Goal: Task Accomplishment & Management: Manage account settings

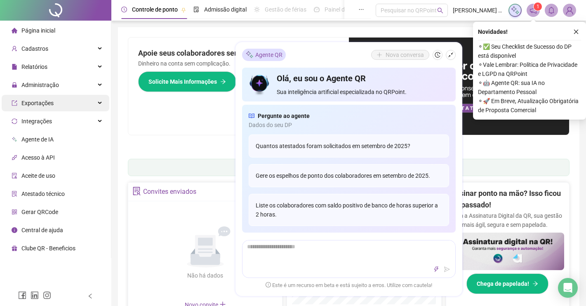
click at [43, 107] on span "Exportações" at bounding box center [33, 103] width 42 height 16
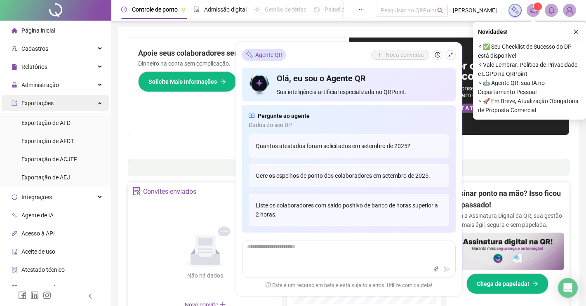
click at [101, 102] on icon at bounding box center [100, 102] width 4 height 0
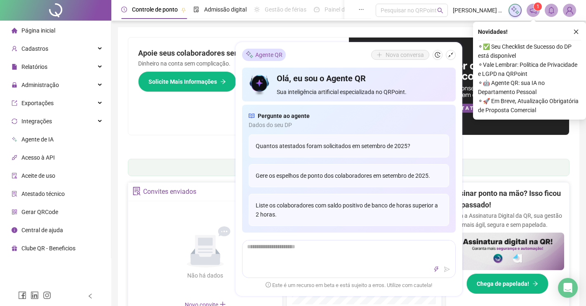
click at [574, 32] on icon "close" at bounding box center [576, 32] width 6 height 6
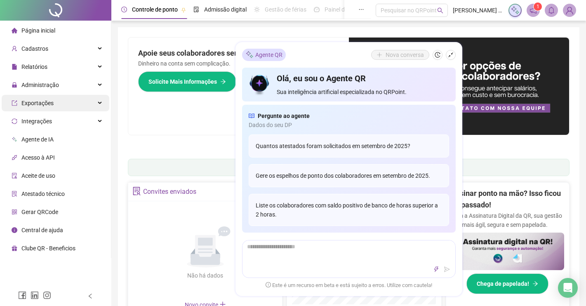
click at [96, 101] on div "Exportações" at bounding box center [56, 103] width 108 height 16
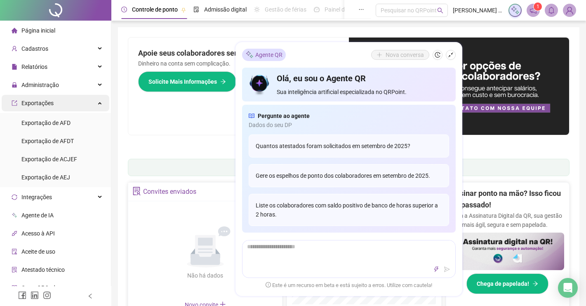
click at [96, 101] on div "Exportações" at bounding box center [56, 103] width 108 height 16
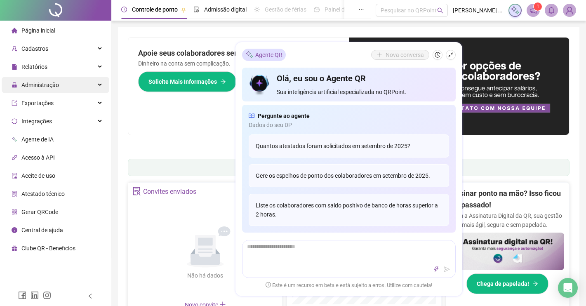
click at [98, 85] on icon at bounding box center [100, 85] width 4 height 0
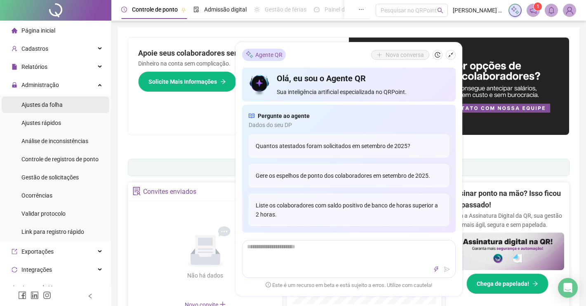
click at [54, 108] on span "Ajustes da folha" at bounding box center [41, 104] width 41 height 7
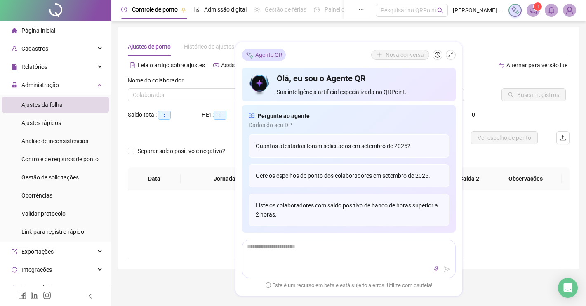
type input "**********"
click at [454, 55] on button "button" at bounding box center [450, 55] width 10 height 10
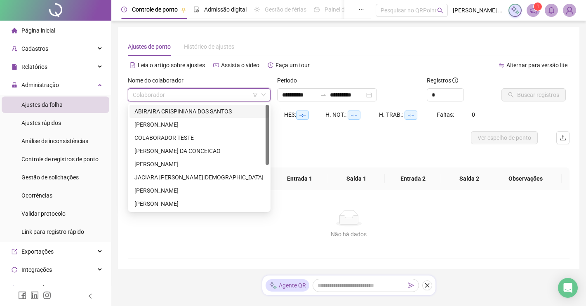
click at [140, 95] on input "search" at bounding box center [195, 95] width 125 height 12
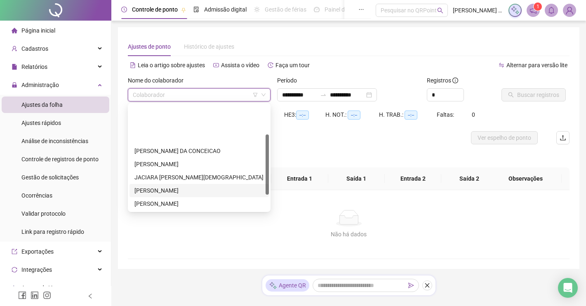
scroll to position [52, 0]
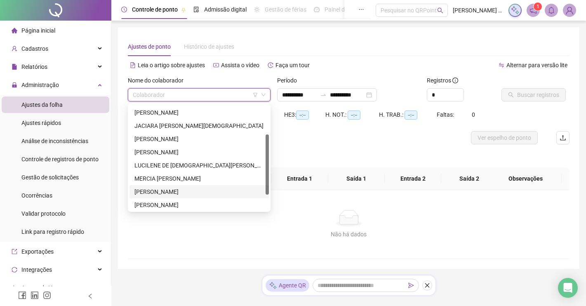
click at [146, 192] on div "NAIANE DOS SANTOS MARQUES" at bounding box center [198, 191] width 129 height 9
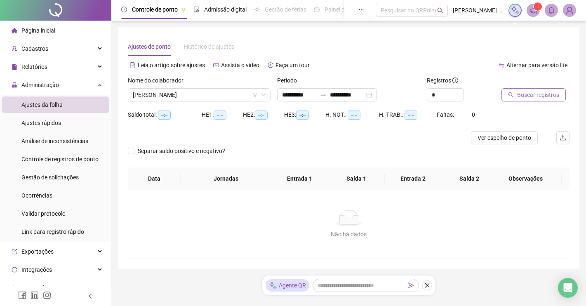
click at [537, 95] on span "Buscar registros" at bounding box center [538, 94] width 42 height 9
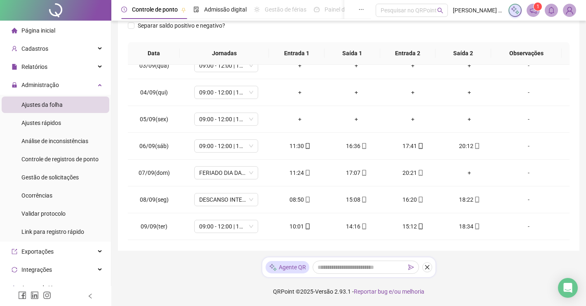
scroll to position [247, 0]
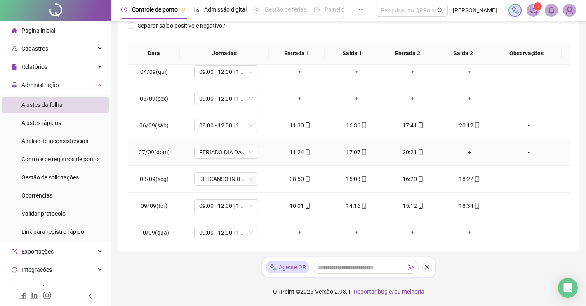
click at [462, 152] on div "+" at bounding box center [469, 152] width 43 height 9
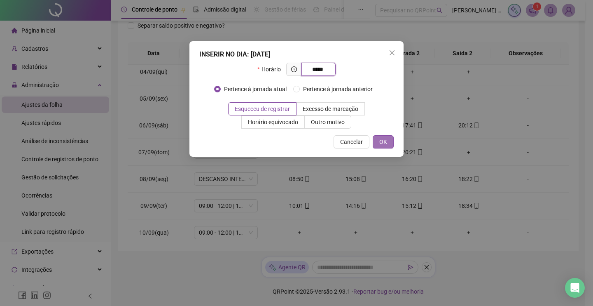
type input "*****"
click at [380, 138] on span "OK" at bounding box center [384, 141] width 8 height 9
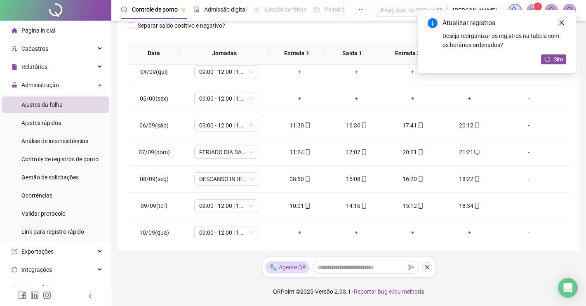
click at [565, 22] on link "Close" at bounding box center [561, 22] width 9 height 9
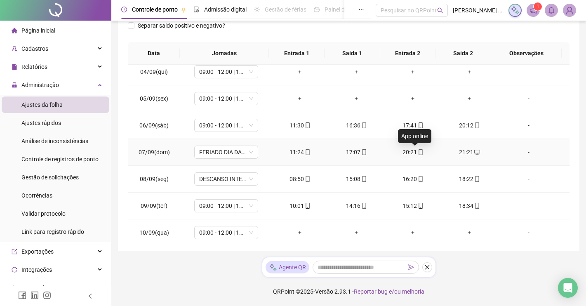
click at [417, 151] on icon "mobile" at bounding box center [420, 152] width 6 height 6
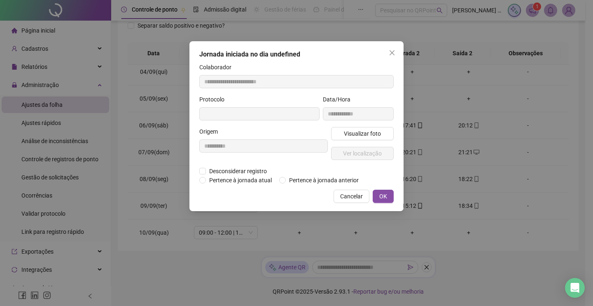
type input "**********"
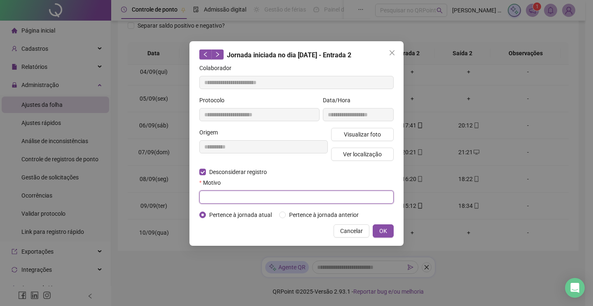
click at [213, 197] on input "text" at bounding box center [296, 196] width 195 height 13
type input "*"
type input "**********"
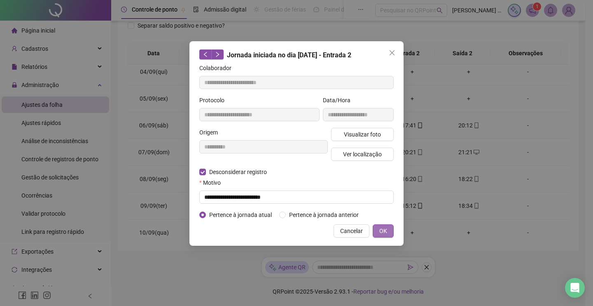
click at [382, 233] on span "OK" at bounding box center [384, 230] width 8 height 9
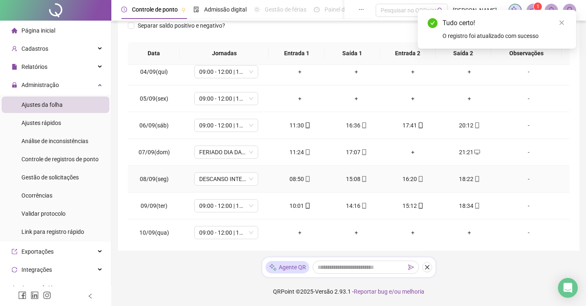
scroll to position [196, 0]
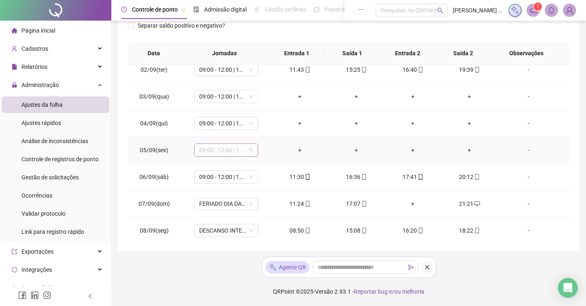
click at [251, 151] on span "09:00 - 12:00 | 13:00 - 17:20" at bounding box center [226, 150] width 54 height 12
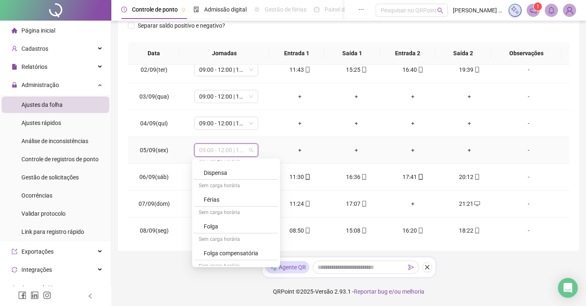
scroll to position [350, 0]
click at [214, 205] on div "Folga" at bounding box center [239, 204] width 70 height 9
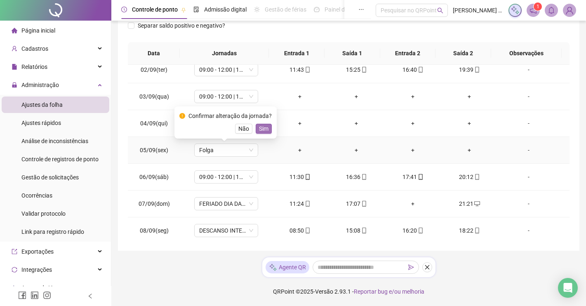
click at [265, 131] on button "Sim" at bounding box center [264, 129] width 16 height 10
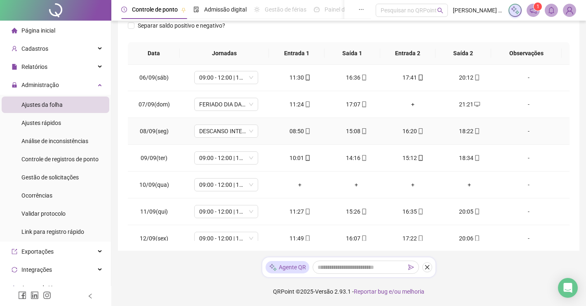
scroll to position [299, 0]
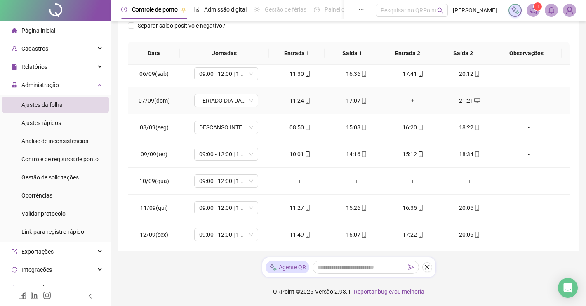
click at [407, 100] on div "+" at bounding box center [412, 100] width 43 height 9
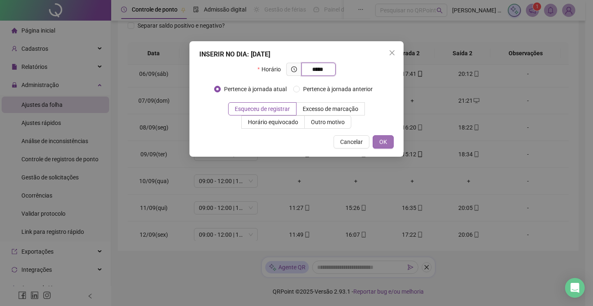
type input "*****"
click at [386, 139] on span "OK" at bounding box center [384, 141] width 8 height 9
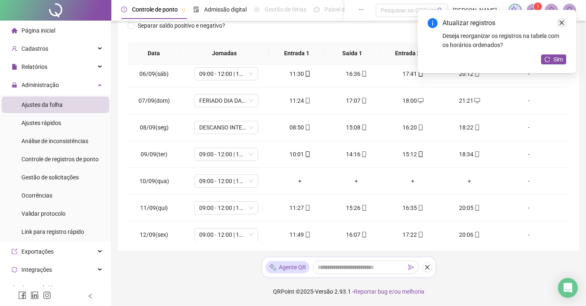
click at [565, 25] on link "Close" at bounding box center [561, 22] width 9 height 9
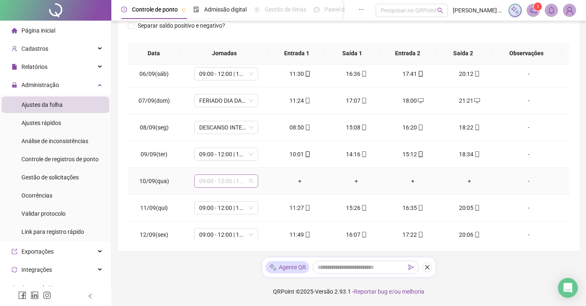
click at [248, 185] on span "09:00 - 12:00 | 13:00 - 17:20" at bounding box center [226, 181] width 54 height 12
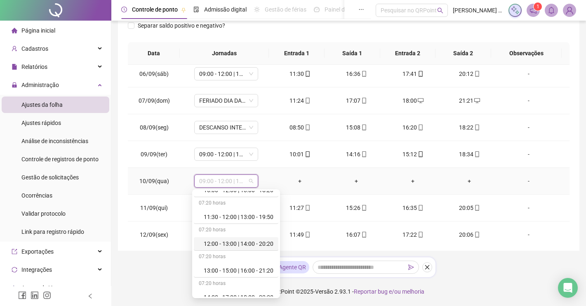
scroll to position [350, 0]
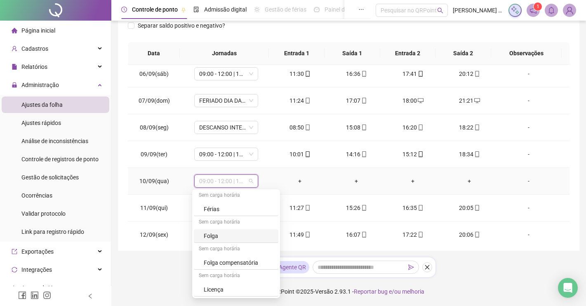
click at [220, 236] on div "Folga" at bounding box center [239, 235] width 70 height 9
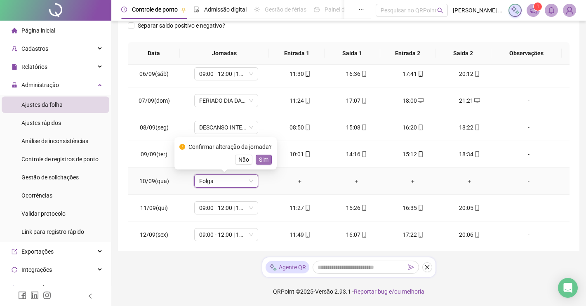
click at [259, 161] on span "Sim" at bounding box center [263, 159] width 9 height 9
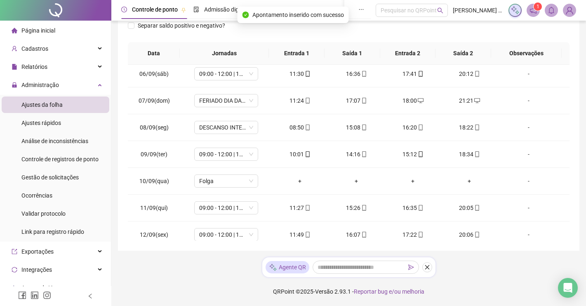
scroll to position [440, 0]
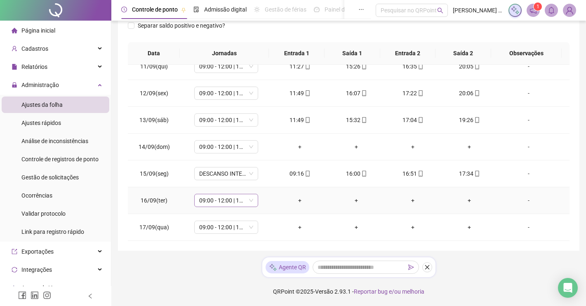
click at [246, 200] on span "09:00 - 12:00 | 13:00 - 17:20" at bounding box center [226, 200] width 54 height 12
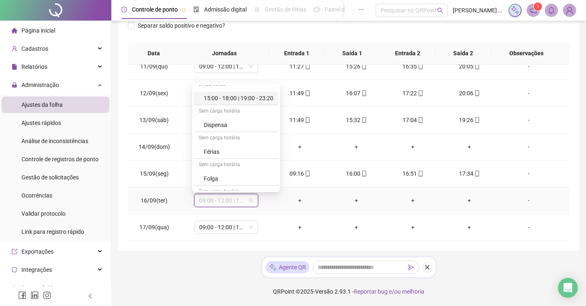
scroll to position [350, 0]
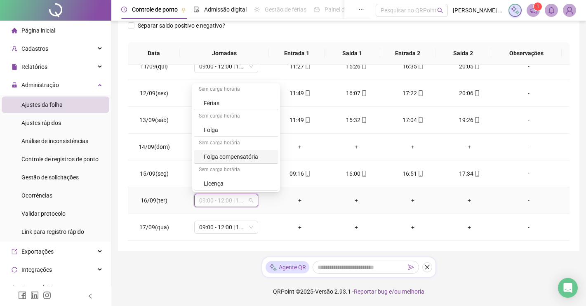
click at [237, 157] on div "Folga compensatória" at bounding box center [239, 156] width 70 height 9
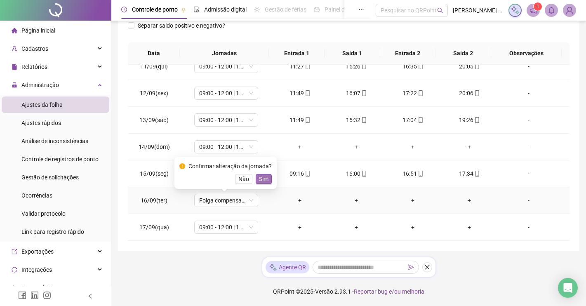
click at [259, 178] on span "Sim" at bounding box center [263, 178] width 9 height 9
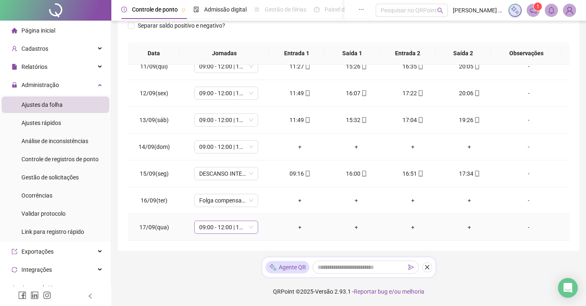
click at [250, 227] on span "09:00 - 12:00 | 13:00 - 17:20" at bounding box center [226, 227] width 54 height 12
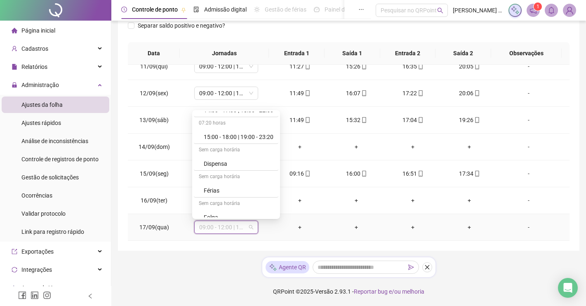
scroll to position [309, 0]
click at [221, 196] on div "Folga" at bounding box center [239, 197] width 70 height 9
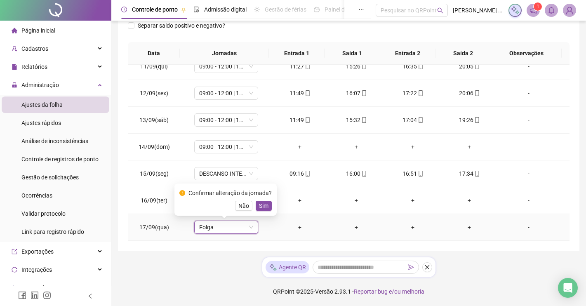
click at [259, 210] on span "Sim" at bounding box center [263, 205] width 9 height 9
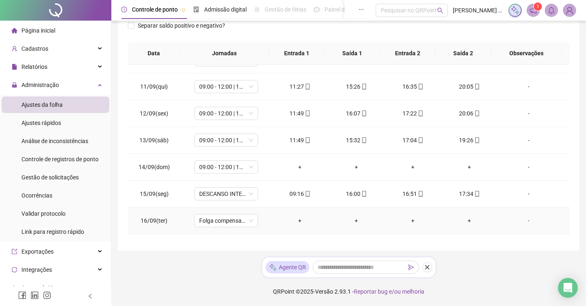
scroll to position [440, 0]
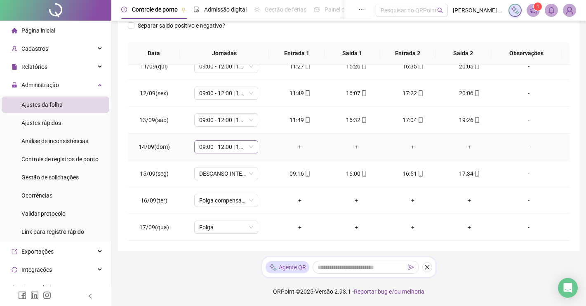
click at [248, 146] on span "09:00 - 12:00 | 13:00 - 17:20" at bounding box center [226, 147] width 54 height 12
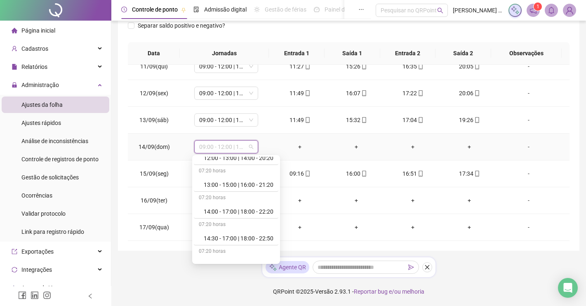
scroll to position [309, 0]
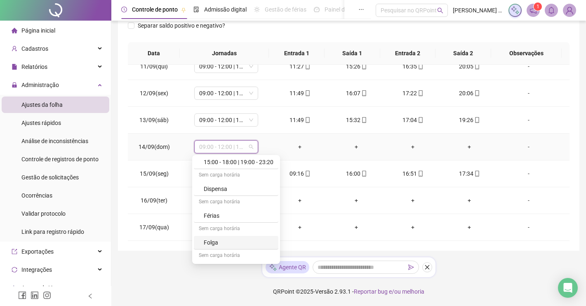
click at [220, 244] on div "Folga" at bounding box center [239, 242] width 70 height 9
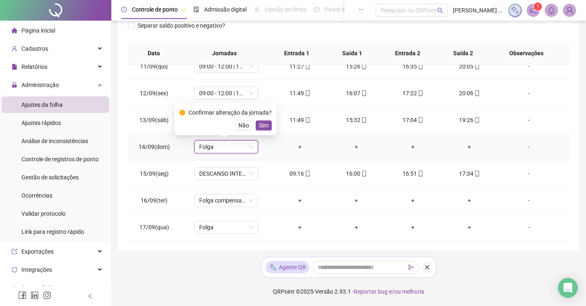
click at [259, 131] on div "Confirmar alteração da jornada? Não Sim" at bounding box center [225, 119] width 102 height 32
click at [259, 127] on span "Sim" at bounding box center [263, 125] width 9 height 9
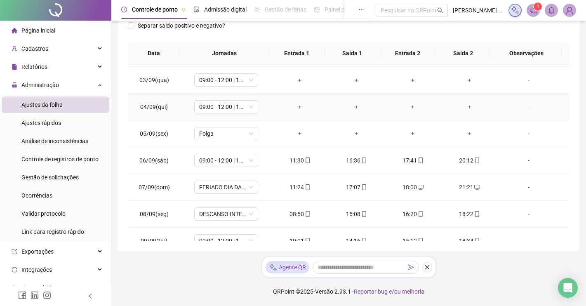
scroll to position [183, 0]
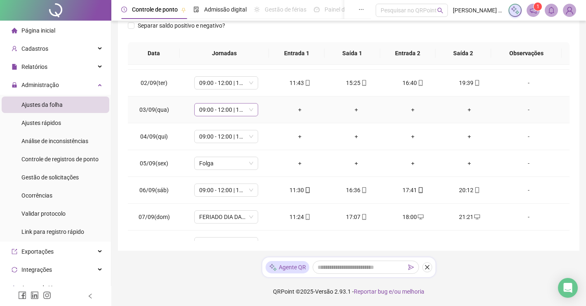
click at [249, 110] on span "09:00 - 12:00 | 13:00 - 17:20" at bounding box center [226, 109] width 54 height 12
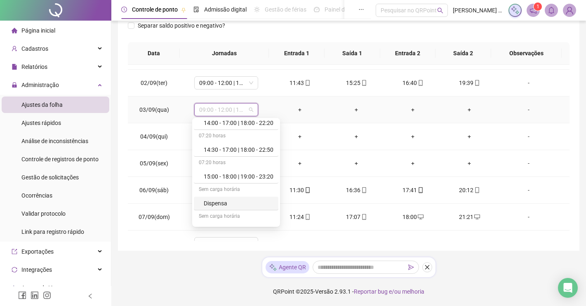
scroll to position [350, 0]
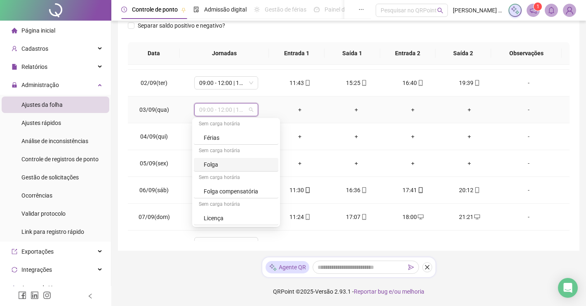
click at [210, 166] on div "Folga" at bounding box center [239, 164] width 70 height 9
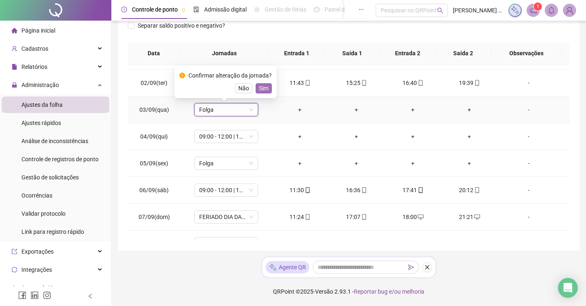
click at [265, 90] on span "Sim" at bounding box center [263, 88] width 9 height 9
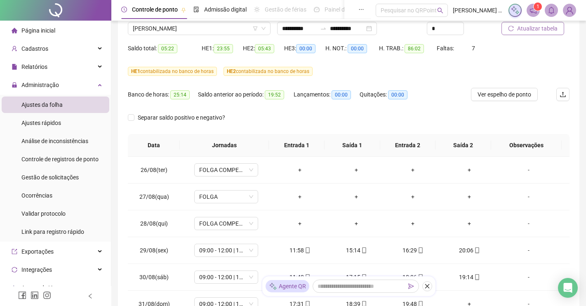
scroll to position [4, 0]
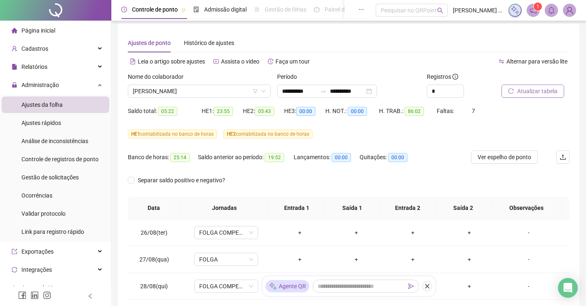
click at [540, 89] on span "Atualizar tabela" at bounding box center [537, 91] width 40 height 9
click at [159, 111] on span "01:23" at bounding box center [167, 111] width 19 height 9
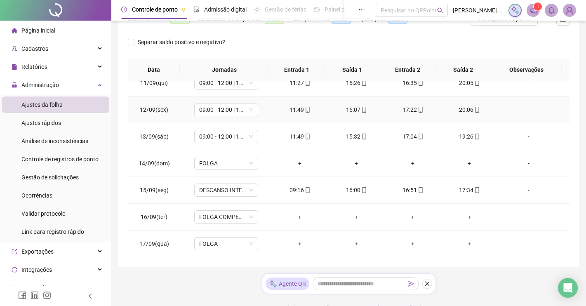
scroll to position [158, 0]
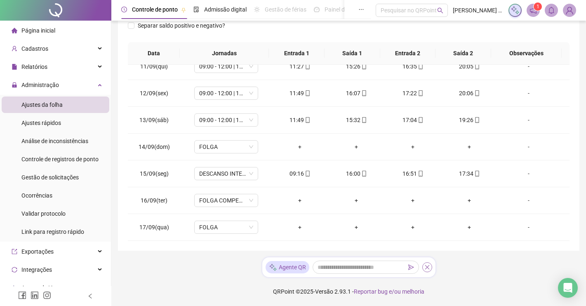
click at [429, 269] on icon "close" at bounding box center [426, 267] width 5 height 5
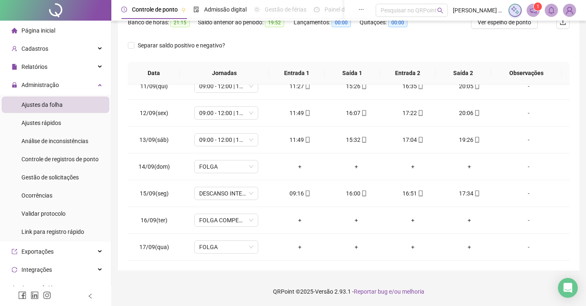
click at [427, 268] on div "**********" at bounding box center [348, 80] width 461 height 382
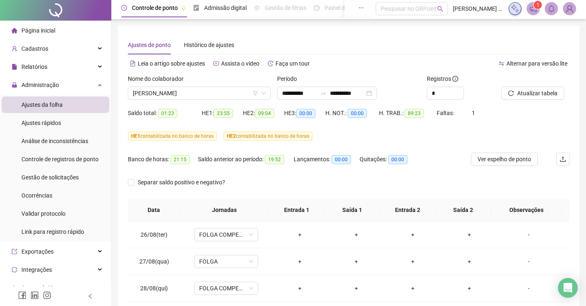
scroll to position [0, 0]
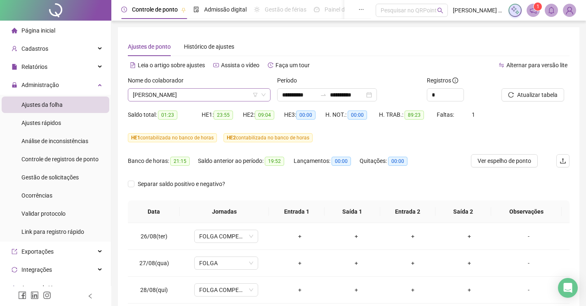
click at [142, 96] on span "NAIANE DOS SANTOS MARQUES" at bounding box center [199, 95] width 133 height 12
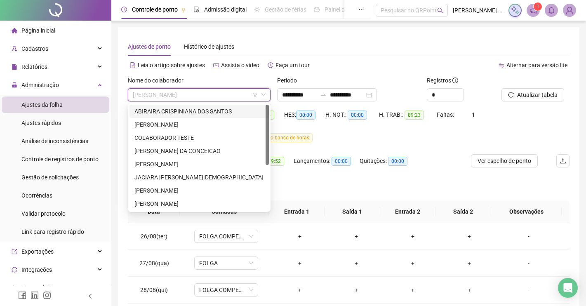
click at [157, 113] on div "ABIRAIRA CRISPINIANA DOS SANTOS" at bounding box center [198, 111] width 129 height 9
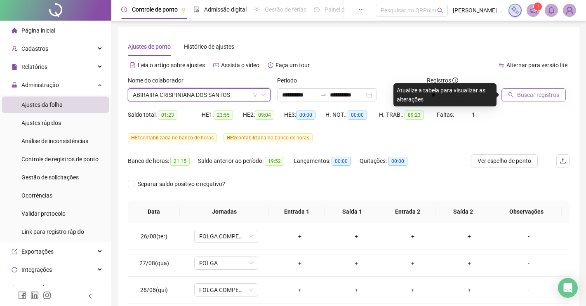
click at [526, 91] on span "Buscar registros" at bounding box center [538, 94] width 42 height 9
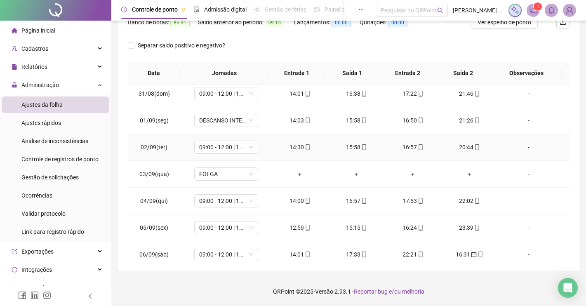
scroll to position [155, 0]
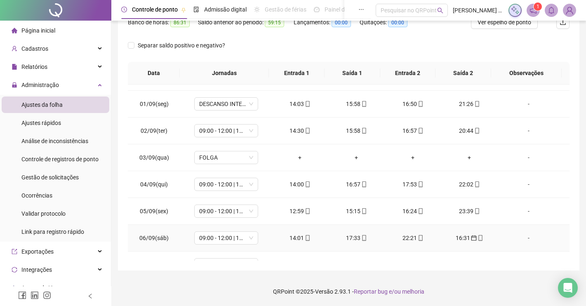
click at [477, 242] on div "16:31" at bounding box center [469, 237] width 43 height 9
click at [477, 240] on icon "mobile" at bounding box center [480, 238] width 6 height 6
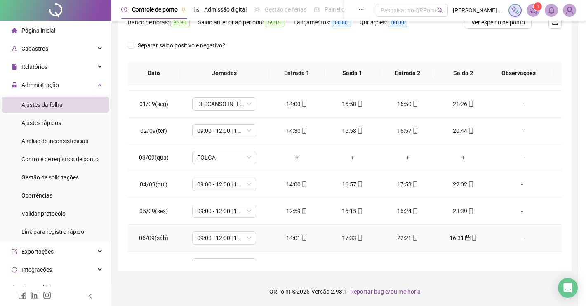
type input "**********"
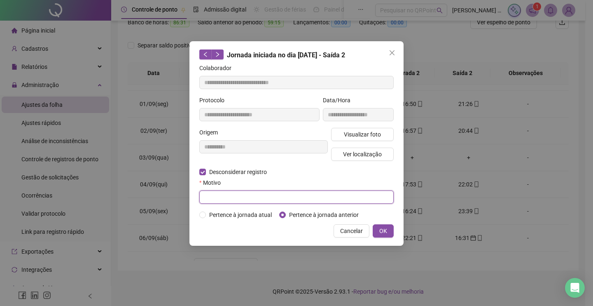
click at [214, 199] on input "text" at bounding box center [296, 196] width 195 height 13
type input "**********"
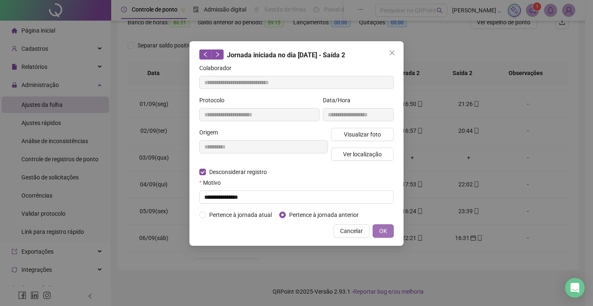
click at [377, 228] on button "OK" at bounding box center [383, 230] width 21 height 13
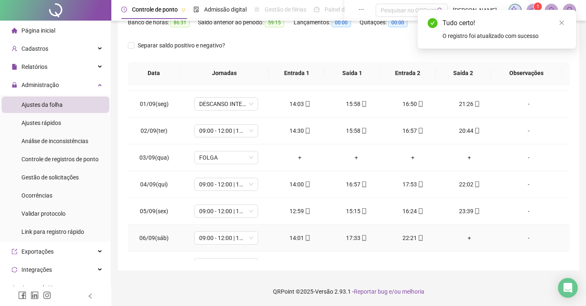
click at [460, 239] on div "+" at bounding box center [469, 237] width 43 height 9
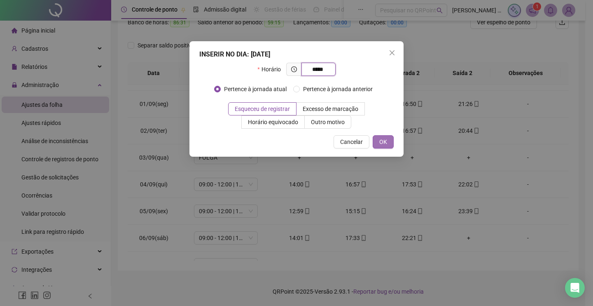
type input "*****"
click at [386, 142] on span "OK" at bounding box center [384, 141] width 8 height 9
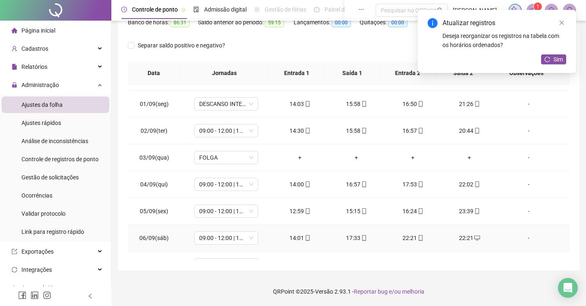
click at [409, 239] on div "22:21" at bounding box center [412, 237] width 43 height 9
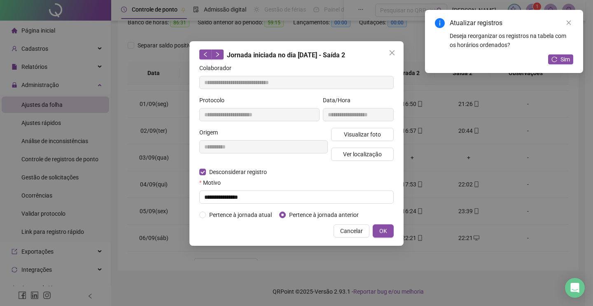
type input "**********"
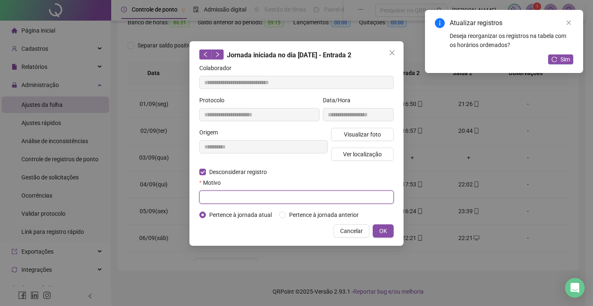
click at [293, 199] on input "text" at bounding box center [296, 196] width 195 height 13
type input "**********"
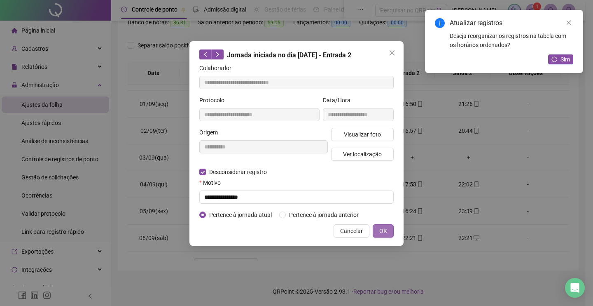
click at [386, 230] on span "OK" at bounding box center [384, 230] width 8 height 9
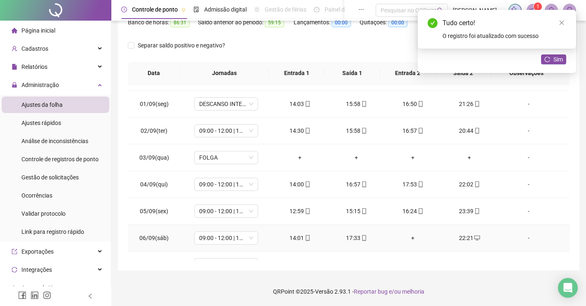
click at [406, 237] on div "+" at bounding box center [412, 237] width 43 height 9
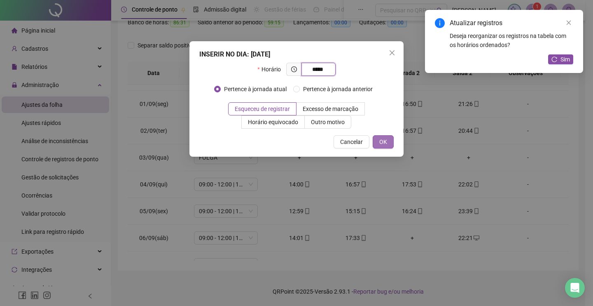
type input "*****"
click at [390, 144] on button "OK" at bounding box center [383, 141] width 21 height 13
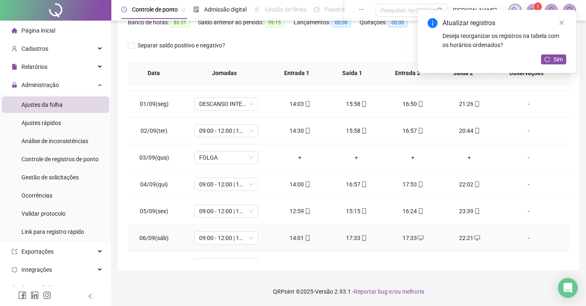
click at [361, 240] on icon "mobile" at bounding box center [364, 238] width 6 height 6
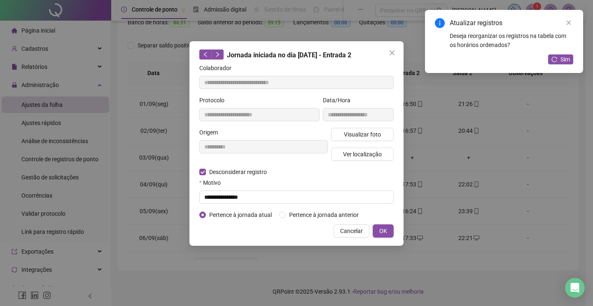
type input "**********"
click at [312, 199] on input "text" at bounding box center [296, 196] width 195 height 13
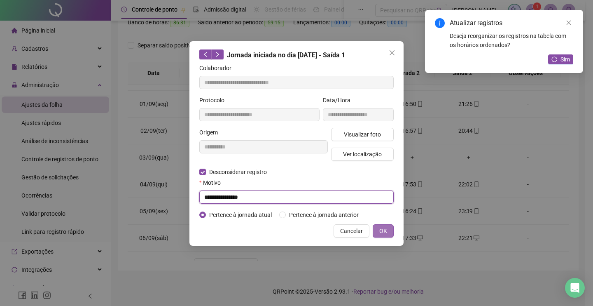
type input "**********"
click at [380, 232] on span "OK" at bounding box center [384, 230] width 8 height 9
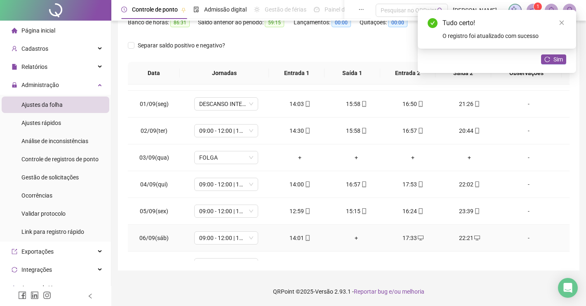
click at [349, 240] on div "+" at bounding box center [356, 237] width 43 height 9
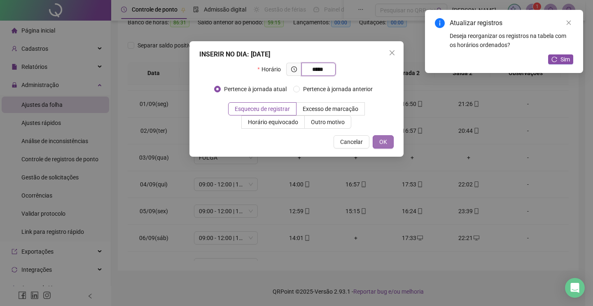
type input "*****"
click at [382, 139] on span "OK" at bounding box center [384, 141] width 8 height 9
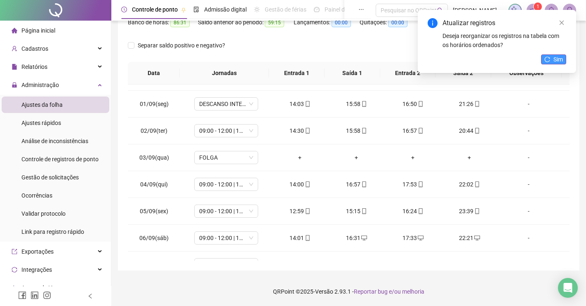
click at [551, 59] on button "Sim" at bounding box center [553, 59] width 25 height 10
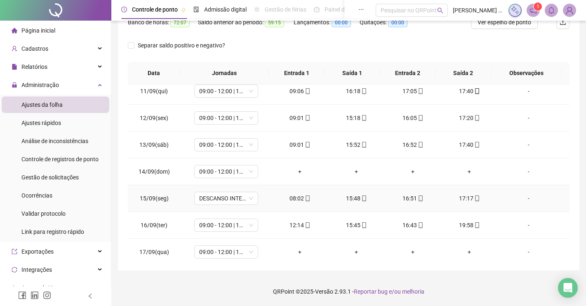
scroll to position [440, 0]
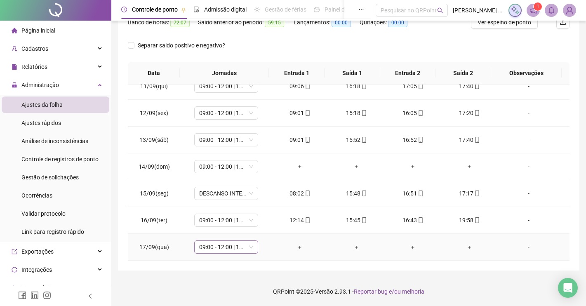
click at [250, 248] on span "09:00 - 12:00 | 13:00 - 17:20" at bounding box center [226, 247] width 54 height 12
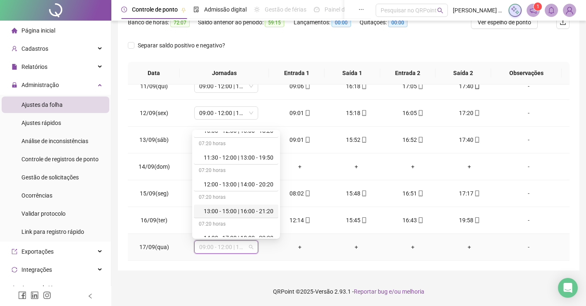
scroll to position [309, 0]
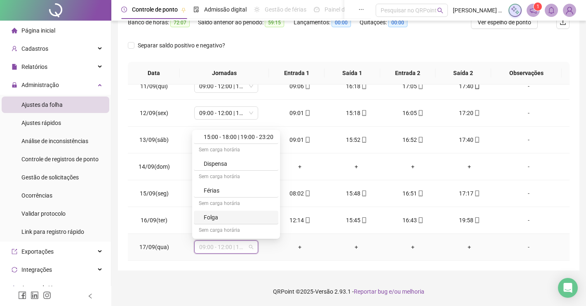
click at [230, 218] on div "Folga" at bounding box center [239, 217] width 70 height 9
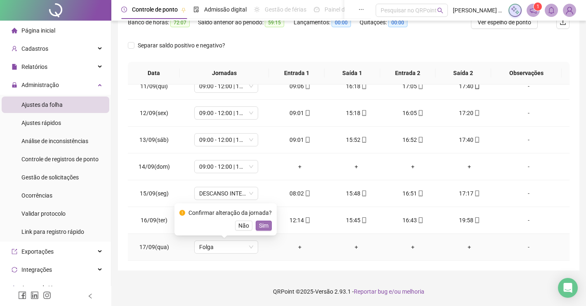
click at [261, 225] on span "Sim" at bounding box center [263, 225] width 9 height 9
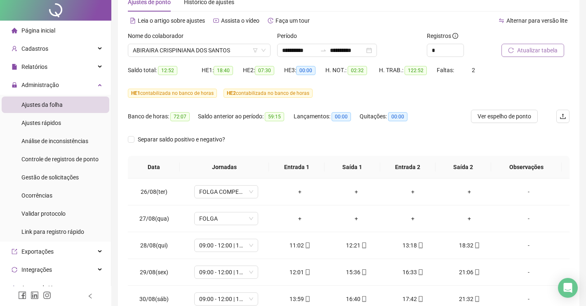
scroll to position [0, 0]
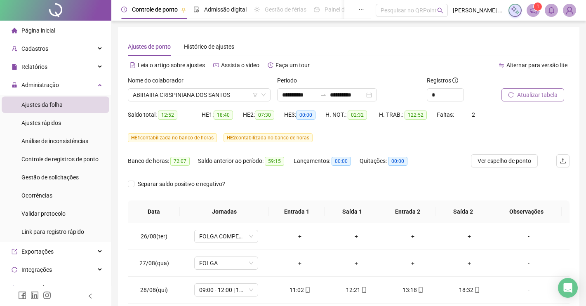
click at [537, 99] on button "Atualizar tabela" at bounding box center [532, 94] width 63 height 13
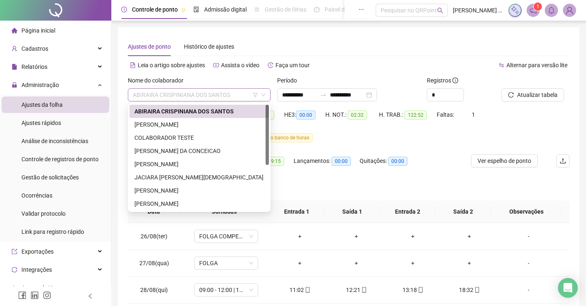
click at [134, 96] on span "ABIRAIRA CRISPINIANA DOS SANTOS" at bounding box center [199, 95] width 133 height 12
click at [144, 122] on div "ALANA LOPES REIS" at bounding box center [198, 124] width 129 height 9
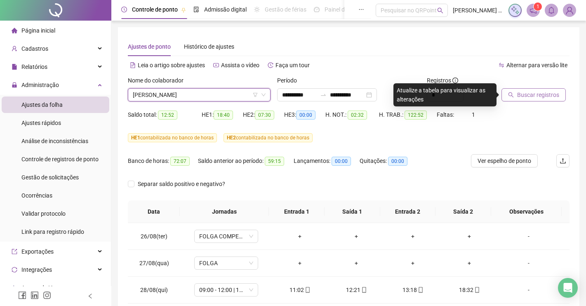
click at [526, 93] on span "Buscar registros" at bounding box center [538, 94] width 42 height 9
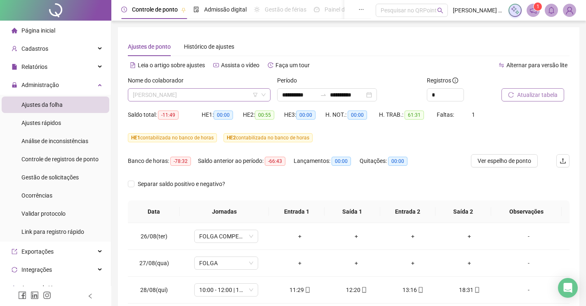
click at [148, 94] on span "ALANA LOPES REIS" at bounding box center [199, 95] width 133 height 12
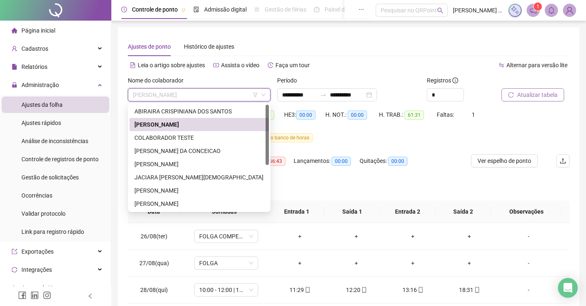
click at [148, 154] on div "EDNAIRAN ALVES DA CONCEICAO" at bounding box center [198, 150] width 129 height 9
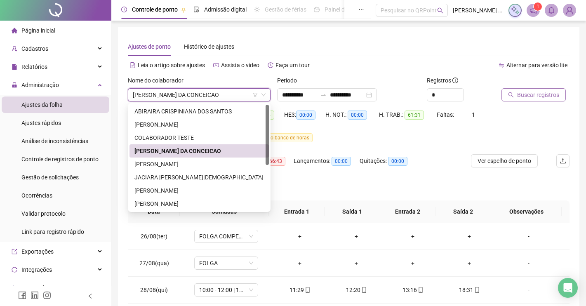
click at [147, 167] on div "Banco de horas: -78:32" at bounding box center [163, 165] width 70 height 23
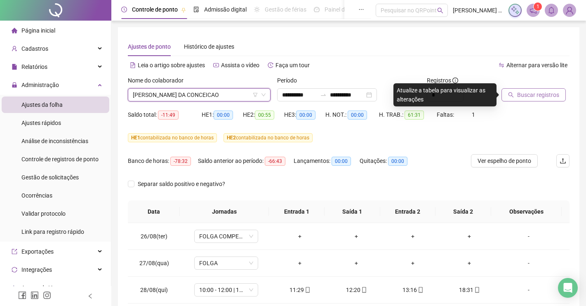
click at [171, 97] on span "EDNAIRAN ALVES DA CONCEICAO" at bounding box center [199, 95] width 133 height 12
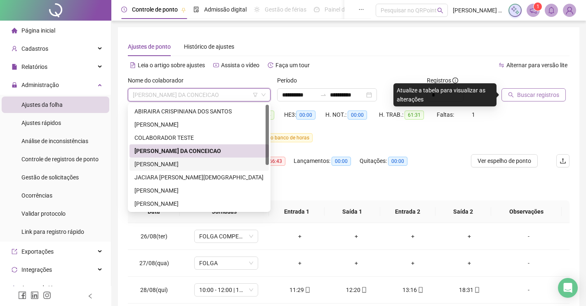
click at [159, 162] on div "ISLEIDE DOS SANTOS PEREIRA" at bounding box center [198, 163] width 129 height 9
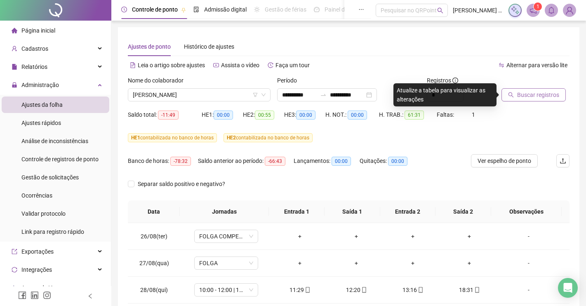
click at [542, 96] on span "Buscar registros" at bounding box center [538, 94] width 42 height 9
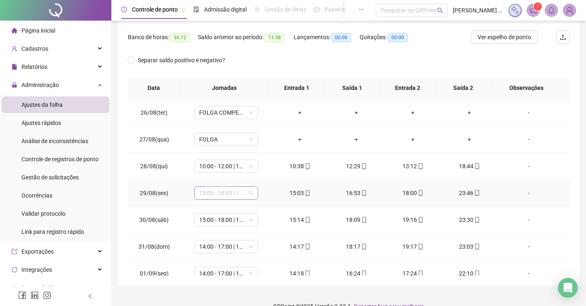
click at [228, 195] on span "15:00 - 18:00 | 19:00 - 23:20" at bounding box center [226, 193] width 54 height 12
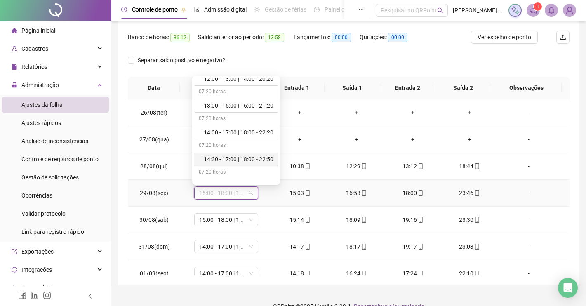
scroll to position [258, 0]
click at [230, 138] on div "15:00 - 18:00 | 19:00 - 23:20" at bounding box center [239, 134] width 70 height 9
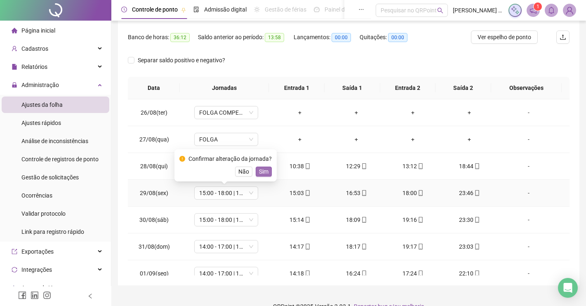
click at [265, 173] on span "Sim" at bounding box center [263, 171] width 9 height 9
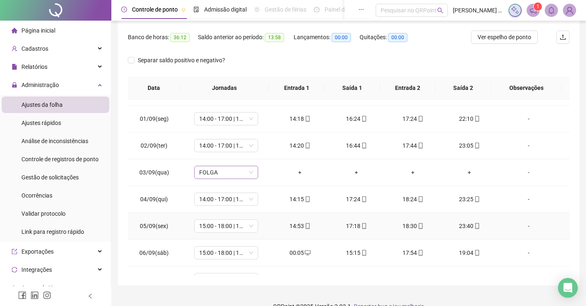
scroll to position [206, 0]
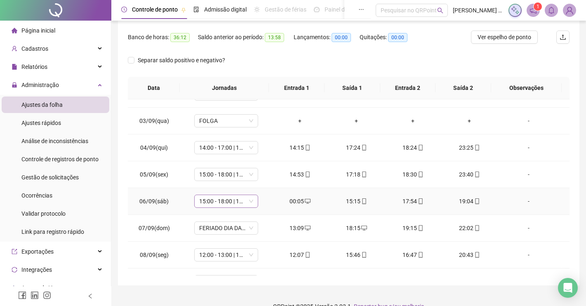
click at [248, 200] on span "15:00 - 18:00 | 19:00 - 23:20" at bounding box center [226, 201] width 54 height 12
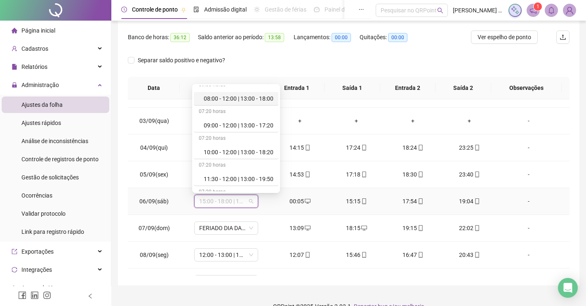
scroll to position [103, 0]
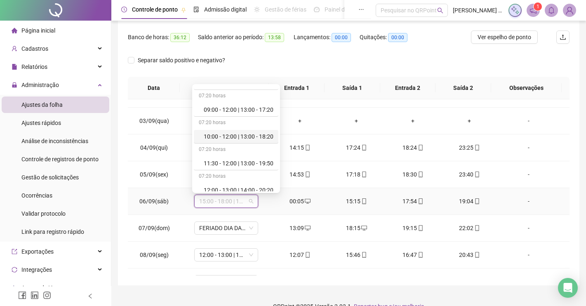
click at [242, 137] on div "10:00 - 12:00 | 13:00 - 18:20" at bounding box center [239, 136] width 70 height 9
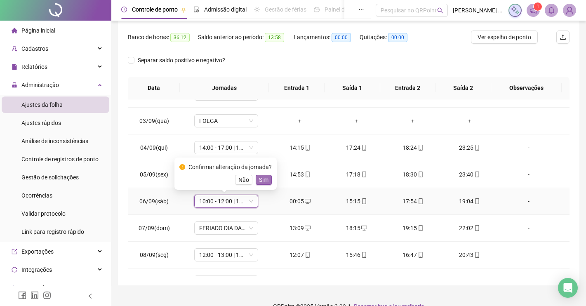
click at [263, 179] on span "Sim" at bounding box center [263, 179] width 9 height 9
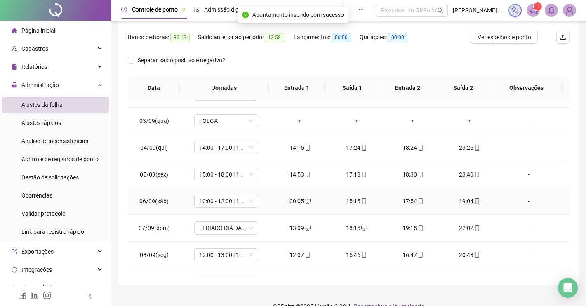
click at [305, 204] on icon "desktop" at bounding box center [308, 201] width 6 height 6
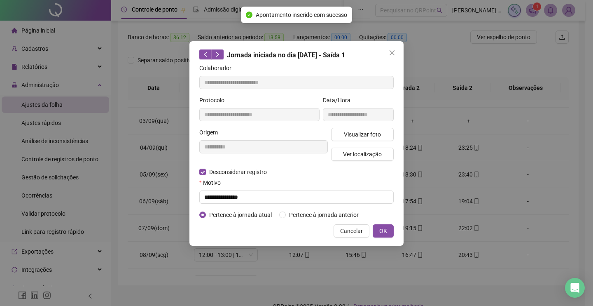
type input "**********"
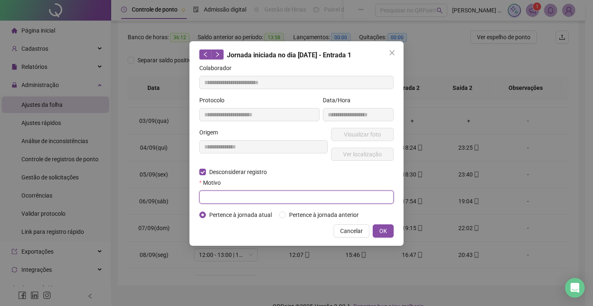
click at [225, 197] on input "text" at bounding box center [296, 196] width 195 height 13
type input "**********"
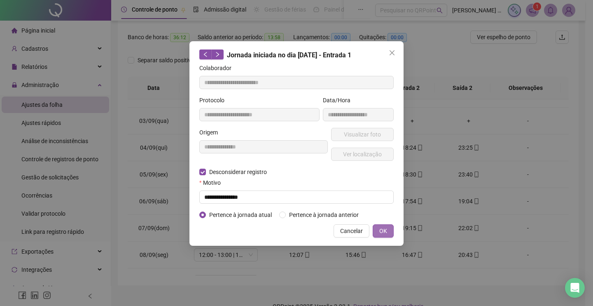
click at [375, 231] on button "OK" at bounding box center [383, 230] width 21 height 13
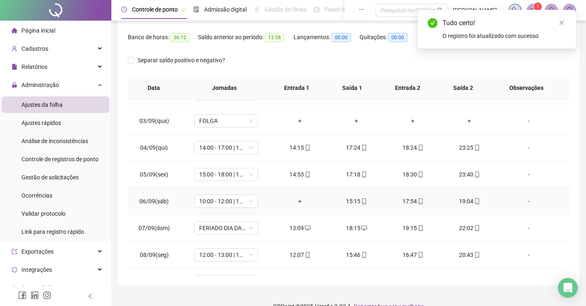
click at [295, 202] on div "+" at bounding box center [299, 201] width 43 height 9
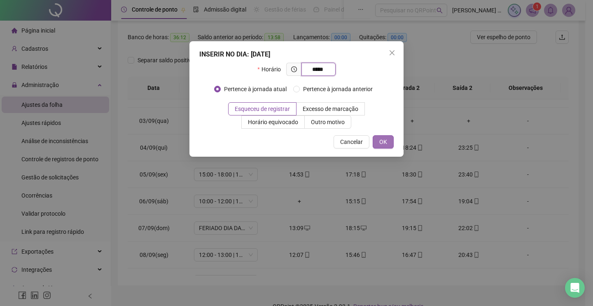
type input "*****"
click at [388, 142] on button "OK" at bounding box center [383, 141] width 21 height 13
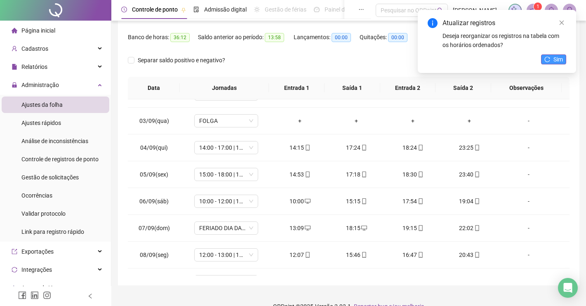
click at [547, 59] on icon "reload" at bounding box center [547, 59] width 6 height 6
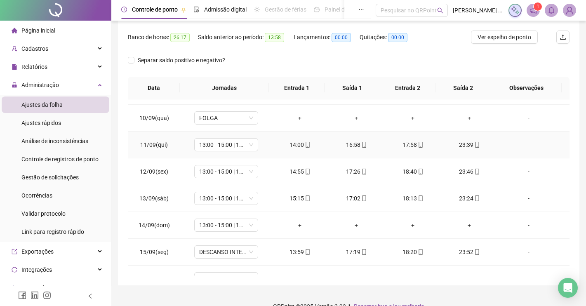
scroll to position [412, 0]
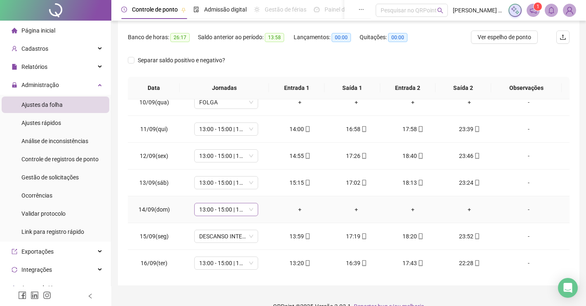
click at [248, 210] on span "13:00 - 15:00 | 16:00 - 21:20" at bounding box center [226, 209] width 54 height 12
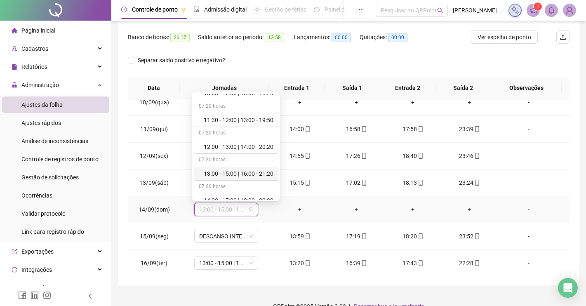
scroll to position [309, 0]
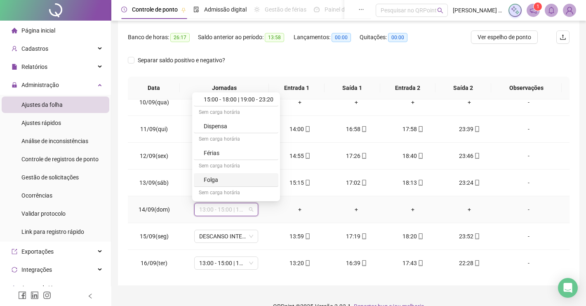
click at [213, 180] on div "Folga" at bounding box center [239, 179] width 70 height 9
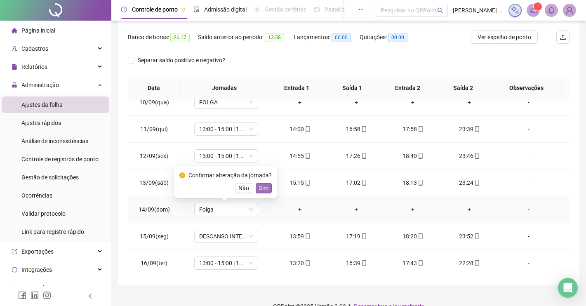
click at [259, 188] on span "Sim" at bounding box center [263, 187] width 9 height 9
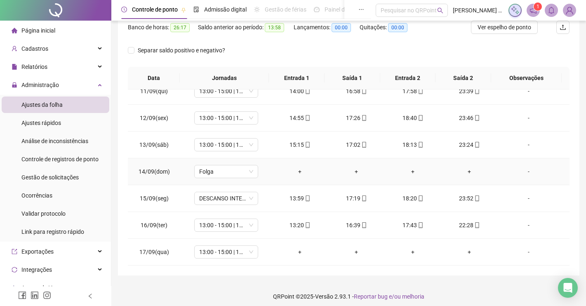
scroll to position [138, 0]
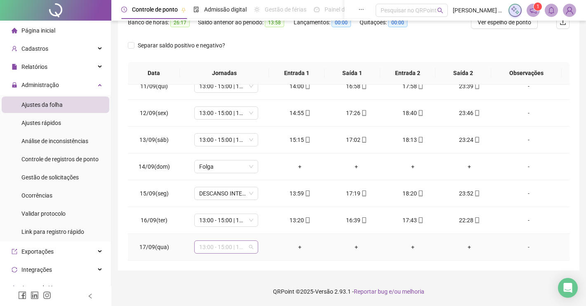
click at [250, 248] on span "13:00 - 15:00 | 16:00 - 21:20" at bounding box center [226, 247] width 54 height 12
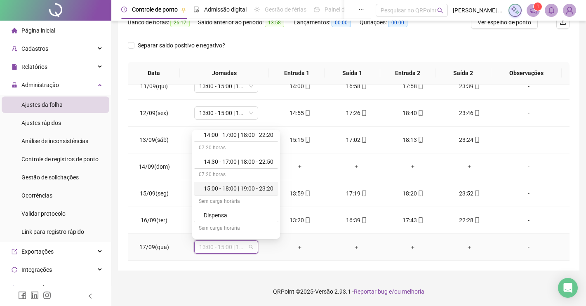
scroll to position [350, 0]
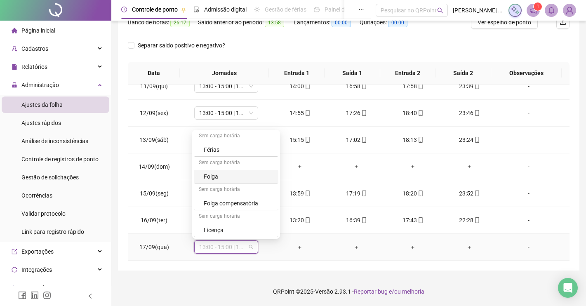
click at [206, 180] on div "Folga" at bounding box center [239, 176] width 70 height 9
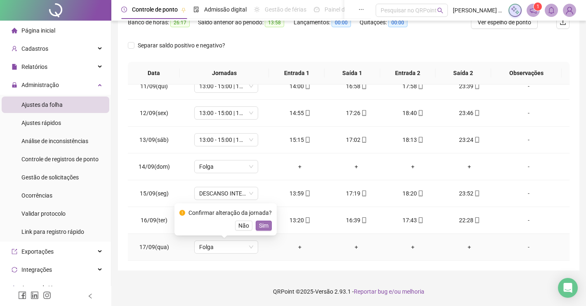
click at [260, 223] on span "Sim" at bounding box center [263, 225] width 9 height 9
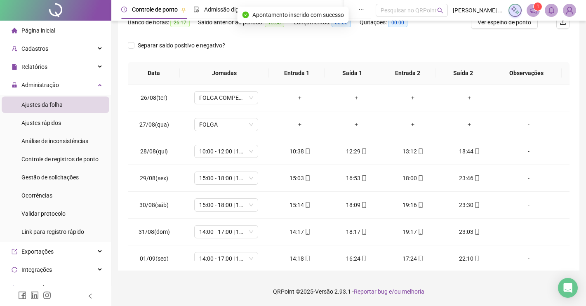
scroll to position [0, 0]
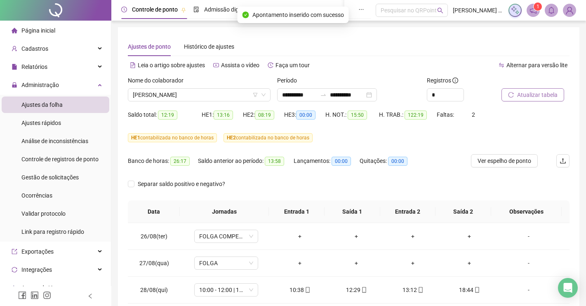
click at [525, 96] on span "Atualizar tabela" at bounding box center [537, 94] width 40 height 9
click at [534, 11] on icon "notification" at bounding box center [532, 10] width 7 height 7
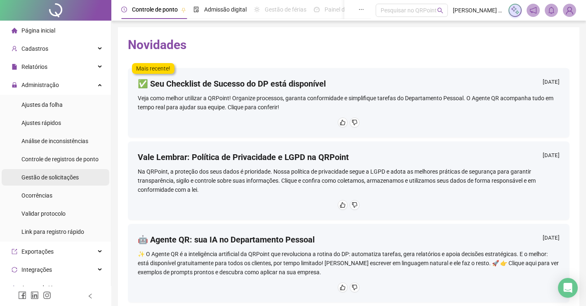
click at [40, 176] on span "Gestão de solicitações" at bounding box center [49, 177] width 57 height 7
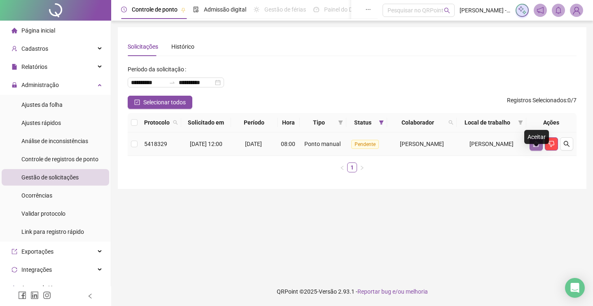
click at [534, 147] on icon "like" at bounding box center [536, 144] width 7 height 7
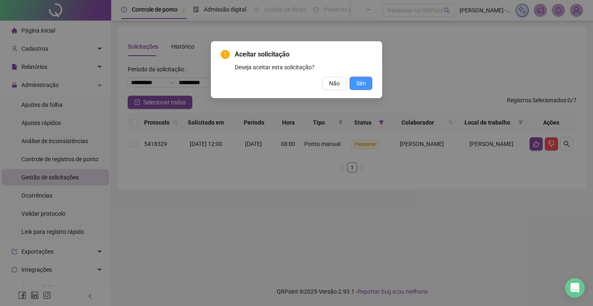
click at [364, 88] on button "Sim" at bounding box center [361, 83] width 23 height 13
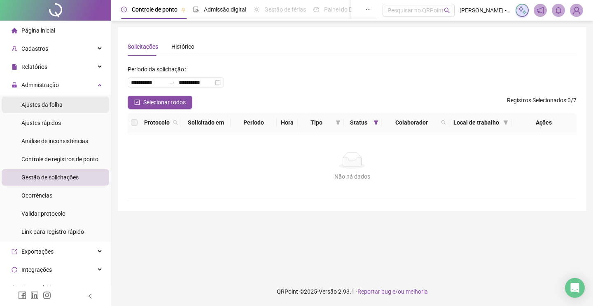
click at [52, 105] on span "Ajustes da folha" at bounding box center [41, 104] width 41 height 7
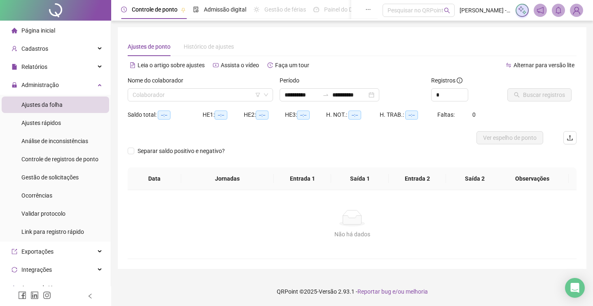
type input "**********"
click at [135, 94] on input "search" at bounding box center [197, 95] width 128 height 12
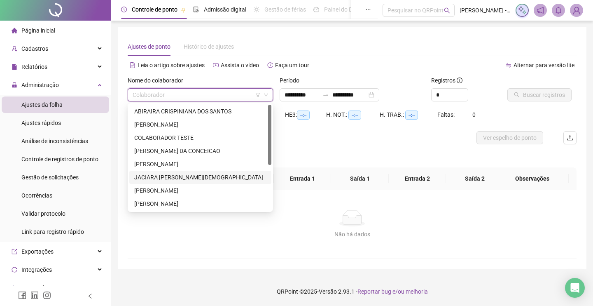
click at [164, 179] on div "JACIARA SOARES DE DEUS" at bounding box center [200, 177] width 132 height 9
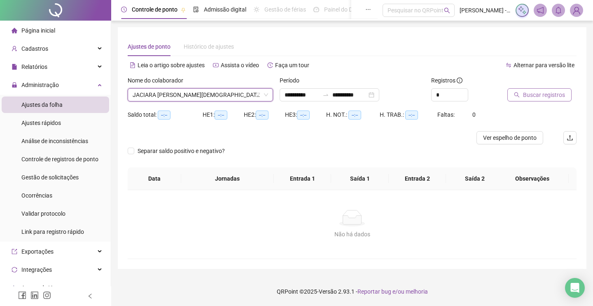
click at [520, 96] on icon "search" at bounding box center [517, 95] width 6 height 6
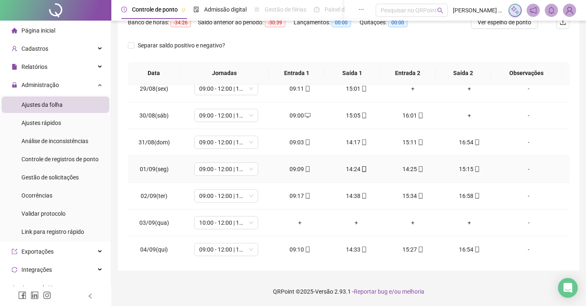
scroll to position [103, 0]
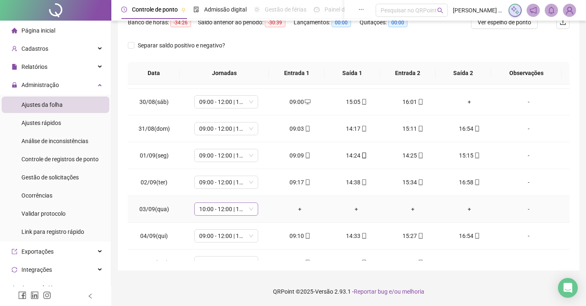
click at [249, 210] on span "10:00 - 12:00 | 13:00 - 18:20" at bounding box center [226, 209] width 54 height 12
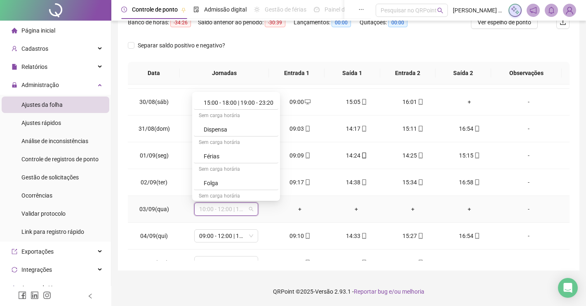
scroll to position [309, 0]
click at [226, 181] on div "Folga" at bounding box center [239, 179] width 70 height 9
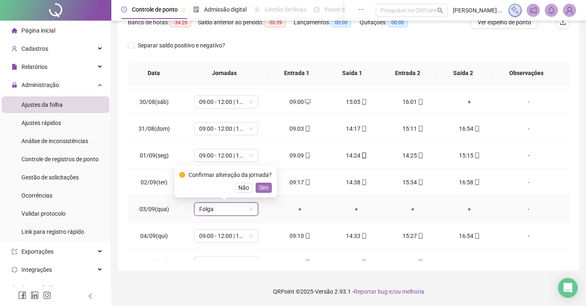
drag, startPoint x: 274, startPoint y: 189, endPoint x: 260, endPoint y: 184, distance: 14.9
click at [269, 167] on body "**********" at bounding box center [293, 15] width 586 height 306
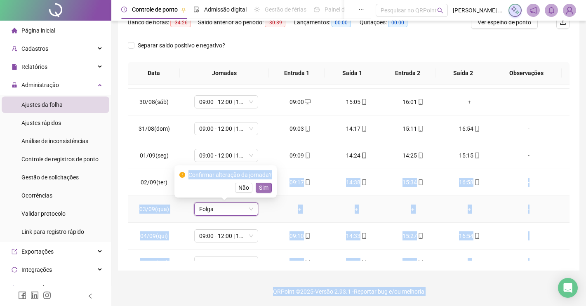
click at [260, 184] on span "Sim" at bounding box center [263, 187] width 9 height 9
click at [259, 190] on td "09:00 - 12:00 | 13:00 - 17:20" at bounding box center [226, 182] width 91 height 27
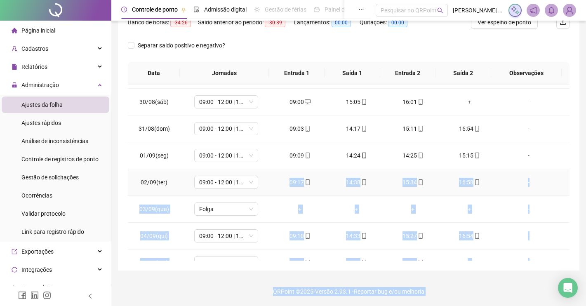
click at [261, 190] on td "09:00 - 12:00 | 13:00 - 17:20" at bounding box center [226, 182] width 91 height 27
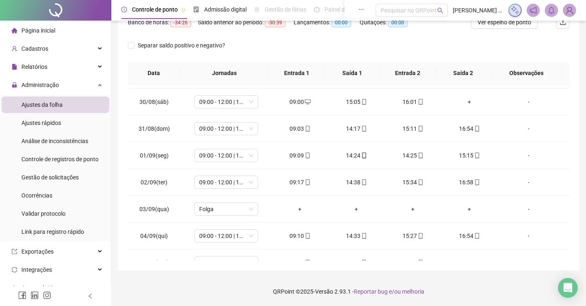
scroll to position [440, 0]
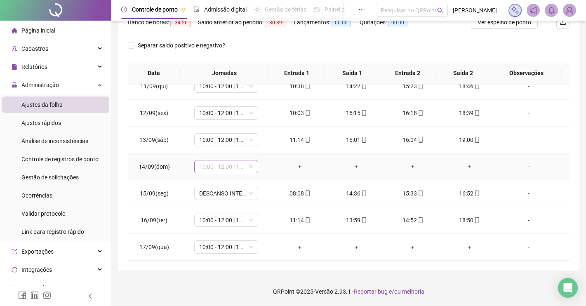
click at [248, 169] on span "10:00 - 12:00 | 13:00 - 18:20" at bounding box center [226, 166] width 54 height 12
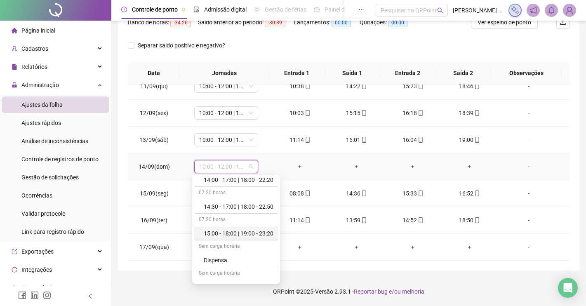
scroll to position [350, 0]
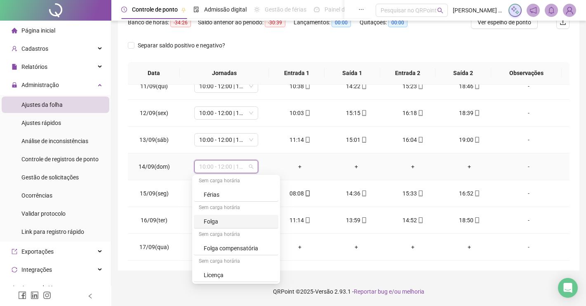
click at [206, 220] on div "Folga" at bounding box center [239, 221] width 70 height 9
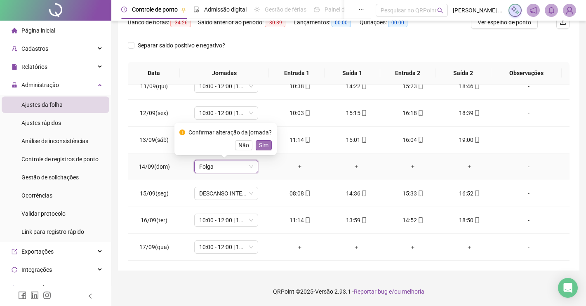
click at [263, 146] on span "Sim" at bounding box center [263, 145] width 9 height 9
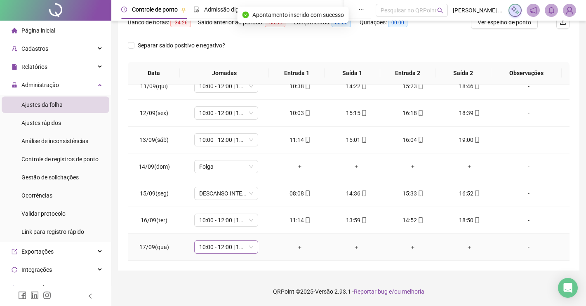
click at [248, 247] on span "10:00 - 12:00 | 13:00 - 18:20" at bounding box center [226, 247] width 54 height 12
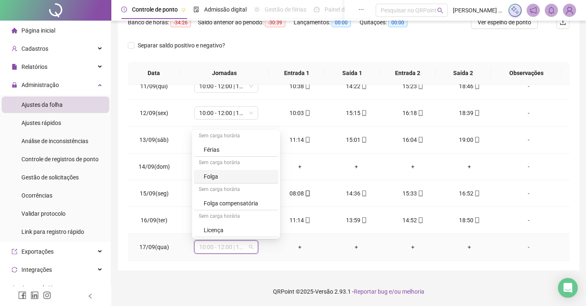
click at [207, 178] on div "Folga" at bounding box center [239, 176] width 70 height 9
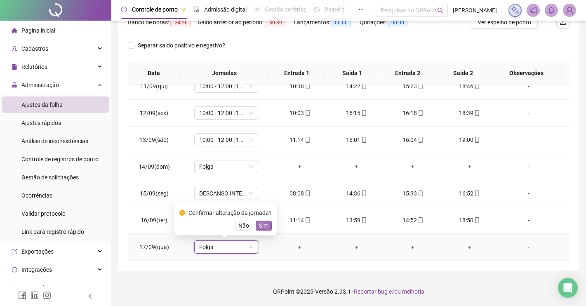
click at [256, 226] on button "Sim" at bounding box center [264, 225] width 16 height 10
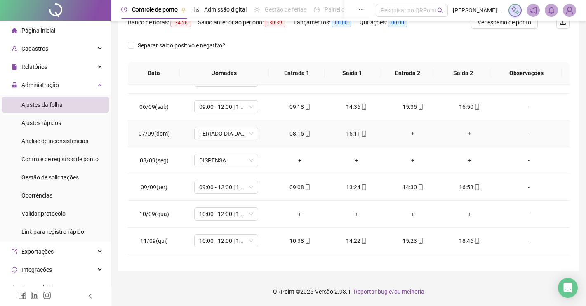
scroll to position [234, 0]
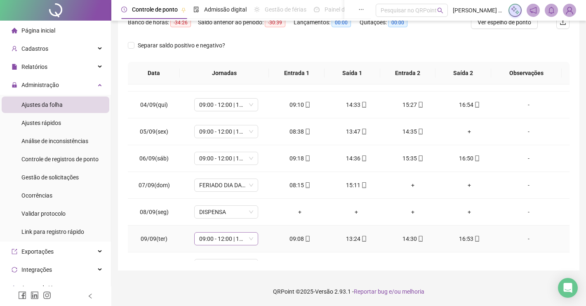
click at [249, 238] on span "09:00 - 12:00 | 13:00 - 17:20" at bounding box center [226, 238] width 54 height 12
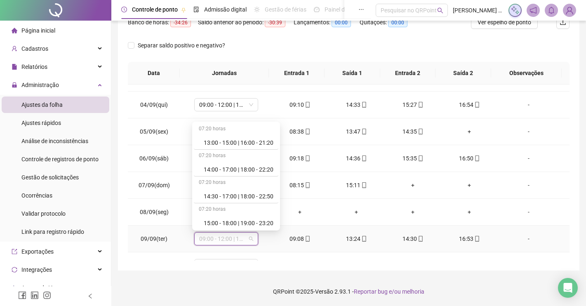
scroll to position [144, 0]
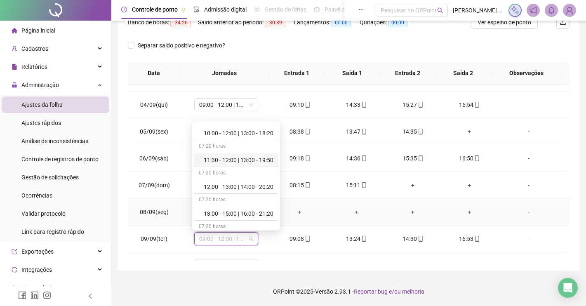
click at [320, 207] on td "+" at bounding box center [299, 212] width 56 height 27
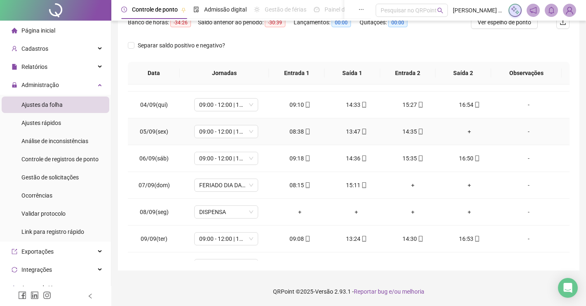
click at [460, 131] on div "+" at bounding box center [469, 131] width 43 height 9
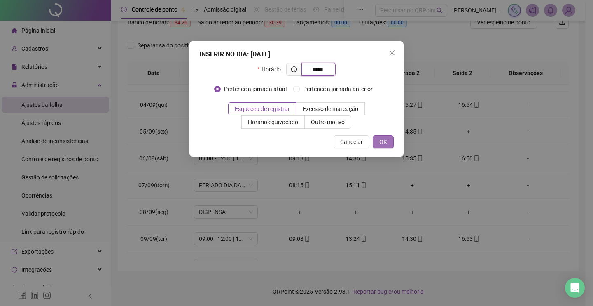
type input "*****"
click at [382, 139] on span "OK" at bounding box center [384, 141] width 8 height 9
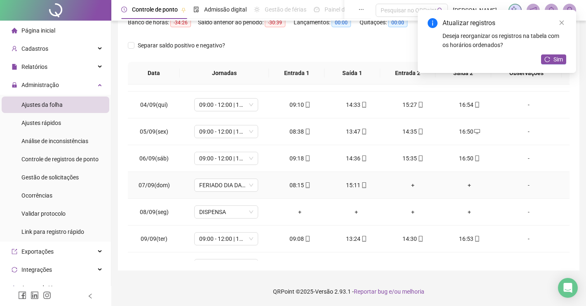
click at [406, 184] on div "+" at bounding box center [412, 185] width 43 height 9
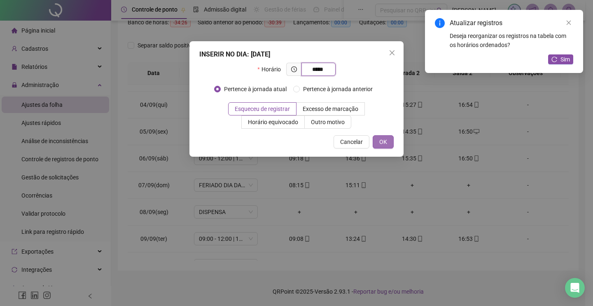
type input "*****"
click at [376, 145] on button "OK" at bounding box center [383, 141] width 21 height 13
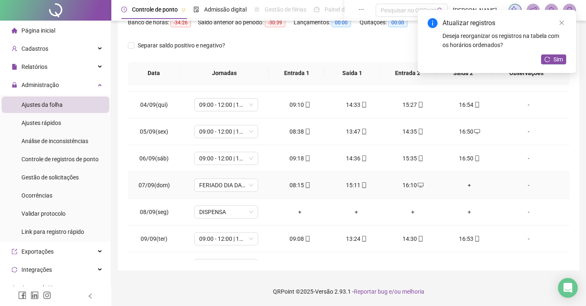
click at [464, 185] on div "+" at bounding box center [469, 185] width 43 height 9
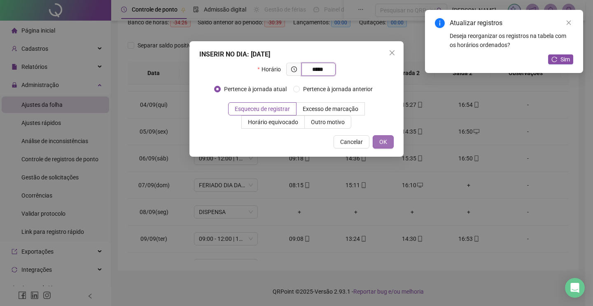
type input "*****"
click at [386, 140] on span "OK" at bounding box center [384, 141] width 8 height 9
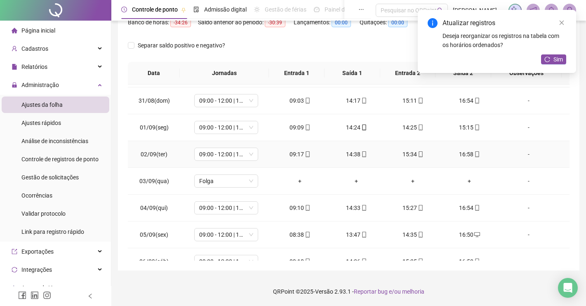
scroll to position [80, 0]
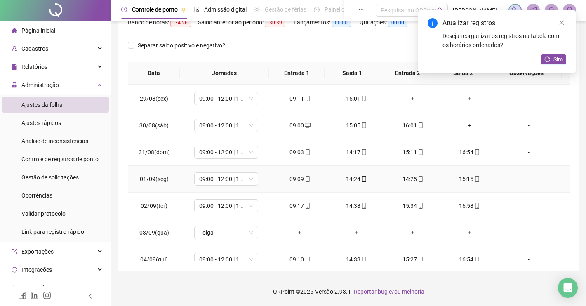
click at [406, 181] on div "14:25" at bounding box center [412, 178] width 43 height 9
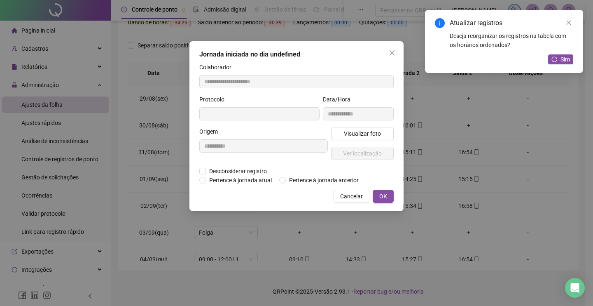
type input "**********"
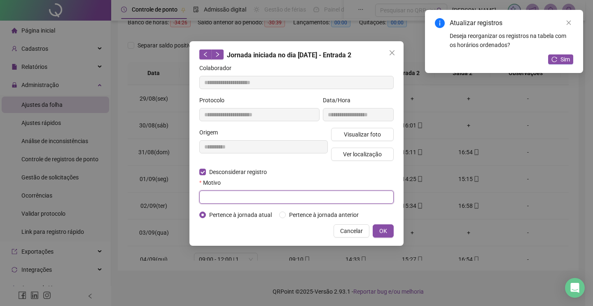
click at [208, 197] on input "text" at bounding box center [296, 196] width 195 height 13
type input "**********"
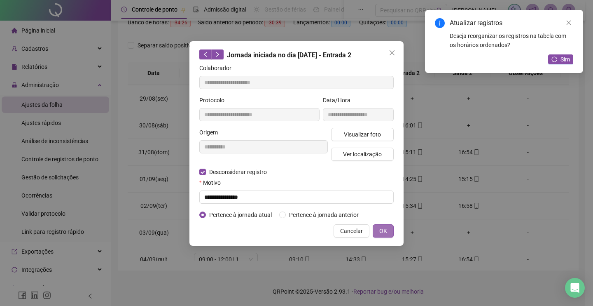
click at [387, 227] on span "OK" at bounding box center [384, 230] width 8 height 9
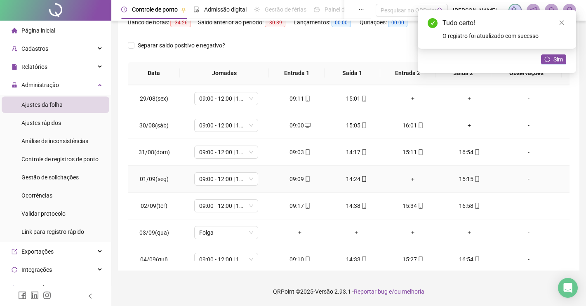
click at [406, 178] on div "+" at bounding box center [412, 178] width 43 height 9
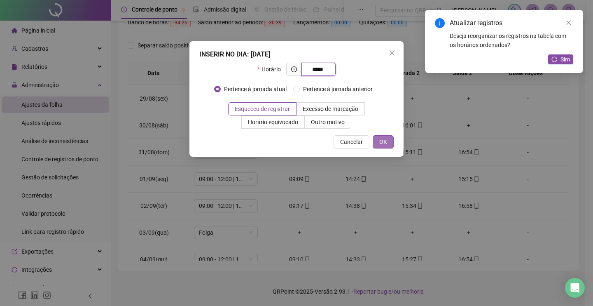
type input "*****"
click at [388, 143] on button "OK" at bounding box center [383, 141] width 21 height 13
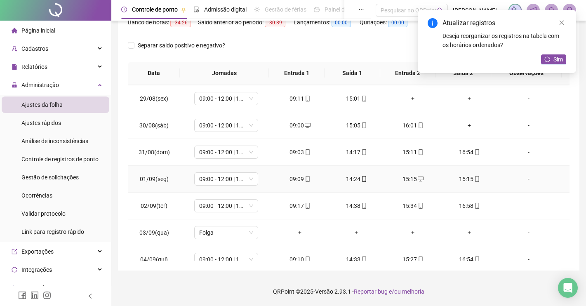
click at [459, 176] on div "15:15" at bounding box center [469, 178] width 43 height 9
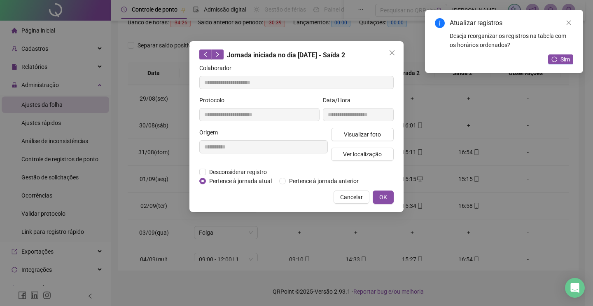
type input "**********"
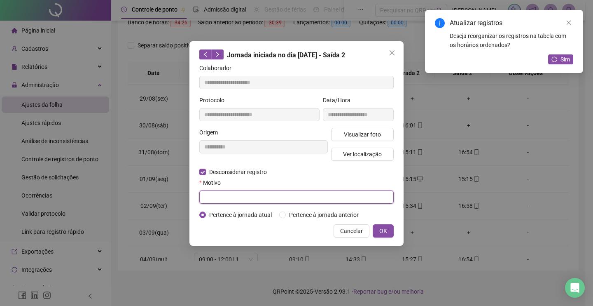
click at [230, 200] on input "text" at bounding box center [296, 196] width 195 height 13
type input "**********"
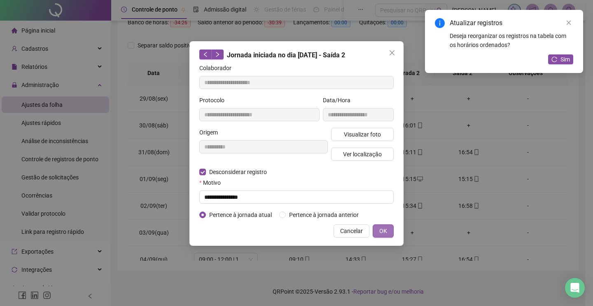
drag, startPoint x: 380, startPoint y: 231, endPoint x: 376, endPoint y: 230, distance: 4.3
click at [380, 231] on span "OK" at bounding box center [384, 230] width 8 height 9
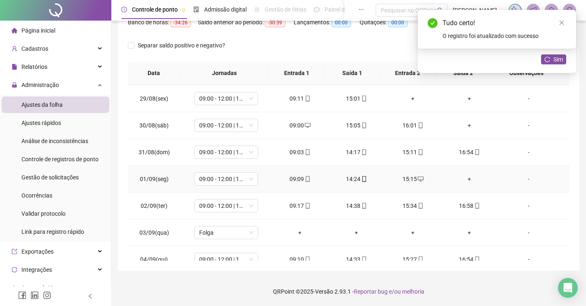
click at [461, 181] on div "+" at bounding box center [469, 178] width 43 height 9
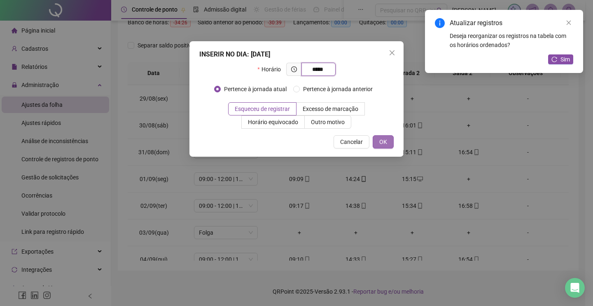
type input "*****"
click at [386, 143] on span "OK" at bounding box center [384, 141] width 8 height 9
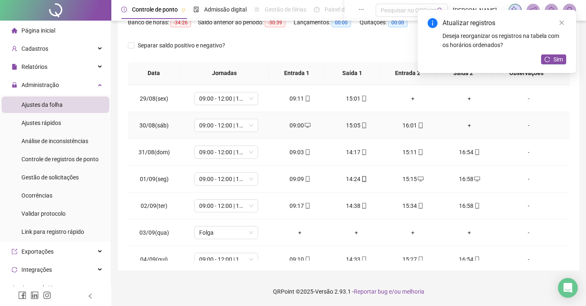
click at [464, 128] on div "+" at bounding box center [469, 125] width 43 height 9
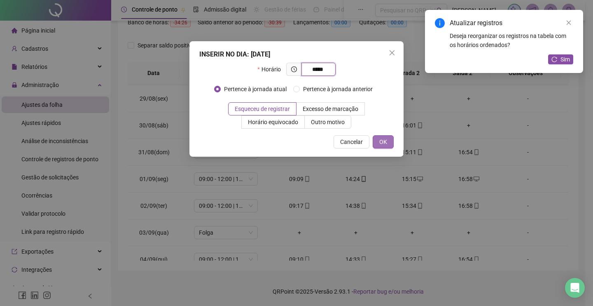
type input "*****"
click at [388, 140] on button "OK" at bounding box center [383, 141] width 21 height 13
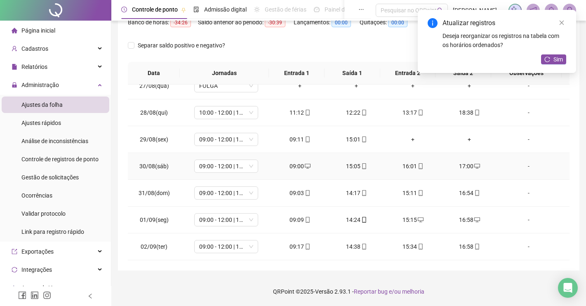
scroll to position [28, 0]
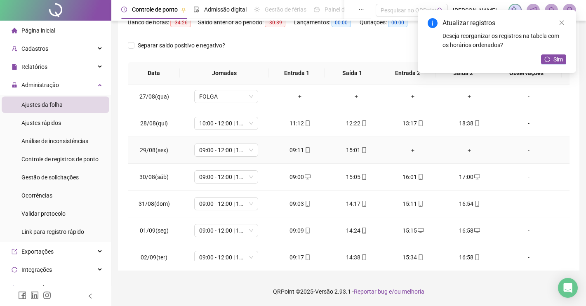
click at [408, 149] on div "+" at bounding box center [412, 149] width 43 height 9
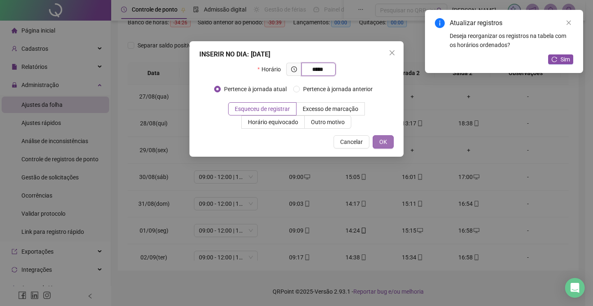
type input "*****"
click at [386, 140] on span "OK" at bounding box center [384, 141] width 8 height 9
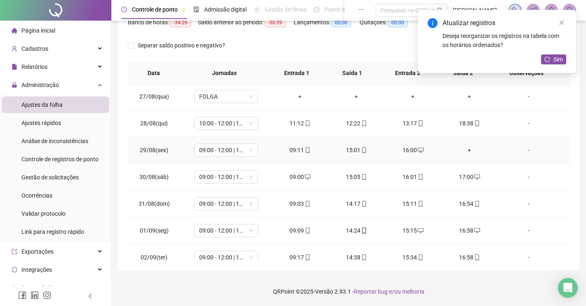
click at [462, 149] on div "+" at bounding box center [469, 149] width 43 height 9
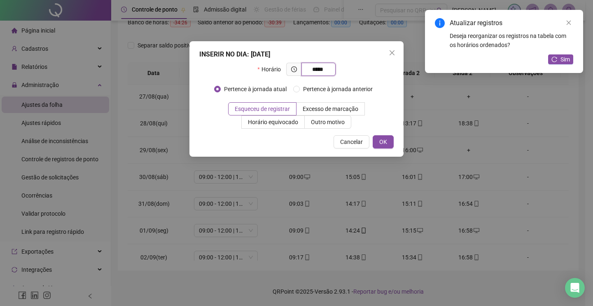
type input "*****"
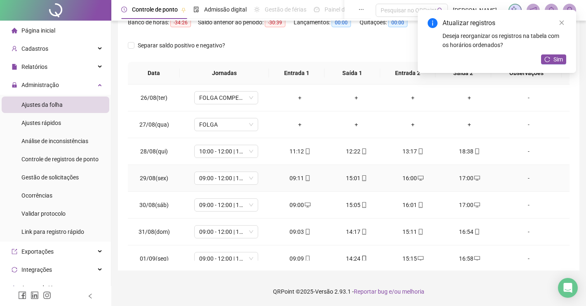
scroll to position [87, 0]
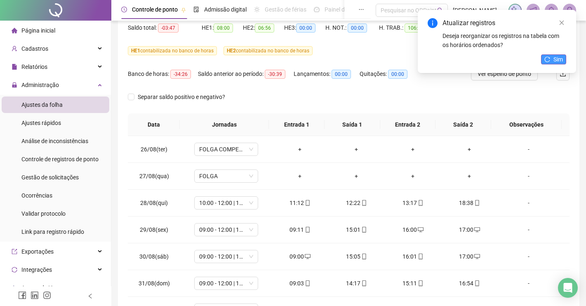
click at [551, 61] on button "Sim" at bounding box center [553, 59] width 25 height 10
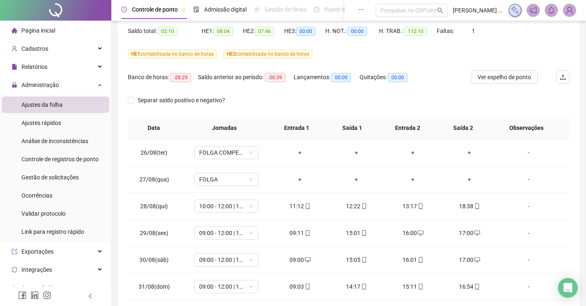
scroll to position [35, 0]
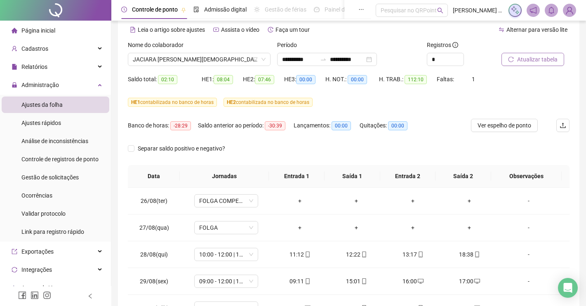
click at [535, 56] on span "Atualizar tabela" at bounding box center [537, 59] width 40 height 9
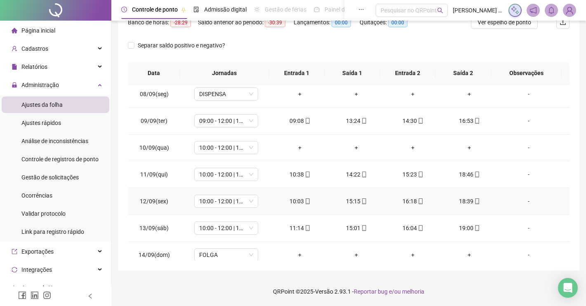
scroll to position [337, 0]
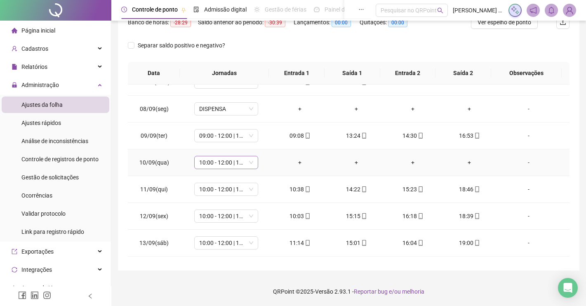
click at [246, 165] on span "10:00 - 12:00 | 13:00 - 18:20" at bounding box center [226, 162] width 54 height 12
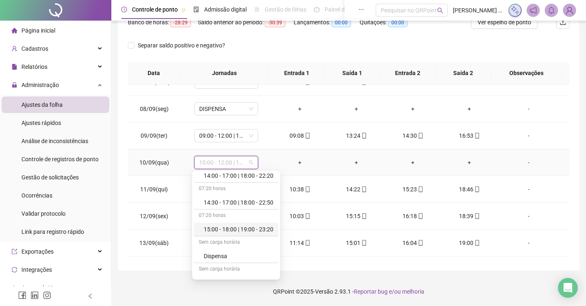
scroll to position [350, 0]
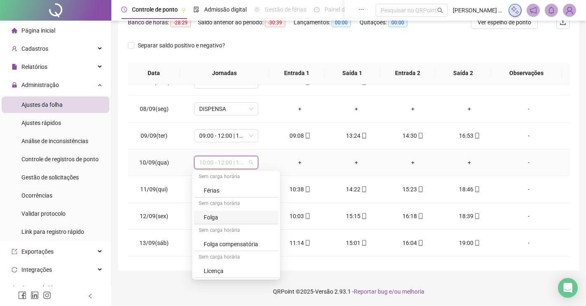
click at [209, 216] on div "Folga" at bounding box center [239, 217] width 70 height 9
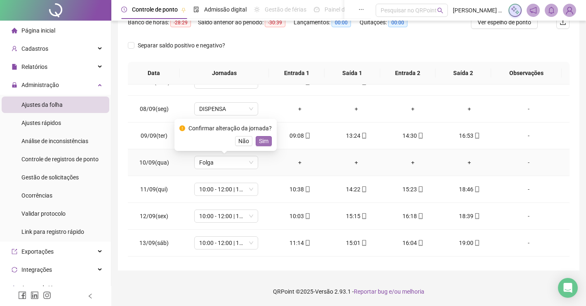
click at [259, 141] on span "Sim" at bounding box center [263, 140] width 9 height 9
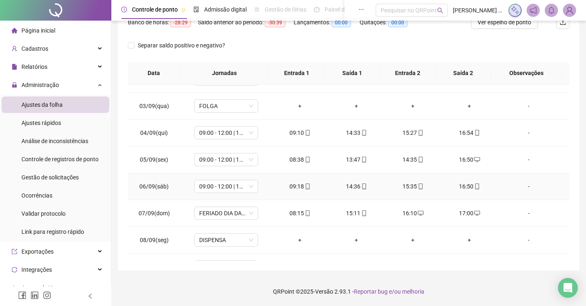
scroll to position [258, 0]
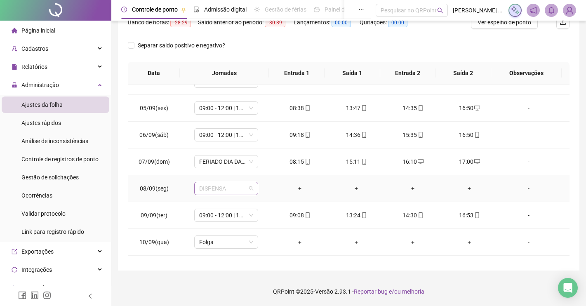
click at [248, 188] on span "DISPENSA" at bounding box center [226, 188] width 54 height 12
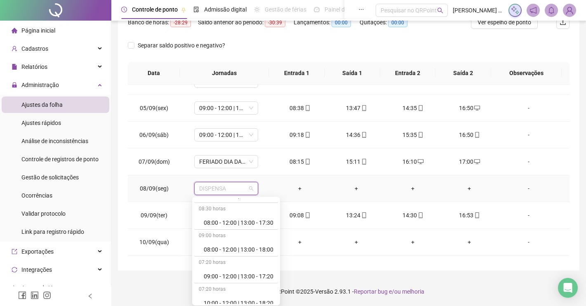
scroll to position [52, 0]
click at [214, 277] on div "09:00 - 12:00 | 13:00 - 17:20" at bounding box center [239, 273] width 70 height 9
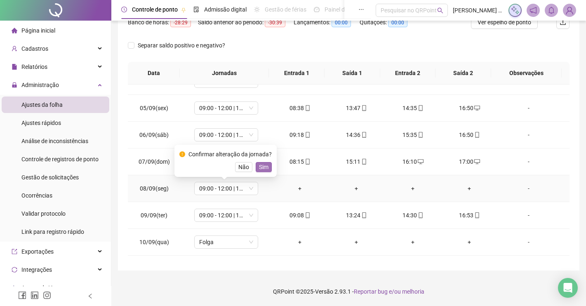
click at [262, 168] on span "Sim" at bounding box center [263, 166] width 9 height 9
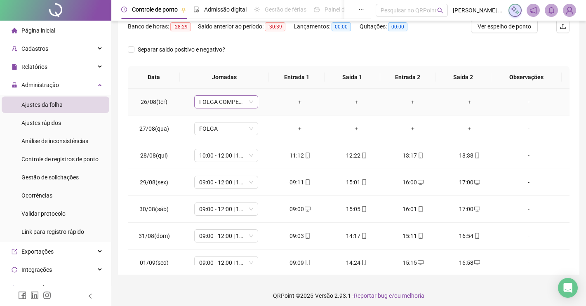
scroll to position [35, 0]
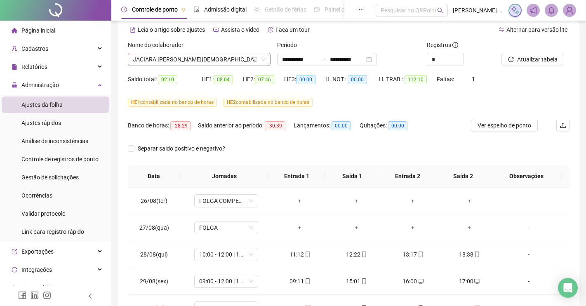
click at [134, 60] on span "JACIARA SOARES DE DEUS" at bounding box center [199, 59] width 133 height 12
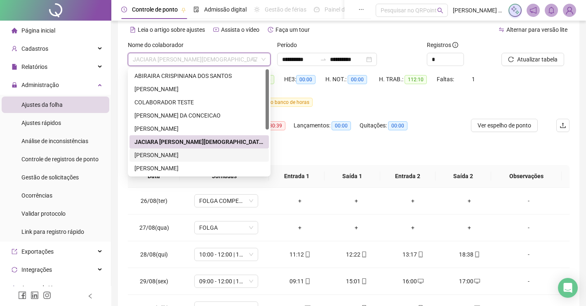
click at [159, 157] on div "JORGE ITALO DA SILVA RIBEIRO" at bounding box center [198, 154] width 129 height 9
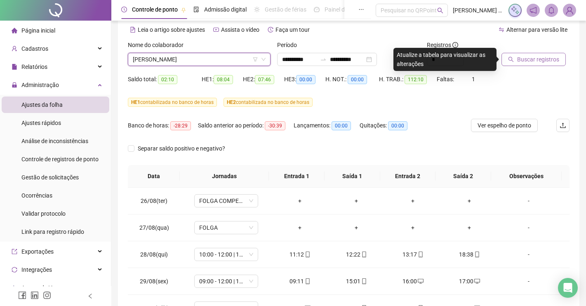
click at [518, 58] on span "Buscar registros" at bounding box center [538, 59] width 42 height 9
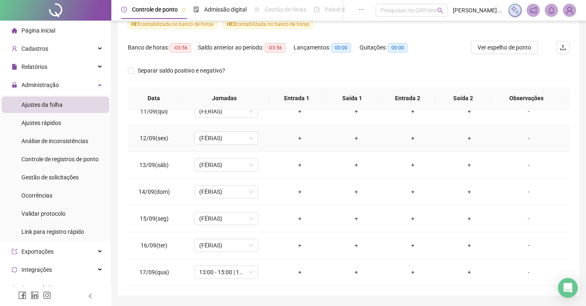
scroll to position [138, 0]
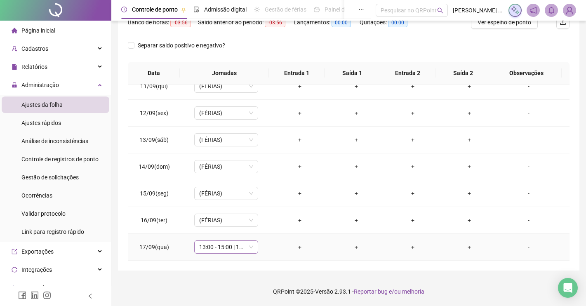
click at [246, 246] on span "13:00 - 15:00 | 16:00 - 21:20" at bounding box center [226, 247] width 54 height 12
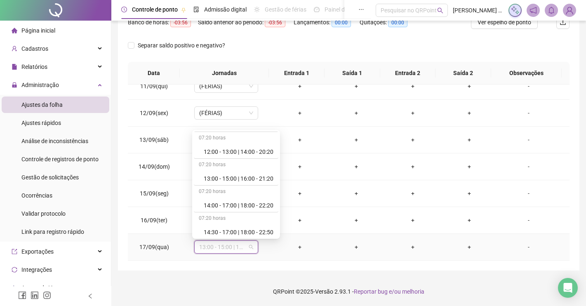
scroll to position [309, 0]
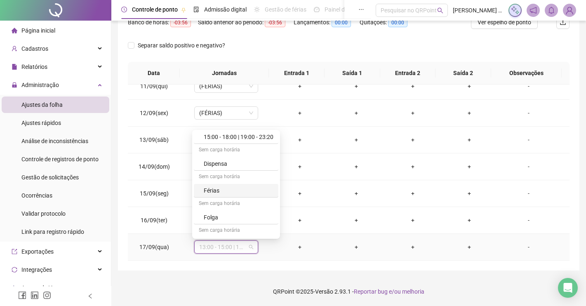
click at [223, 196] on div "06:15 horas 08:00 - 12:00 | 12:15 - 14:30 08:00 horas 08:00 - 12:00 | 13:00 - 1…" at bounding box center [236, 49] width 84 height 455
click at [222, 196] on div "Férias" at bounding box center [236, 191] width 84 height 14
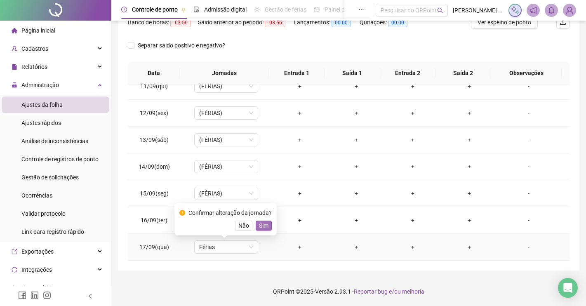
click at [260, 227] on span "Sim" at bounding box center [263, 225] width 9 height 9
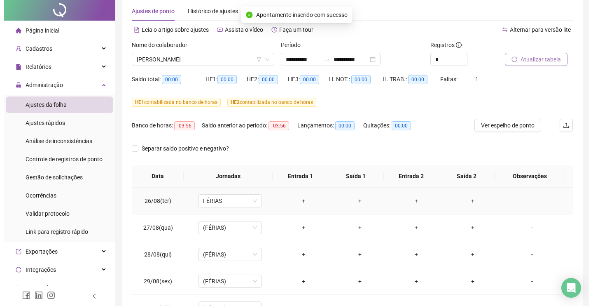
scroll to position [0, 0]
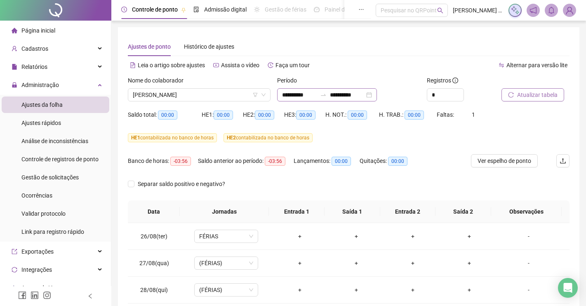
click at [377, 95] on div "**********" at bounding box center [327, 94] width 100 height 13
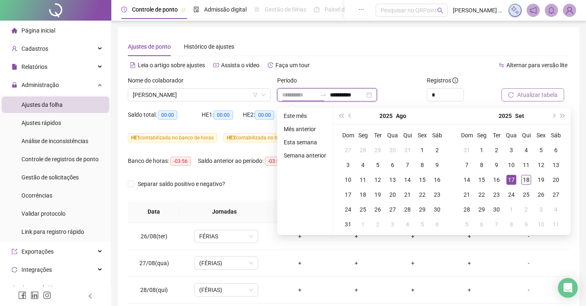
type input "**********"
click at [525, 180] on div "18" at bounding box center [526, 180] width 10 height 10
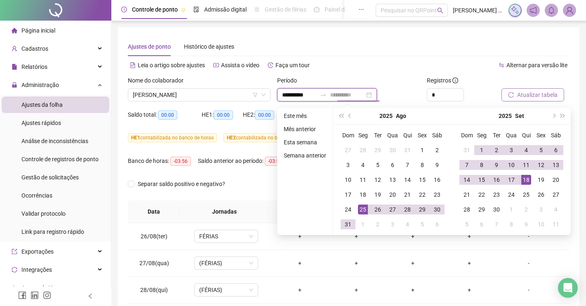
type input "**********"
click at [359, 209] on div "25" at bounding box center [363, 209] width 10 height 10
type input "**********"
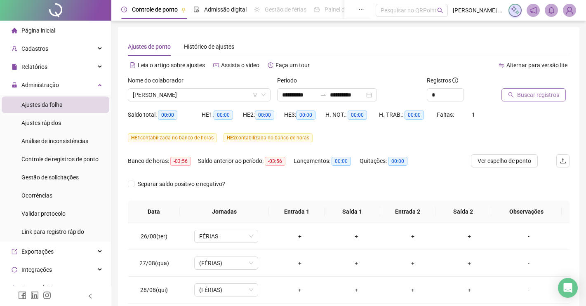
click at [359, 209] on th "Saída 1" at bounding box center [352, 211] width 56 height 23
click at [539, 95] on span "Buscar registros" at bounding box center [538, 94] width 42 height 9
click at [511, 94] on icon "reload" at bounding box center [511, 95] width 6 height 6
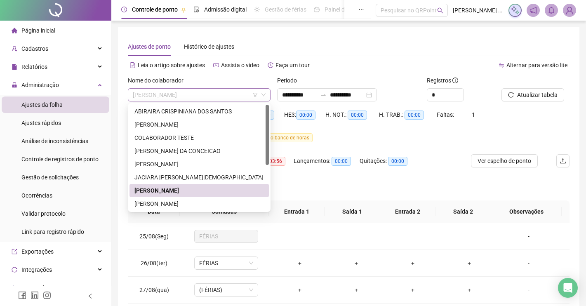
click at [133, 96] on span "JORGE ITALO DA SILVA RIBEIRO" at bounding box center [199, 95] width 133 height 12
click at [176, 204] on div "KEILA SOUZA GUEDES DOS SANTOS" at bounding box center [198, 203] width 129 height 9
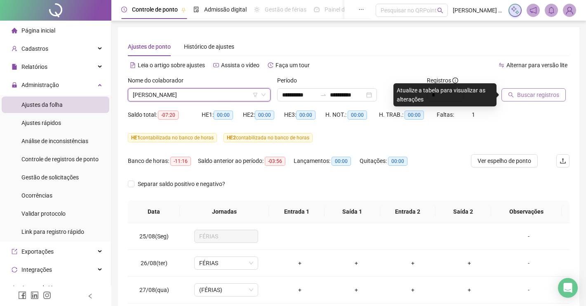
click at [527, 92] on span "Buscar registros" at bounding box center [538, 94] width 42 height 9
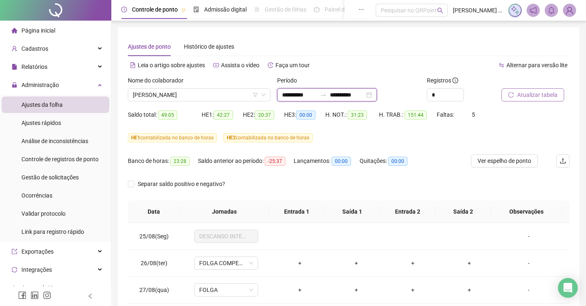
click at [302, 90] on input "**********" at bounding box center [299, 94] width 35 height 9
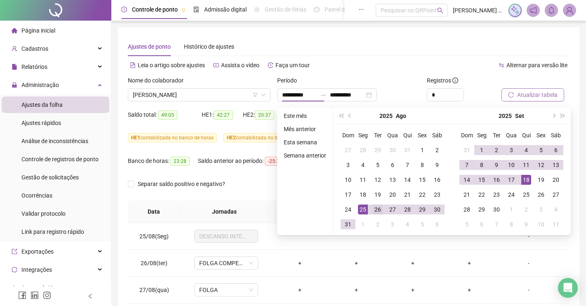
click at [378, 209] on div "26" at bounding box center [378, 209] width 10 height 10
type input "**********"
click at [513, 179] on div "17" at bounding box center [511, 180] width 10 height 10
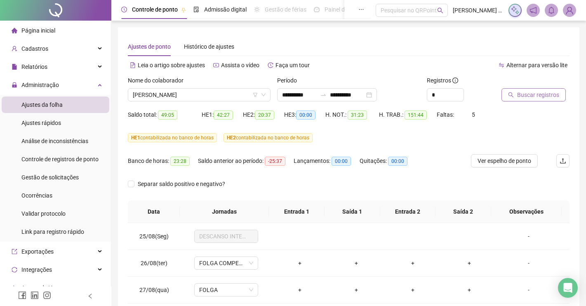
click at [535, 95] on span "Buscar registros" at bounding box center [538, 94] width 42 height 9
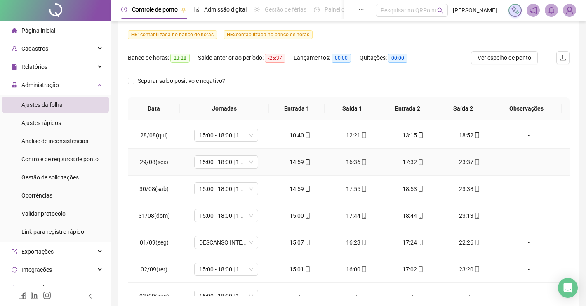
scroll to position [103, 0]
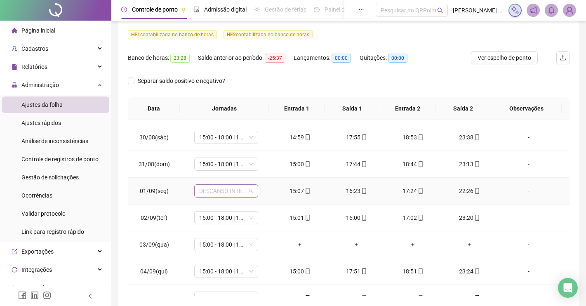
click at [248, 190] on span "DESCANSO INTER-JORNADA" at bounding box center [226, 191] width 54 height 12
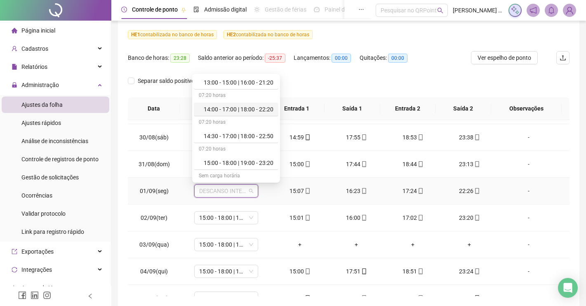
scroll to position [258, 0]
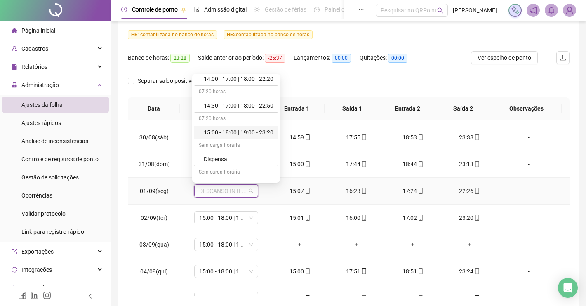
click at [239, 131] on div "15:00 - 18:00 | 19:00 - 23:20" at bounding box center [239, 132] width 70 height 9
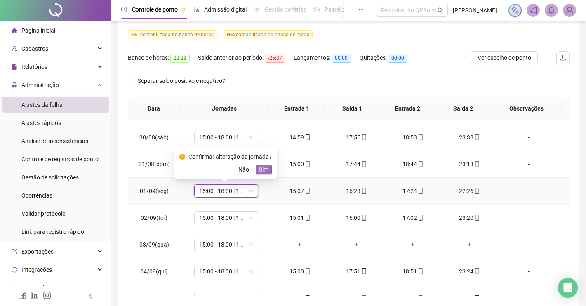
click at [260, 172] on span "Sim" at bounding box center [263, 169] width 9 height 9
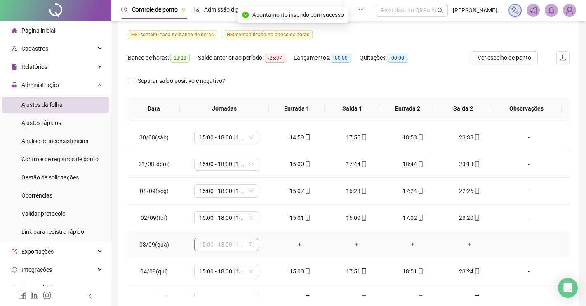
click at [251, 247] on span "15:00 - 18:00 | 19:00 - 23:20" at bounding box center [226, 244] width 54 height 12
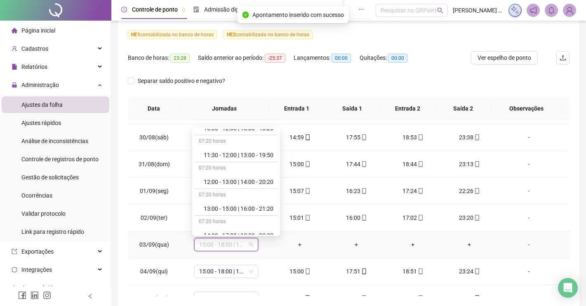
scroll to position [309, 0]
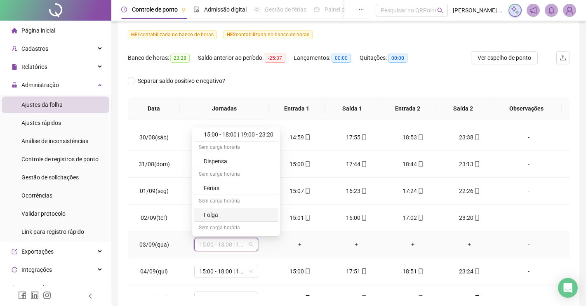
click at [213, 217] on div "Folga" at bounding box center [239, 214] width 70 height 9
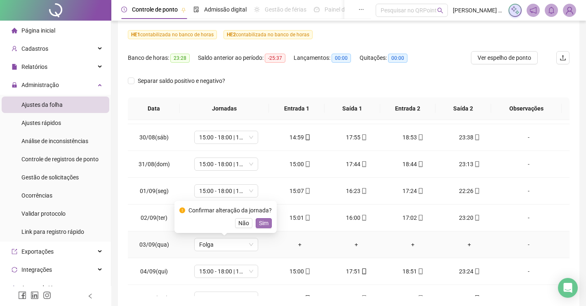
click at [259, 225] on span "Sim" at bounding box center [263, 222] width 9 height 9
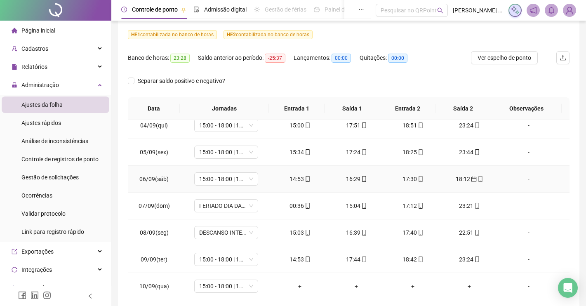
scroll to position [258, 0]
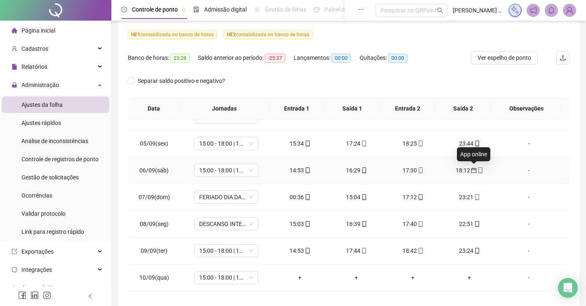
click at [478, 172] on icon "mobile" at bounding box center [480, 170] width 4 height 6
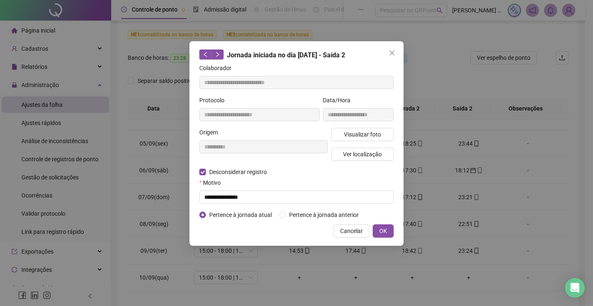
type input "**********"
click at [253, 196] on input "text" at bounding box center [296, 196] width 195 height 13
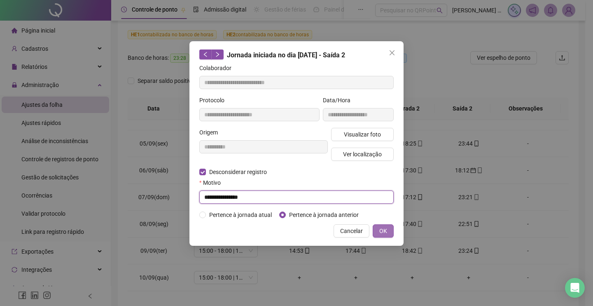
type input "**********"
click at [385, 226] on span "OK" at bounding box center [384, 230] width 8 height 9
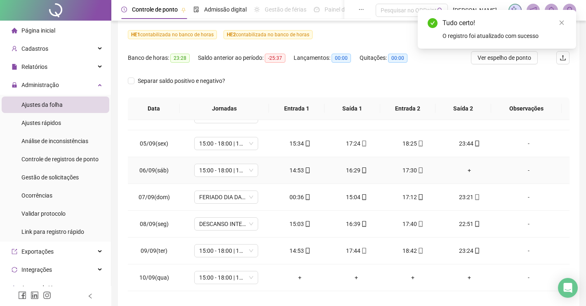
click at [457, 171] on div "+" at bounding box center [469, 170] width 43 height 9
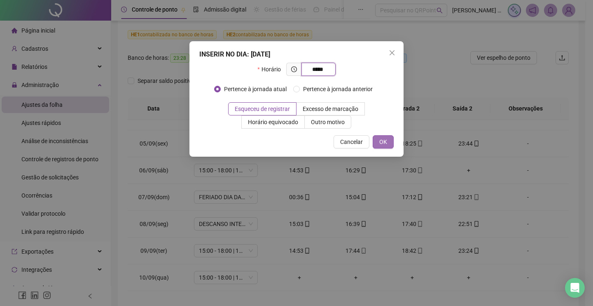
type input "*****"
click at [386, 141] on span "OK" at bounding box center [384, 141] width 8 height 9
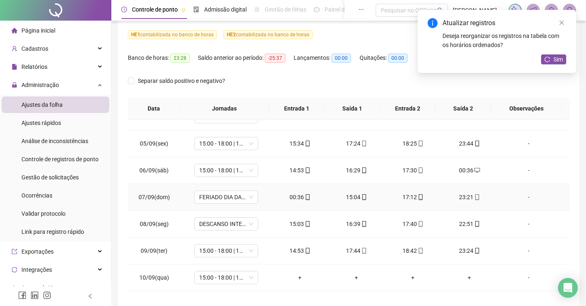
click at [305, 199] on icon "mobile" at bounding box center [307, 197] width 4 height 6
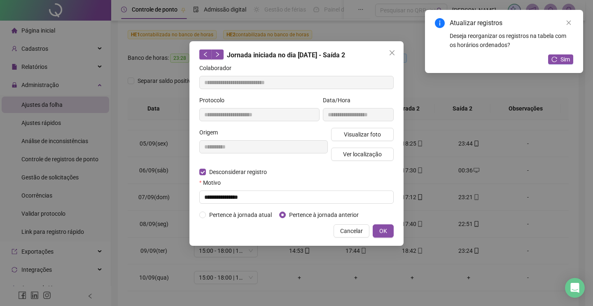
type input "**********"
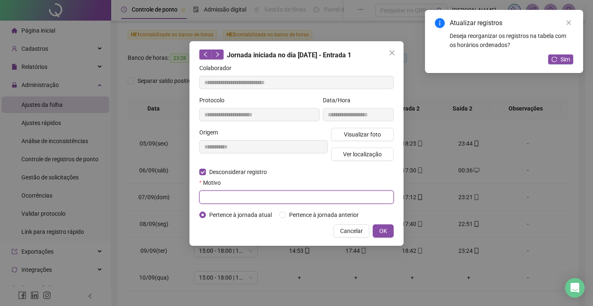
click at [251, 193] on input "text" at bounding box center [296, 196] width 195 height 13
type input "**********"
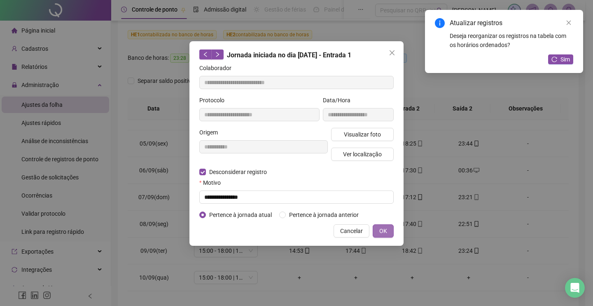
click at [388, 231] on button "OK" at bounding box center [383, 230] width 21 height 13
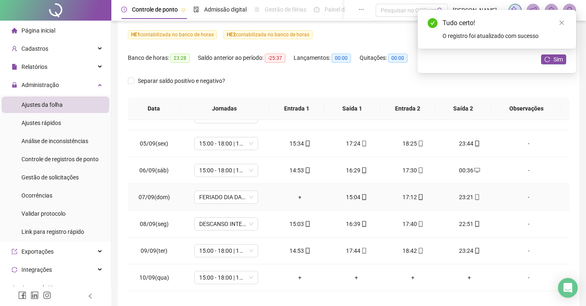
click at [296, 198] on div "+" at bounding box center [299, 196] width 43 height 9
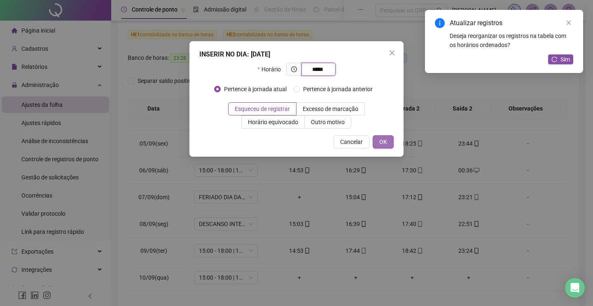
type input "*****"
click at [386, 140] on span "OK" at bounding box center [384, 141] width 8 height 9
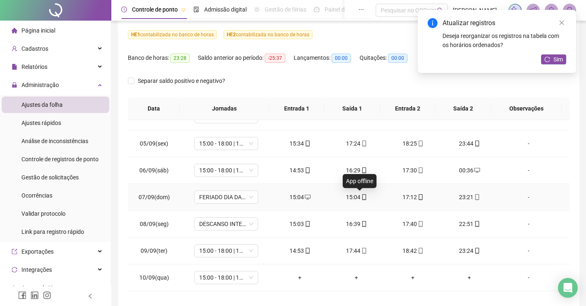
click at [361, 197] on icon "mobile" at bounding box center [364, 197] width 6 height 6
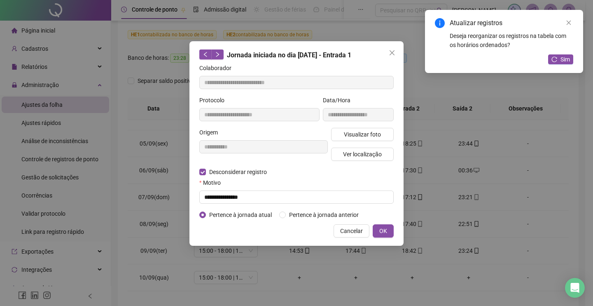
type input "**********"
click at [206, 199] on input "text" at bounding box center [296, 196] width 195 height 13
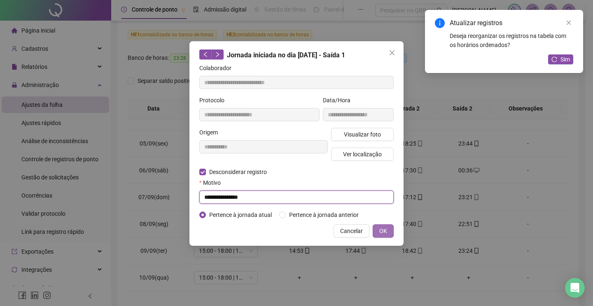
type input "**********"
click at [380, 232] on button "OK" at bounding box center [383, 230] width 21 height 13
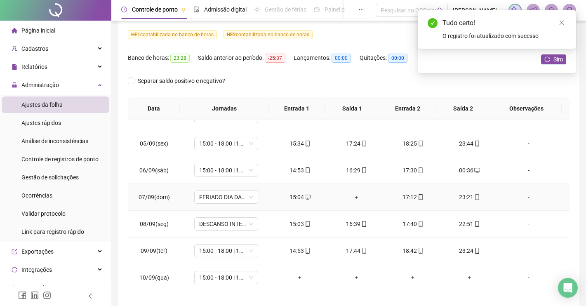
click at [352, 199] on div "+" at bounding box center [356, 196] width 43 height 9
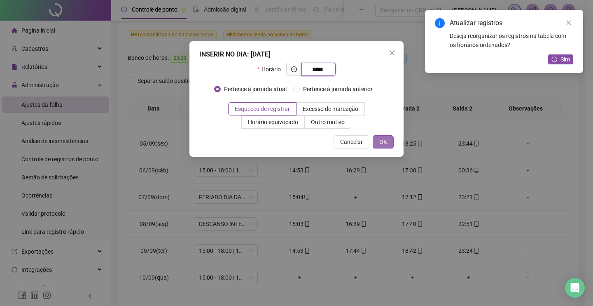
type input "*****"
click at [388, 141] on button "OK" at bounding box center [383, 141] width 21 height 13
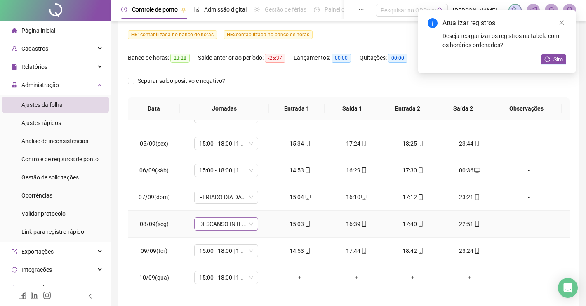
click at [248, 224] on span "DESCANSO INTER-JORNADA" at bounding box center [226, 224] width 54 height 12
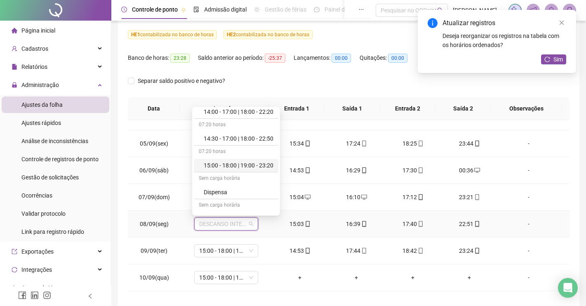
click at [222, 164] on div "15:00 - 18:00 | 19:00 - 23:20" at bounding box center [239, 165] width 70 height 9
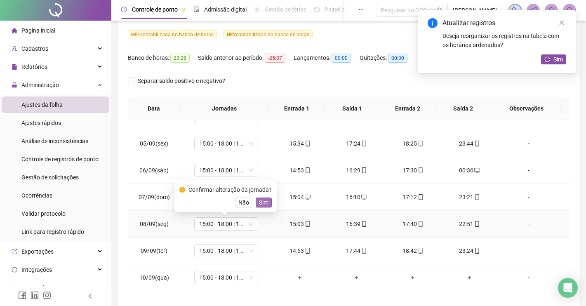
click at [262, 202] on span "Sim" at bounding box center [263, 202] width 9 height 9
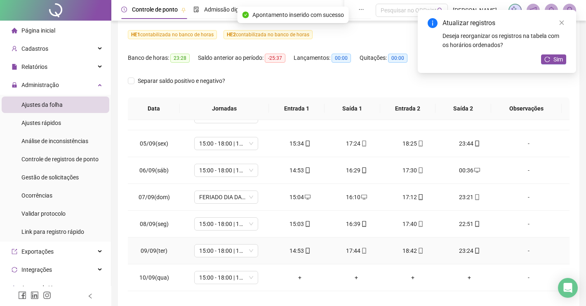
scroll to position [309, 0]
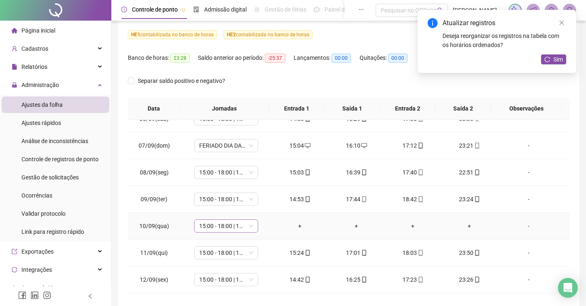
click at [251, 227] on span "15:00 - 18:00 | 19:00 - 23:20" at bounding box center [226, 226] width 54 height 12
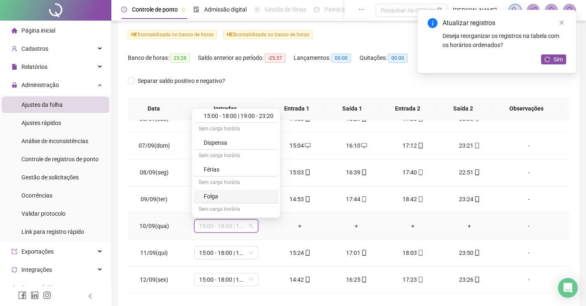
click at [231, 194] on div "Folga" at bounding box center [239, 196] width 70 height 9
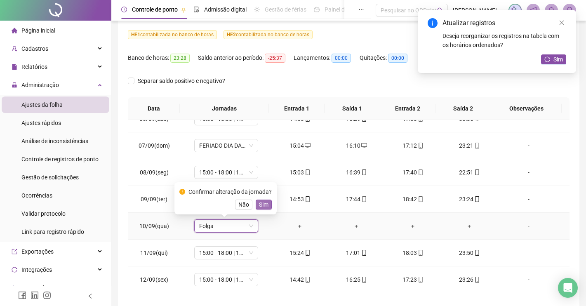
click at [259, 206] on span "Sim" at bounding box center [263, 204] width 9 height 9
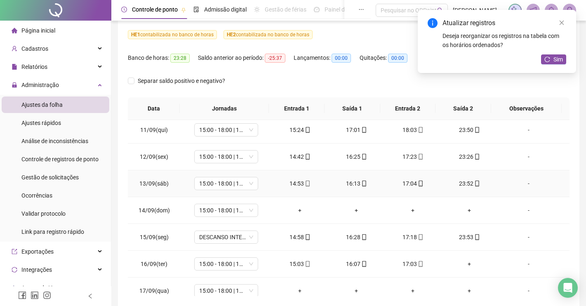
scroll to position [440, 0]
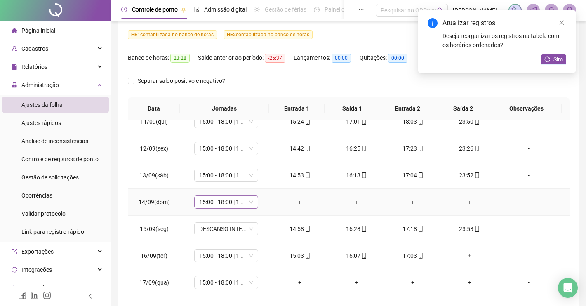
click at [250, 203] on span "15:00 - 18:00 | 19:00 - 23:20" at bounding box center [226, 202] width 54 height 12
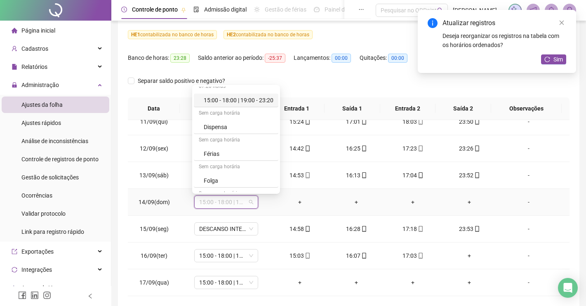
scroll to position [309, 0]
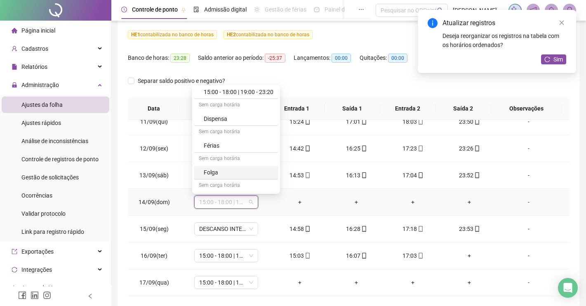
click at [206, 173] on div "Folga" at bounding box center [239, 172] width 70 height 9
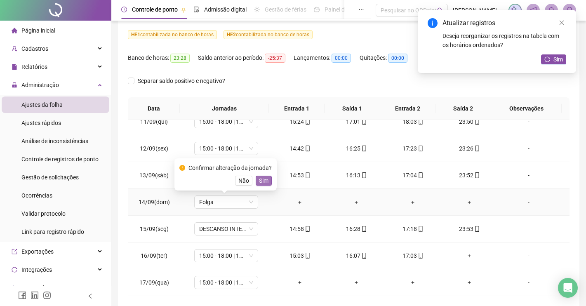
click at [261, 179] on span "Sim" at bounding box center [263, 180] width 9 height 9
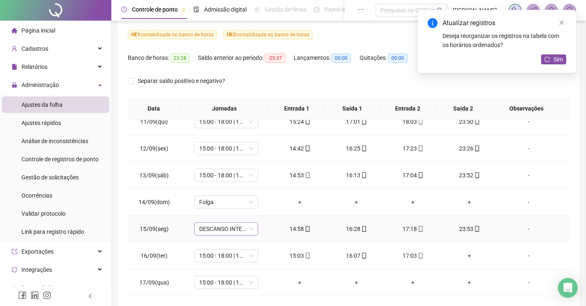
click at [247, 228] on span "DESCANSO INTER-JORNADA" at bounding box center [226, 229] width 54 height 12
click at [248, 228] on span "DESCANSO INTER-JORNADA" at bounding box center [226, 229] width 54 height 12
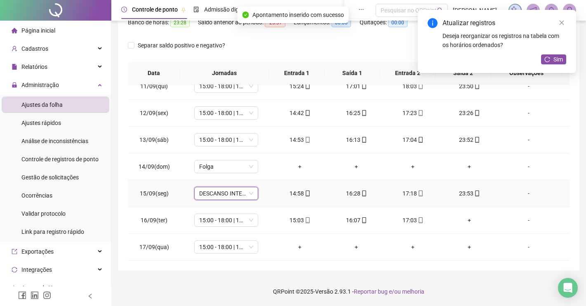
click at [249, 191] on span "DESCANSO INTER-JORNADA" at bounding box center [226, 193] width 54 height 12
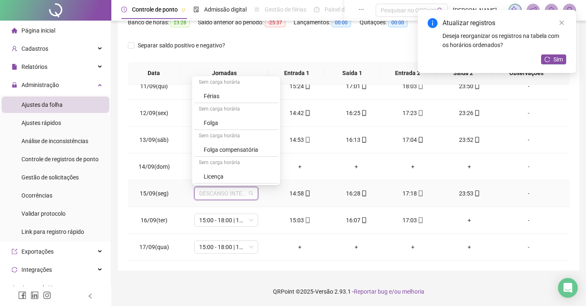
scroll to position [247, 0]
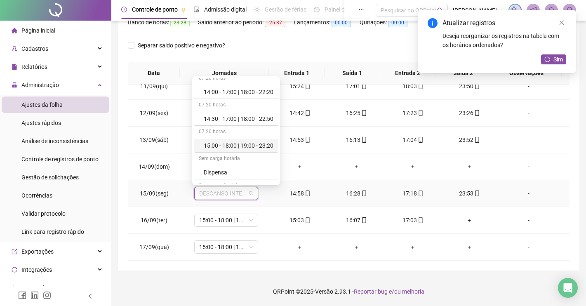
click at [240, 146] on div "15:00 - 18:00 | 19:00 - 23:20" at bounding box center [239, 145] width 70 height 9
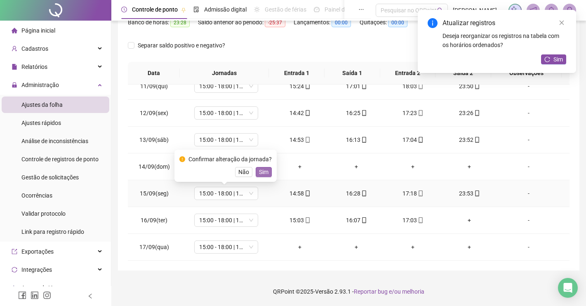
click at [261, 173] on span "Sim" at bounding box center [263, 171] width 9 height 9
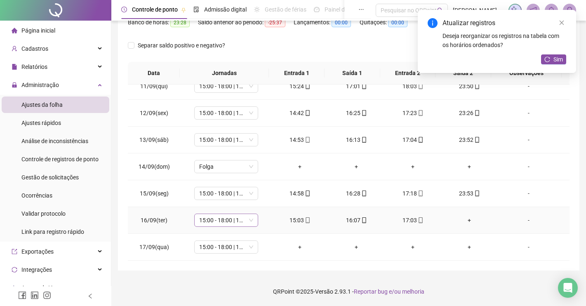
click at [250, 218] on span "15:00 - 18:00 | 19:00 - 23:20" at bounding box center [226, 220] width 54 height 12
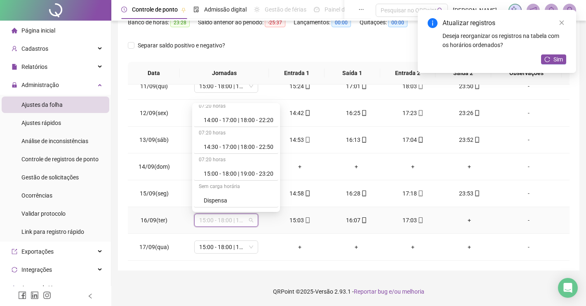
scroll to position [258, 0]
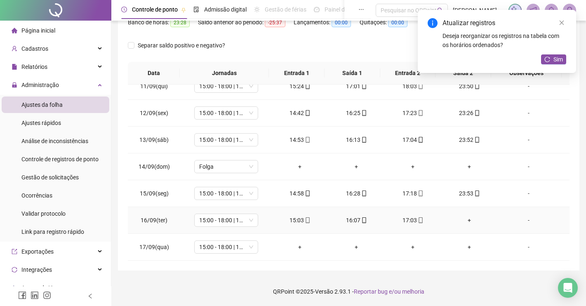
click at [259, 227] on td "15:00 - 18:00 | 19:00 - 23:20" at bounding box center [226, 220] width 91 height 27
click at [464, 218] on div "+" at bounding box center [469, 220] width 43 height 9
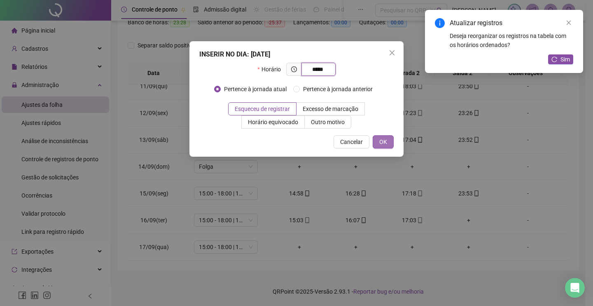
type input "*****"
click at [378, 143] on button "OK" at bounding box center [383, 141] width 21 height 13
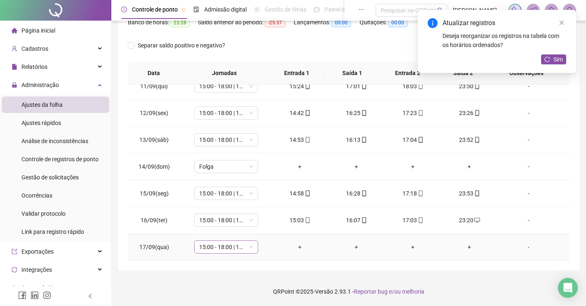
click at [250, 247] on span "15:00 - 18:00 | 19:00 - 23:20" at bounding box center [226, 247] width 54 height 12
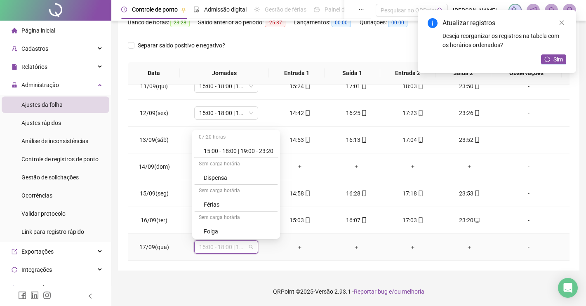
scroll to position [309, 0]
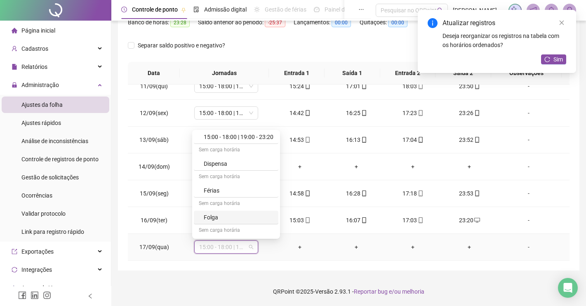
click at [234, 215] on div "Folga" at bounding box center [239, 217] width 70 height 9
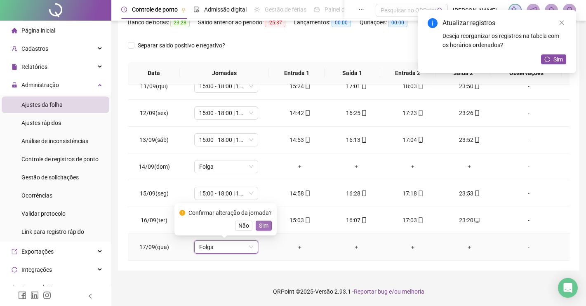
click at [259, 225] on span "Sim" at bounding box center [263, 225] width 9 height 9
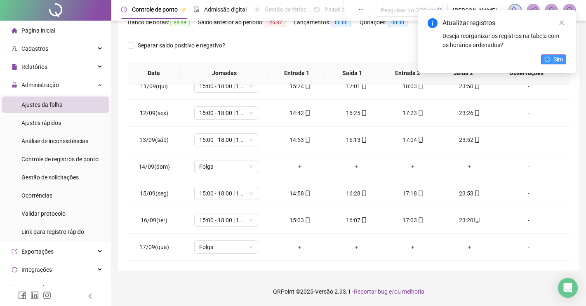
click at [546, 61] on icon "reload" at bounding box center [546, 58] width 5 height 5
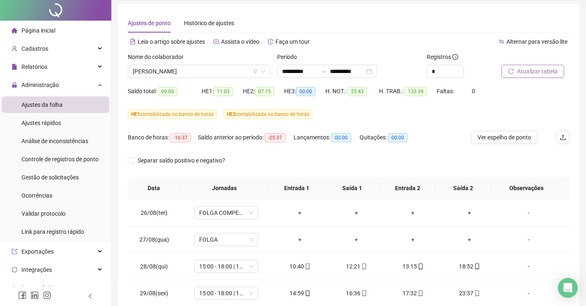
scroll to position [0, 0]
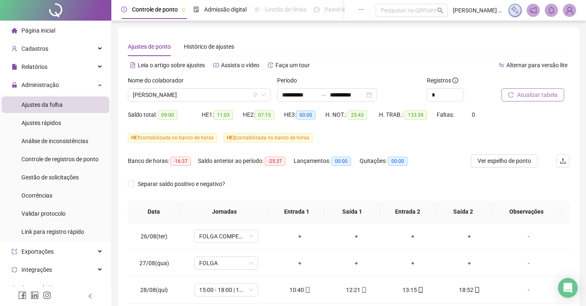
click at [537, 96] on span "Atualizar tabela" at bounding box center [537, 94] width 40 height 9
click at [141, 98] on span "KEILA SOUZA GUEDES DOS SANTOS" at bounding box center [199, 95] width 133 height 12
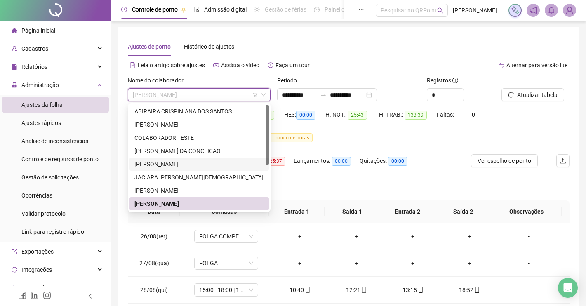
scroll to position [52, 0]
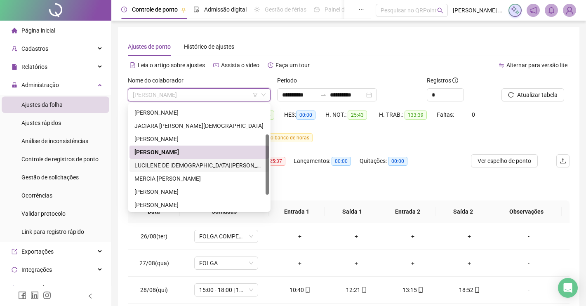
click at [159, 165] on div "LUCILENE DE JESUS DOS SANTOS" at bounding box center [198, 165] width 129 height 9
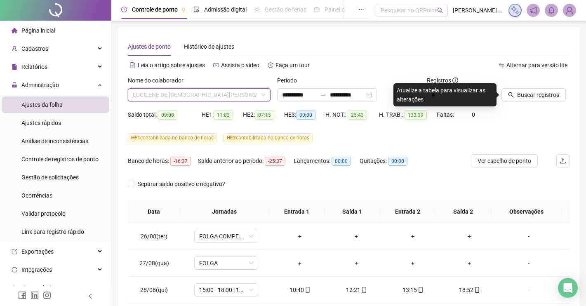
click at [177, 93] on span "LUCILENE DE JESUS DOS SANTOS" at bounding box center [199, 95] width 133 height 12
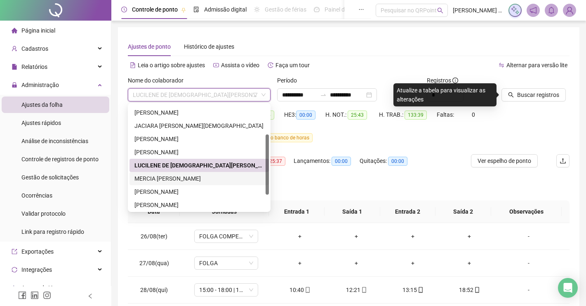
click at [178, 176] on div "MERCIA JORDANA CONCEICAO SOUZA" at bounding box center [198, 178] width 129 height 9
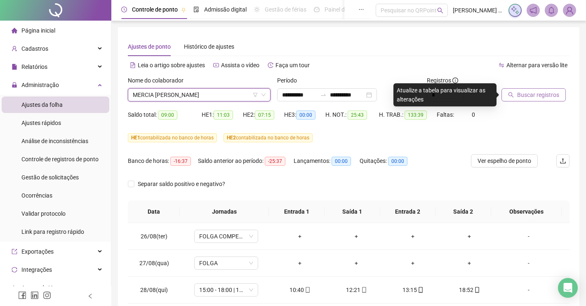
click at [516, 93] on button "Buscar registros" at bounding box center [533, 94] width 64 height 13
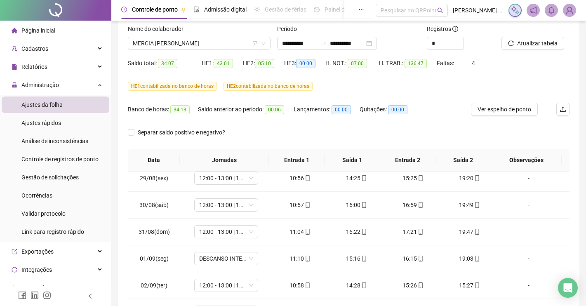
scroll to position [103, 0]
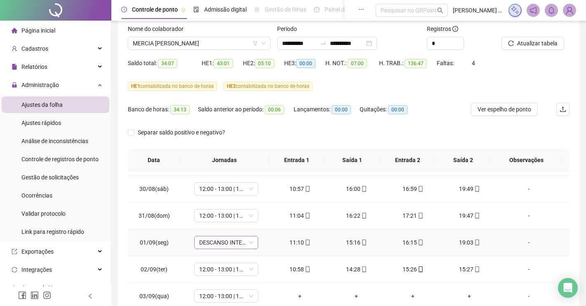
click at [248, 242] on span "DESCANSO INTER-JORNADA" at bounding box center [226, 242] width 54 height 12
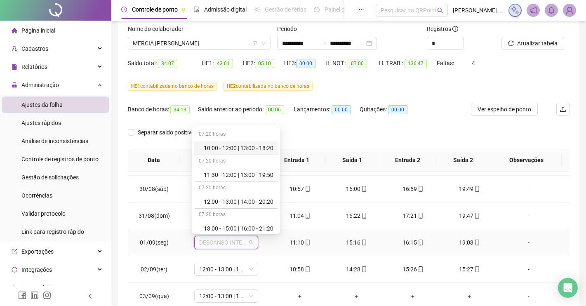
scroll to position [155, 0]
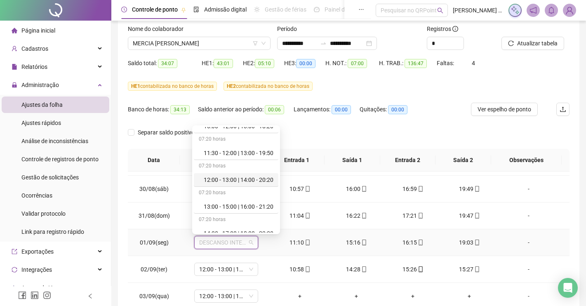
click at [241, 181] on div "12:00 - 13:00 | 14:00 - 20:20" at bounding box center [239, 179] width 70 height 9
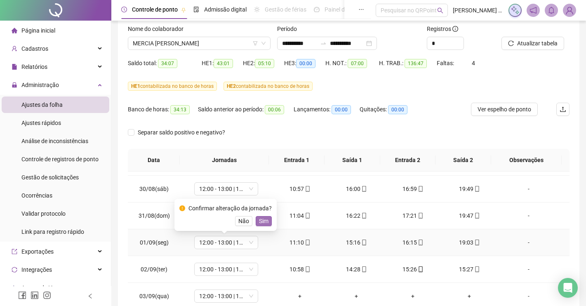
click at [259, 224] on span "Sim" at bounding box center [263, 220] width 9 height 9
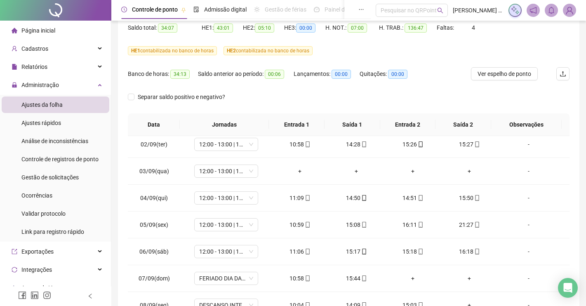
scroll to position [206, 0]
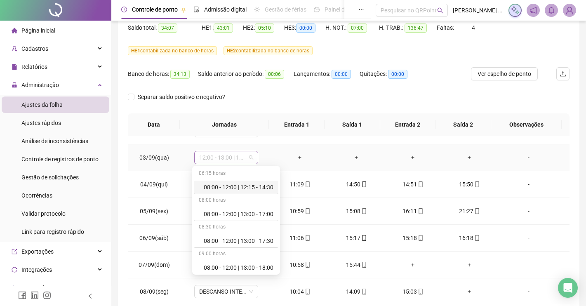
click at [248, 159] on span "12:00 - 13:00 | 14:00 - 20:20" at bounding box center [226, 157] width 54 height 12
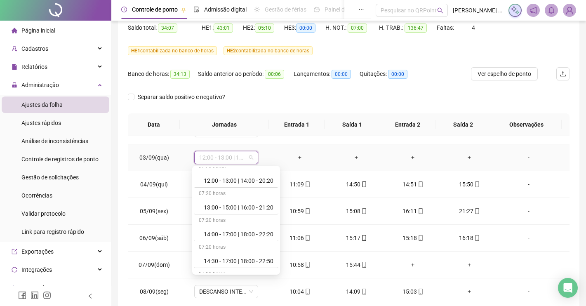
scroll to position [309, 0]
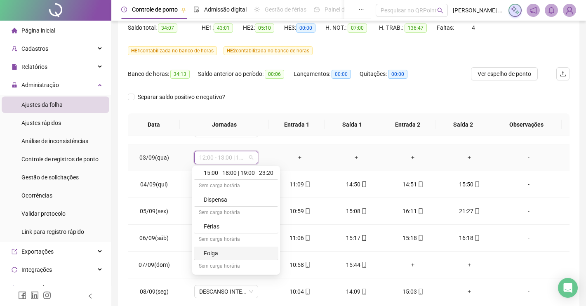
click at [213, 255] on div "Folga" at bounding box center [239, 252] width 70 height 9
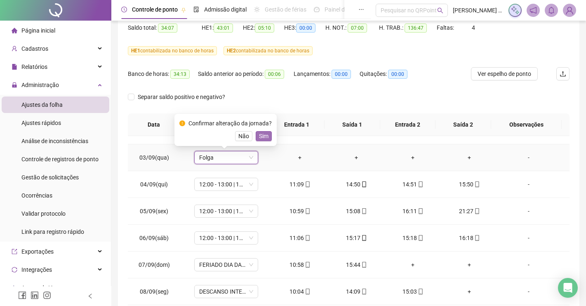
click at [259, 138] on span "Sim" at bounding box center [263, 135] width 9 height 9
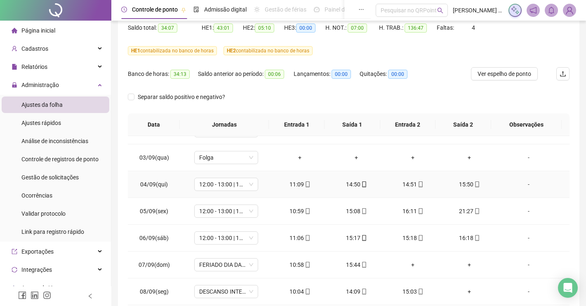
scroll to position [258, 0]
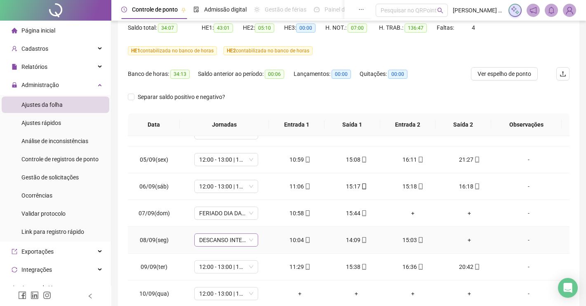
click at [250, 239] on span "DESCANSO INTER-JORNADA" at bounding box center [226, 240] width 54 height 12
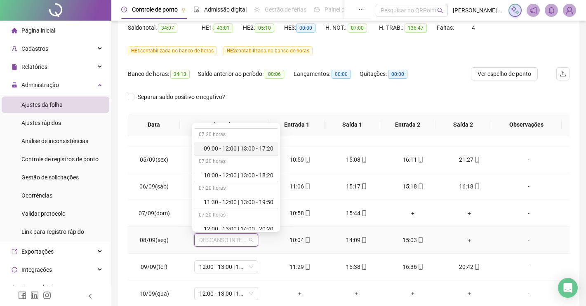
scroll to position [155, 0]
click at [233, 177] on div "12:00 - 13:00 | 14:00 - 20:20" at bounding box center [239, 177] width 70 height 9
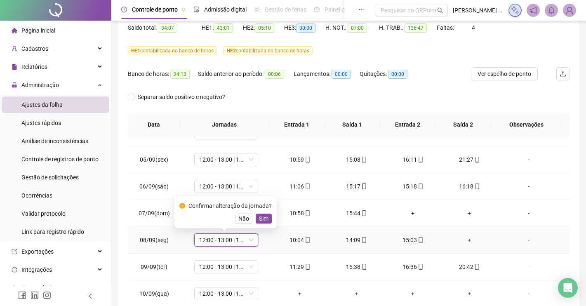
click at [262, 219] on span "Sim" at bounding box center [263, 218] width 9 height 9
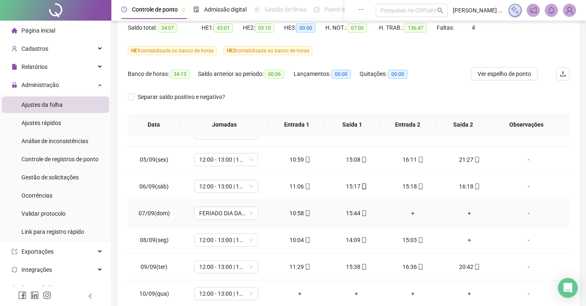
click at [408, 213] on div "+" at bounding box center [412, 213] width 43 height 9
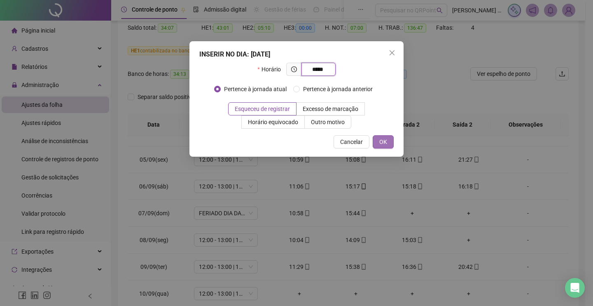
type input "*****"
click at [384, 144] on span "OK" at bounding box center [384, 141] width 8 height 9
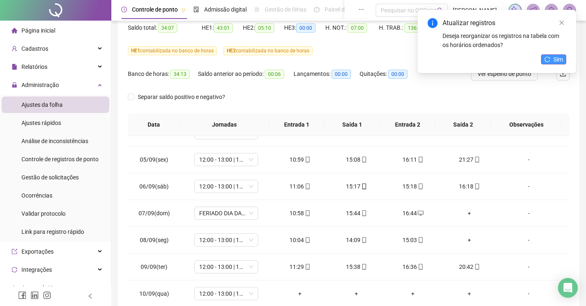
click at [556, 59] on span "Sim" at bounding box center [557, 59] width 9 height 9
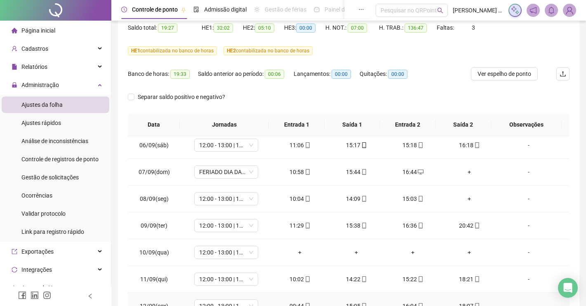
scroll to position [309, 0]
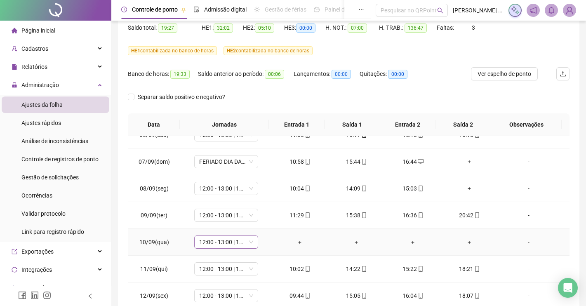
click at [250, 246] on span "12:00 - 13:00 | 14:00 - 20:20" at bounding box center [226, 242] width 54 height 12
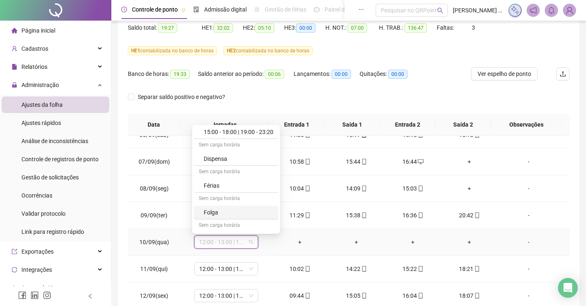
click at [217, 214] on div "Folga" at bounding box center [239, 212] width 70 height 9
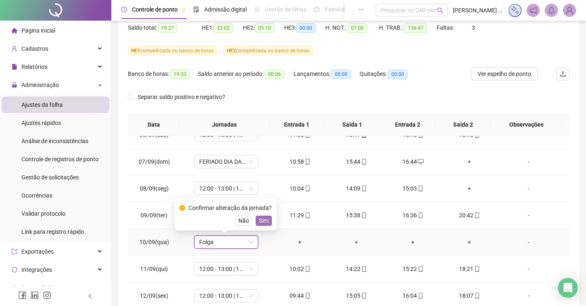
click at [265, 222] on button "Sim" at bounding box center [264, 221] width 16 height 10
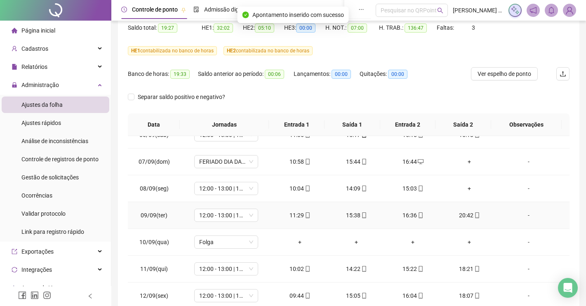
scroll to position [412, 0]
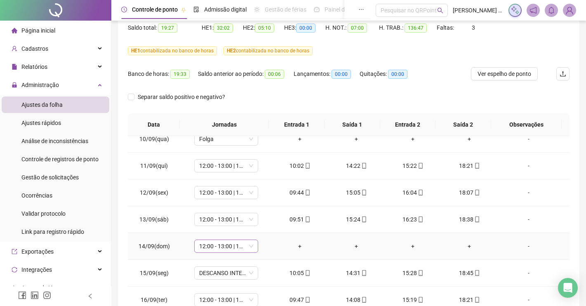
click at [255, 246] on div "12:00 - 13:00 | 14:00 - 20:20" at bounding box center [226, 245] width 64 height 13
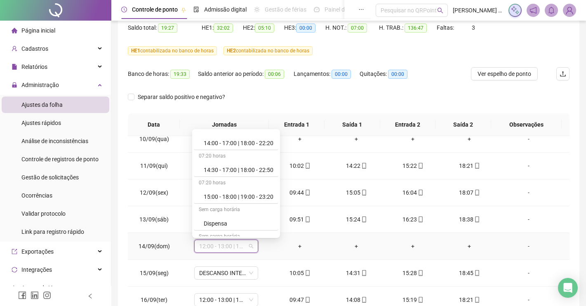
scroll to position [309, 0]
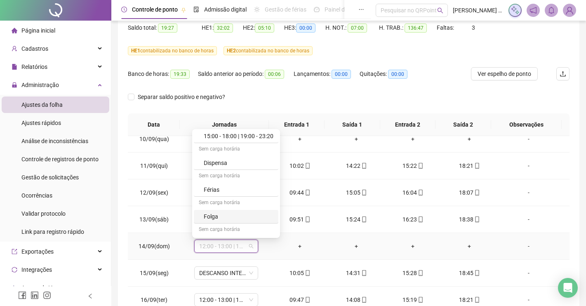
click at [206, 218] on div "Folga" at bounding box center [239, 216] width 70 height 9
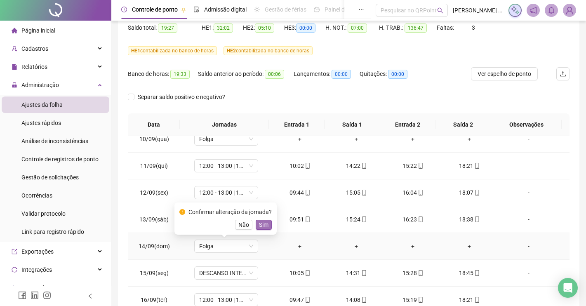
click at [259, 227] on span "Sim" at bounding box center [263, 224] width 9 height 9
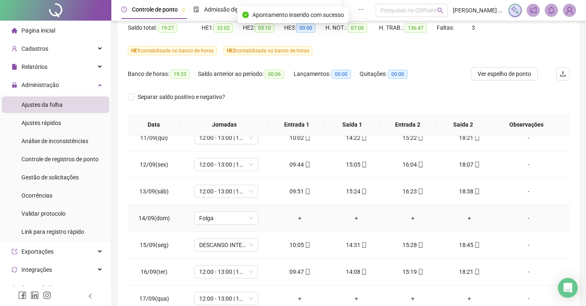
scroll to position [138, 0]
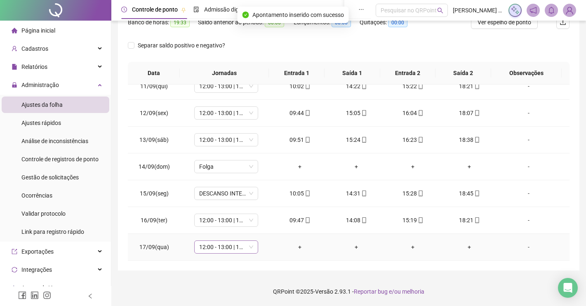
click at [249, 249] on span "12:00 - 13:00 | 14:00 - 20:20" at bounding box center [226, 247] width 54 height 12
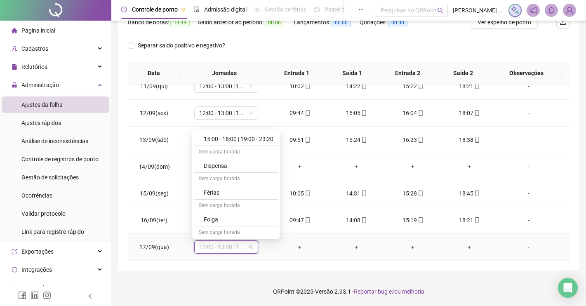
scroll to position [309, 0]
click at [240, 216] on div "Folga" at bounding box center [239, 217] width 70 height 9
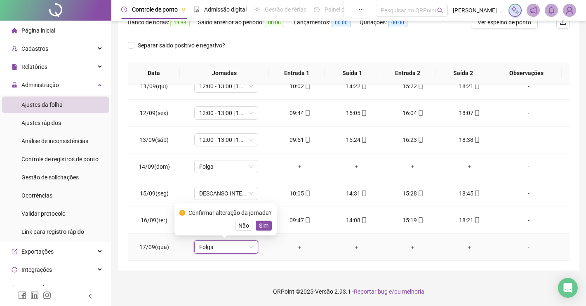
click at [259, 226] on span "Sim" at bounding box center [263, 225] width 9 height 9
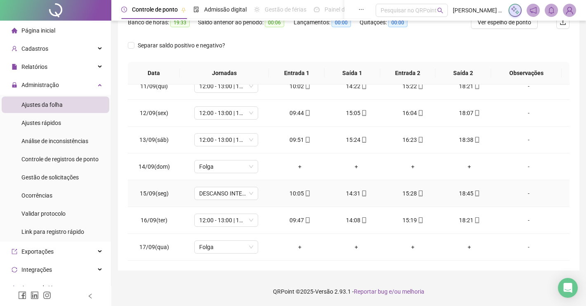
scroll to position [286, 0]
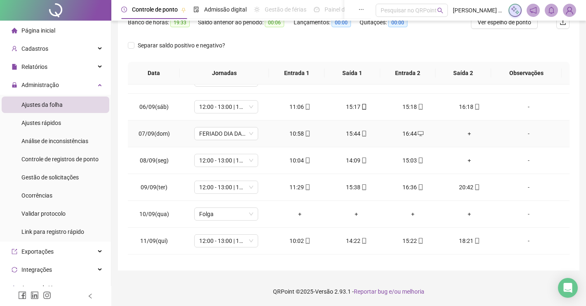
click at [461, 134] on div "+" at bounding box center [469, 133] width 43 height 9
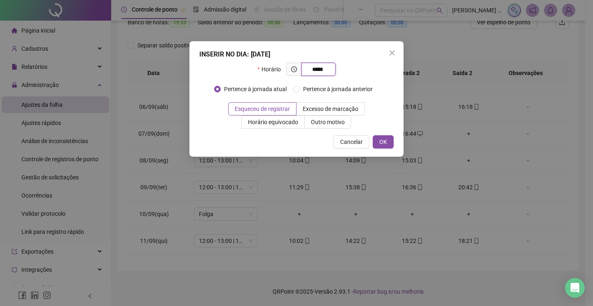
type input "*****"
click at [395, 146] on div "INSERIR NO DIA : 07/09/2025 Horário ***** Pertence à jornada atual Pertence à j…" at bounding box center [297, 98] width 214 height 115
click at [385, 143] on span "OK" at bounding box center [384, 141] width 8 height 9
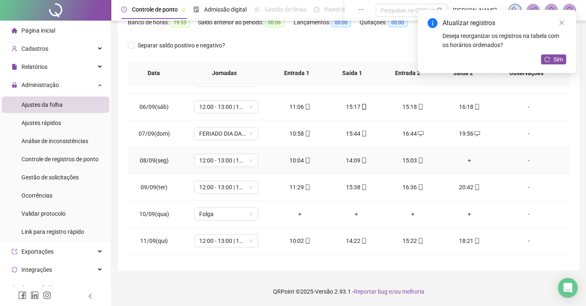
click at [465, 160] on div "+" at bounding box center [469, 160] width 43 height 9
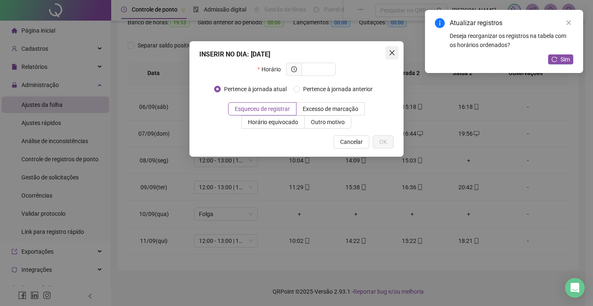
click at [391, 52] on icon "close" at bounding box center [392, 52] width 7 height 7
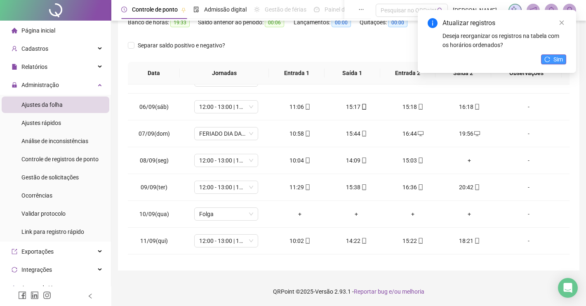
click at [560, 60] on span "Sim" at bounding box center [557, 59] width 9 height 9
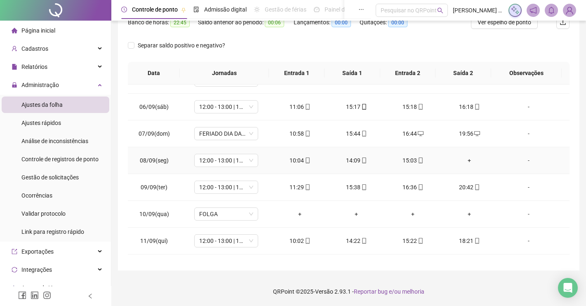
click at [466, 159] on div "+" at bounding box center [469, 160] width 43 height 9
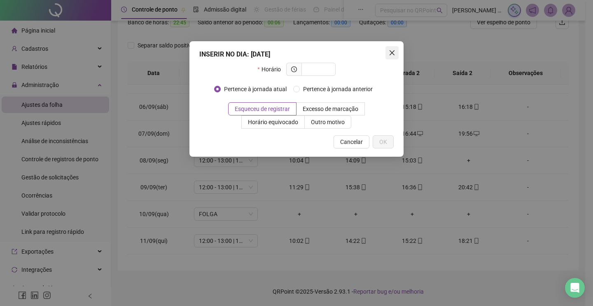
click at [396, 56] on button "Close" at bounding box center [392, 52] width 13 height 13
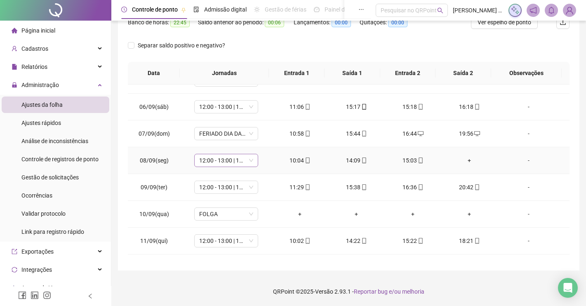
click at [244, 162] on span "12:00 - 13:00 | 14:00 - 20:20" at bounding box center [226, 160] width 54 height 12
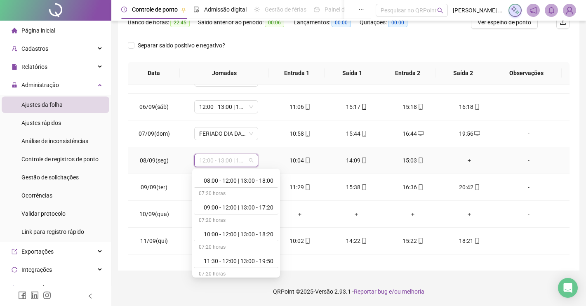
scroll to position [103, 0]
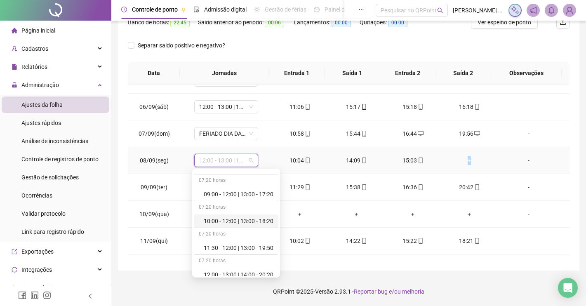
click at [463, 159] on div "+" at bounding box center [469, 160] width 43 height 9
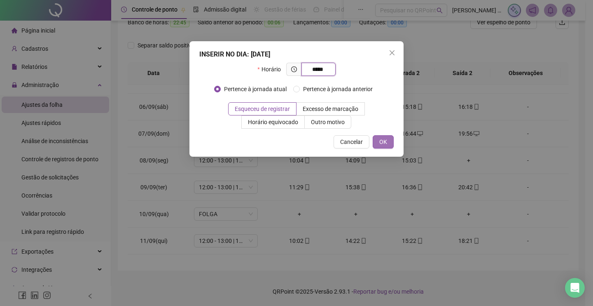
type input "*****"
click at [388, 139] on button "OK" at bounding box center [383, 141] width 21 height 13
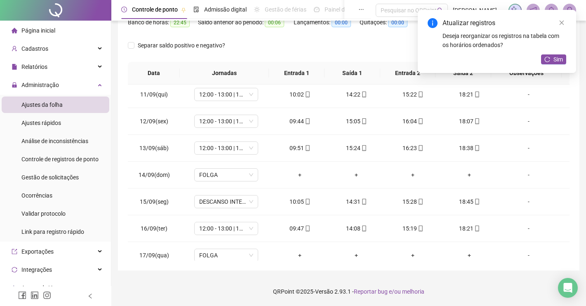
scroll to position [440, 0]
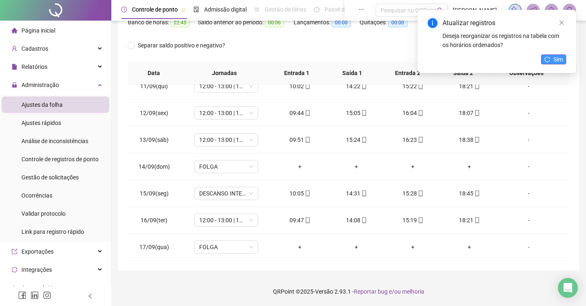
click at [546, 58] on icon "reload" at bounding box center [547, 59] width 6 height 6
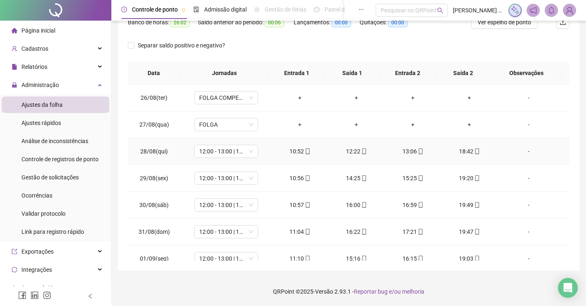
scroll to position [0, 0]
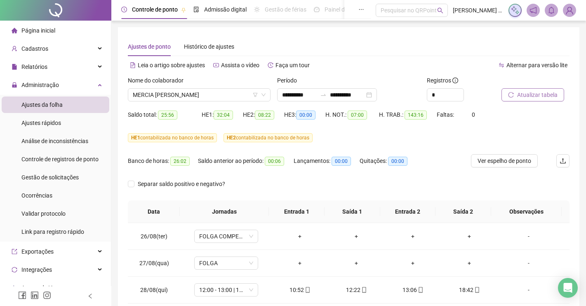
click at [520, 97] on span "Atualizar tabela" at bounding box center [537, 94] width 40 height 9
click at [174, 94] on span "MERCIA JORDANA CONCEICAO SOUZA" at bounding box center [199, 95] width 133 height 12
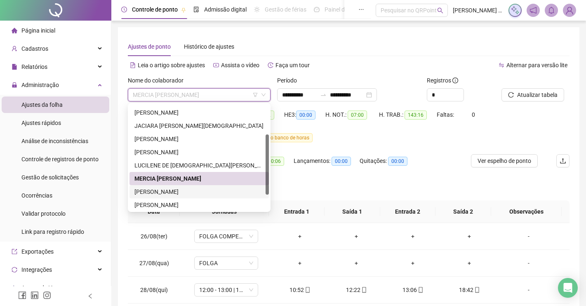
click at [171, 193] on div "NAIANE DOS SANTOS MARQUES" at bounding box center [198, 191] width 129 height 9
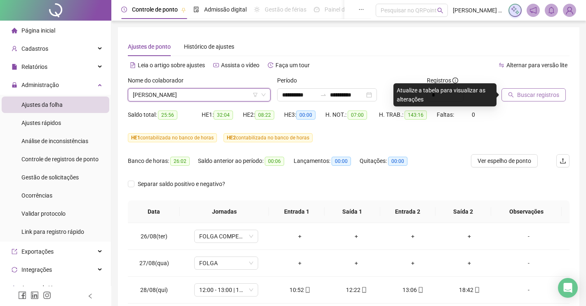
click at [517, 98] on span "Buscar registros" at bounding box center [538, 94] width 42 height 9
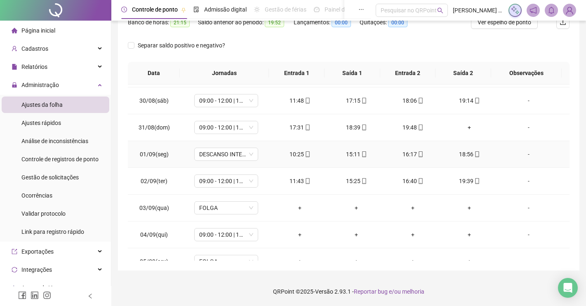
scroll to position [52, 0]
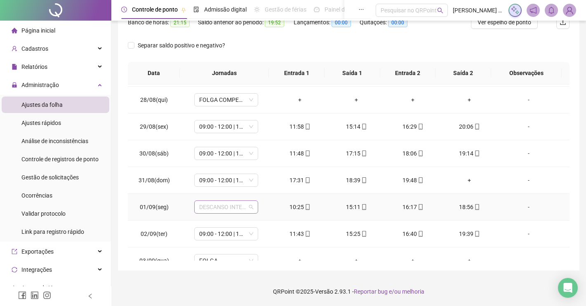
click at [249, 207] on span "DESCANSO INTER-JORNADA" at bounding box center [226, 207] width 54 height 12
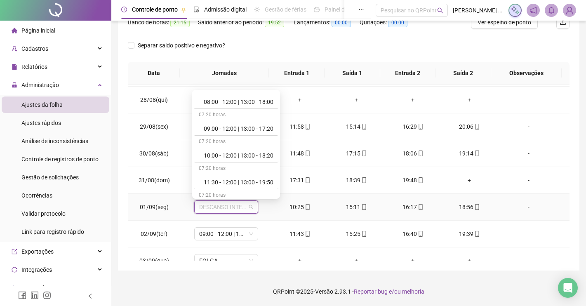
scroll to position [103, 0]
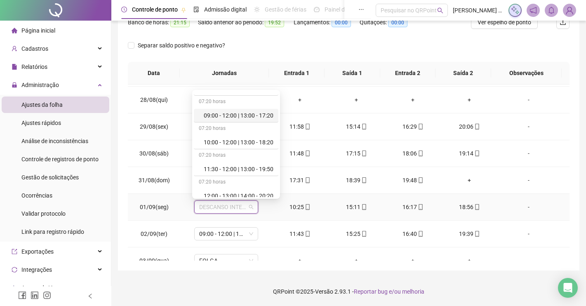
click at [237, 119] on div "09:00 - 12:00 | 13:00 - 17:20" at bounding box center [239, 115] width 70 height 9
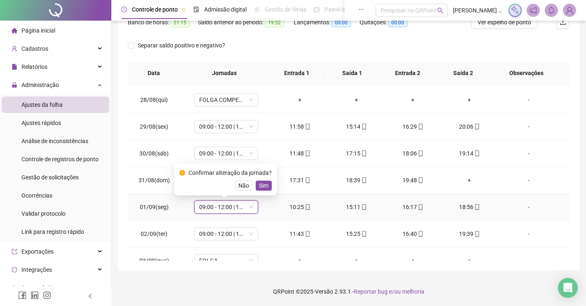
click at [261, 185] on span "Sim" at bounding box center [263, 185] width 9 height 9
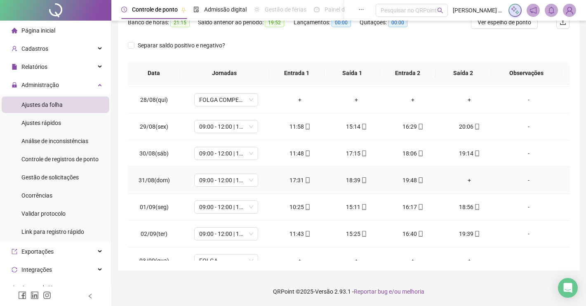
click at [460, 179] on div "+" at bounding box center [469, 180] width 43 height 9
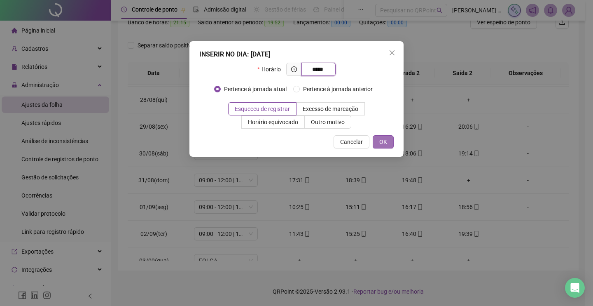
type input "*****"
click at [385, 142] on span "OK" at bounding box center [384, 141] width 8 height 9
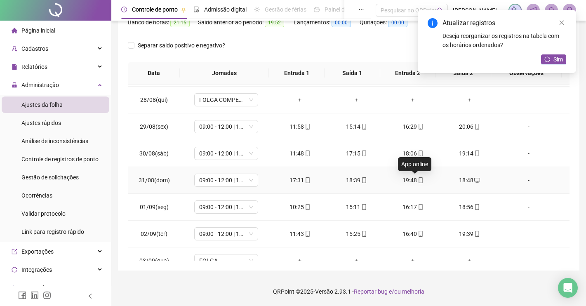
click at [417, 180] on icon "mobile" at bounding box center [420, 180] width 6 height 6
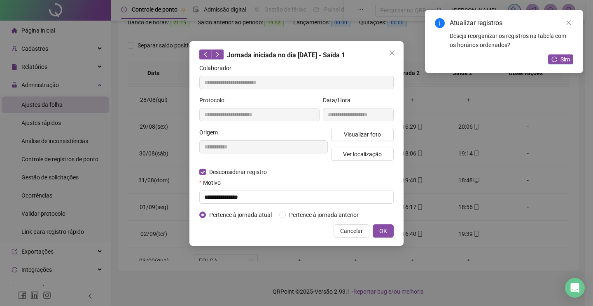
type input "**********"
click at [253, 199] on input "text" at bounding box center [296, 196] width 195 height 13
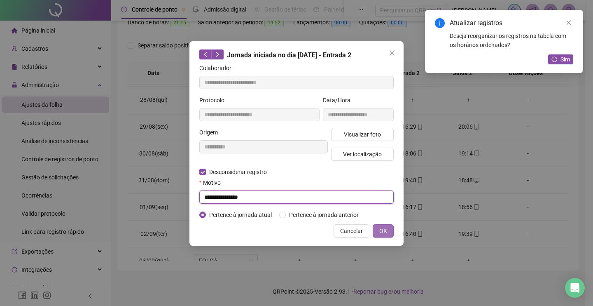
type input "**********"
click at [385, 228] on span "OK" at bounding box center [384, 230] width 8 height 9
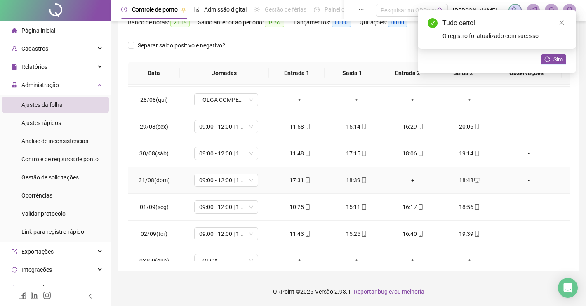
click at [408, 182] on div "+" at bounding box center [412, 180] width 43 height 9
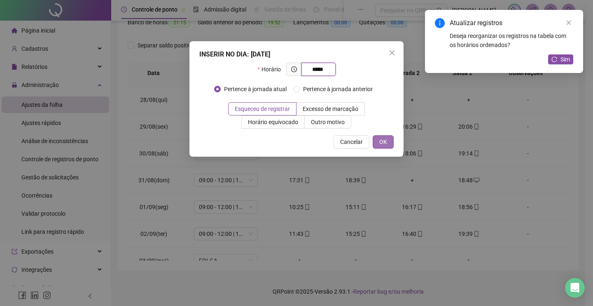
type input "*****"
click at [380, 139] on span "OK" at bounding box center [384, 141] width 8 height 9
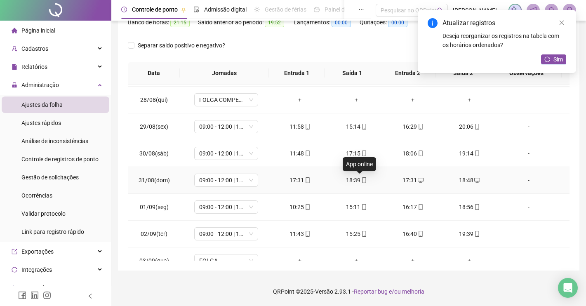
click at [361, 181] on icon "mobile" at bounding box center [364, 180] width 6 height 6
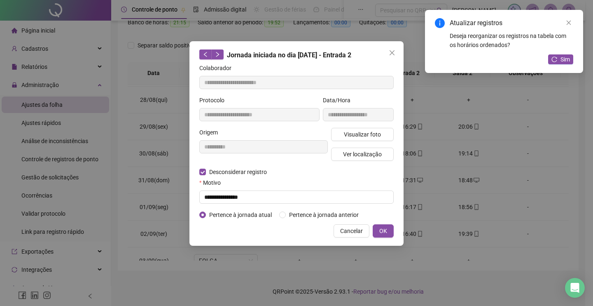
type input "**********"
click at [211, 191] on input "text" at bounding box center [296, 196] width 195 height 13
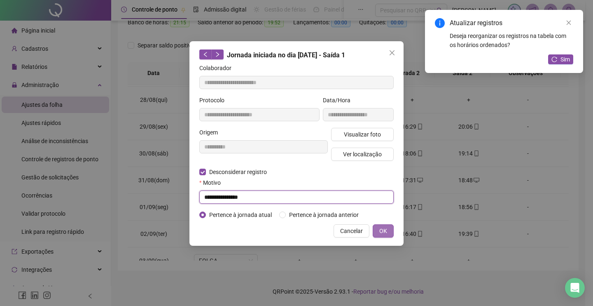
type input "**********"
click at [388, 230] on button "OK" at bounding box center [383, 230] width 21 height 13
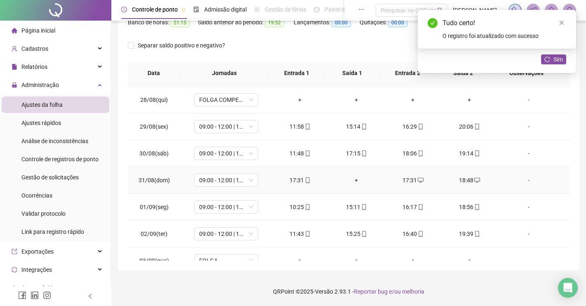
click at [345, 179] on div "+" at bounding box center [356, 180] width 43 height 9
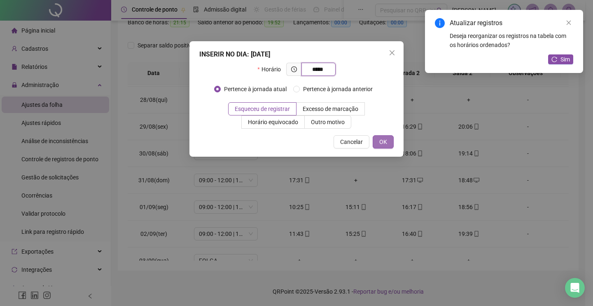
type input "*****"
click at [384, 143] on span "OK" at bounding box center [384, 141] width 8 height 9
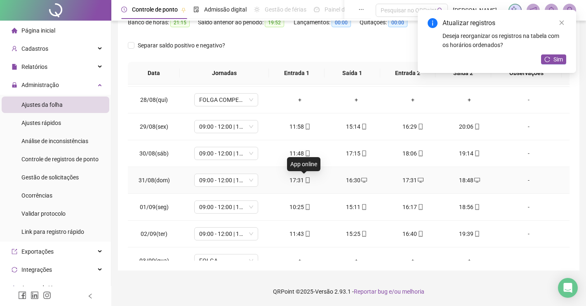
click at [305, 179] on icon "mobile" at bounding box center [308, 180] width 6 height 6
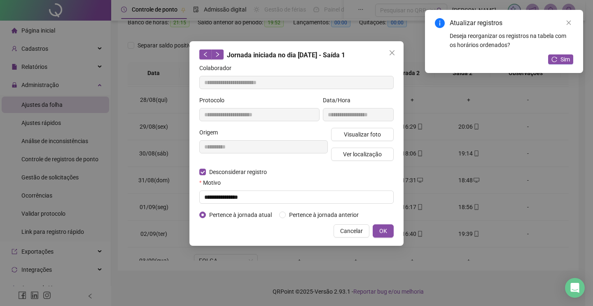
type input "**********"
click at [268, 198] on input "text" at bounding box center [296, 196] width 195 height 13
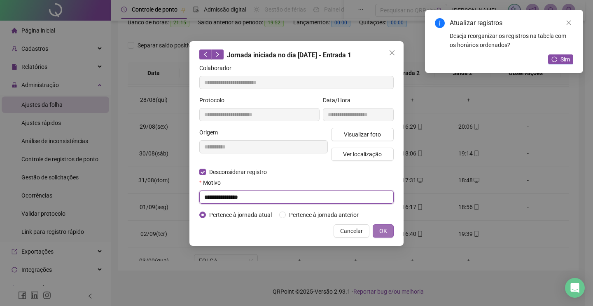
type input "**********"
click at [382, 230] on span "OK" at bounding box center [384, 230] width 8 height 9
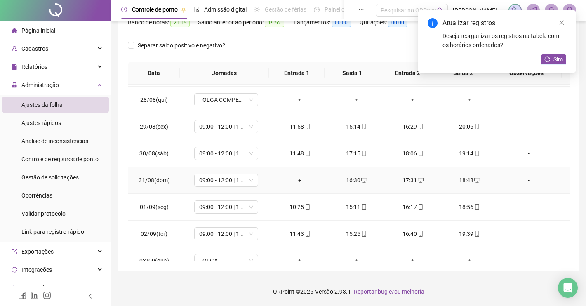
click at [297, 183] on div "+" at bounding box center [299, 180] width 43 height 9
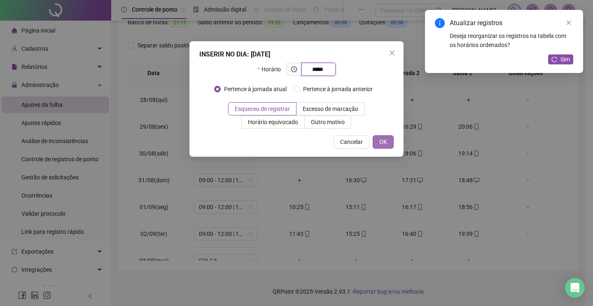
type input "*****"
click at [385, 141] on span "OK" at bounding box center [384, 141] width 8 height 9
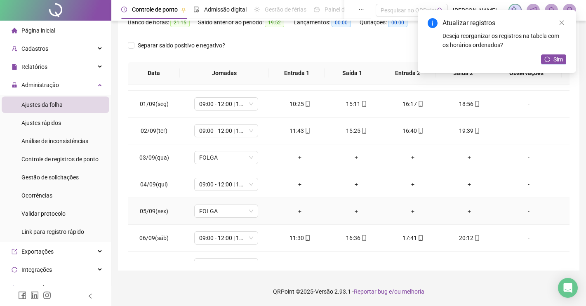
scroll to position [206, 0]
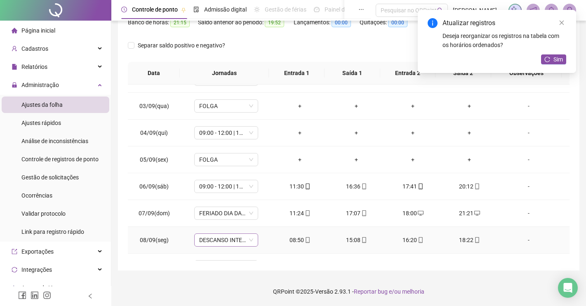
click at [248, 240] on span "DESCANSO INTER-JORNADA" at bounding box center [226, 240] width 54 height 12
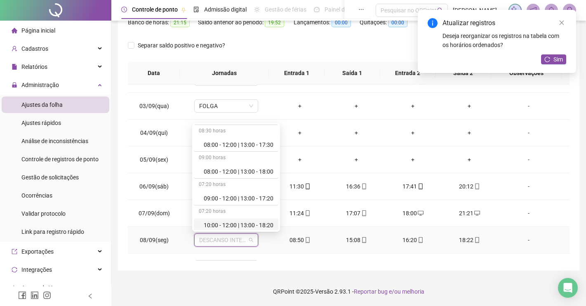
scroll to position [52, 0]
click at [231, 223] on div "10:00 - 12:00 | 13:00 - 18:20" at bounding box center [239, 226] width 70 height 9
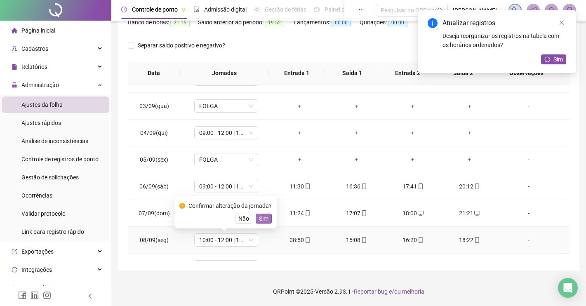
click at [259, 220] on span "Sim" at bounding box center [263, 218] width 9 height 9
click at [249, 241] on span "10:00 - 12:00 | 13:00 - 18:20" at bounding box center [226, 240] width 54 height 12
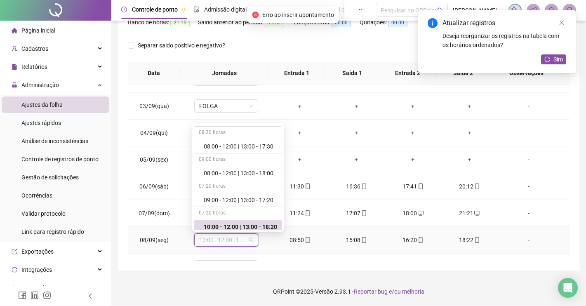
scroll to position [55, 0]
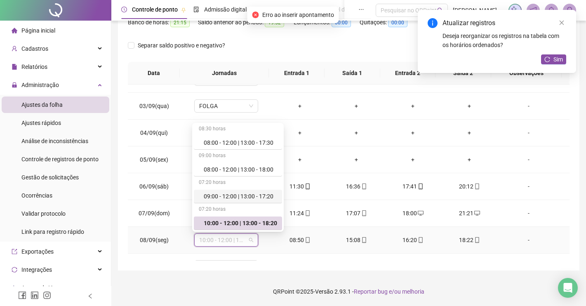
click at [260, 195] on div "09:00 - 12:00 | 13:00 - 17:20" at bounding box center [240, 196] width 73 height 9
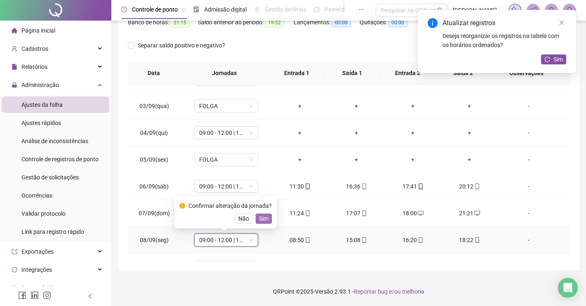
click at [262, 220] on span "Sim" at bounding box center [263, 218] width 9 height 9
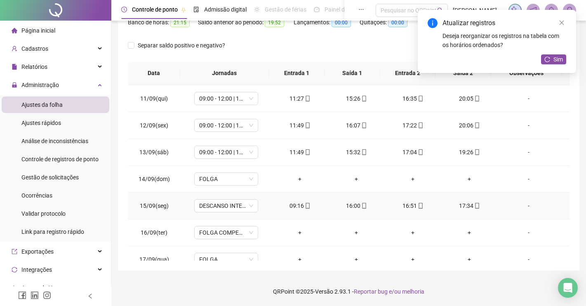
scroll to position [440, 0]
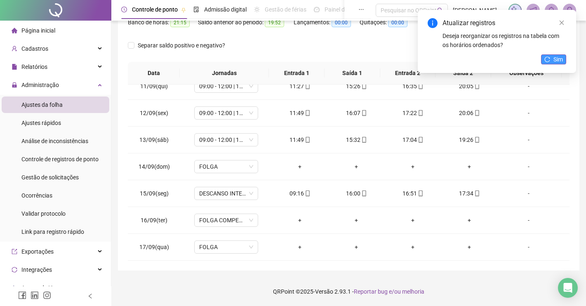
click at [546, 61] on icon "reload" at bounding box center [547, 59] width 6 height 6
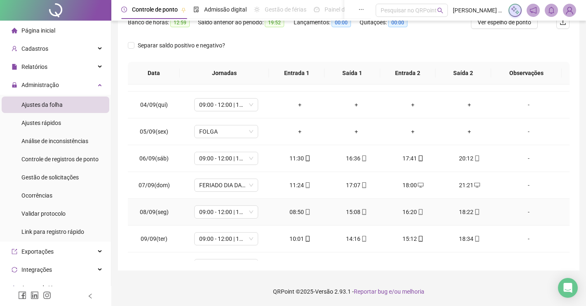
scroll to position [183, 0]
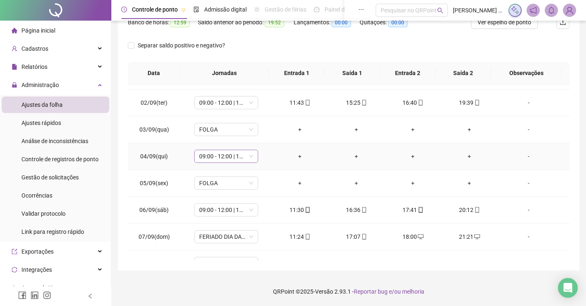
click at [250, 158] on span "09:00 - 12:00 | 13:00 - 17:20" at bounding box center [226, 156] width 54 height 12
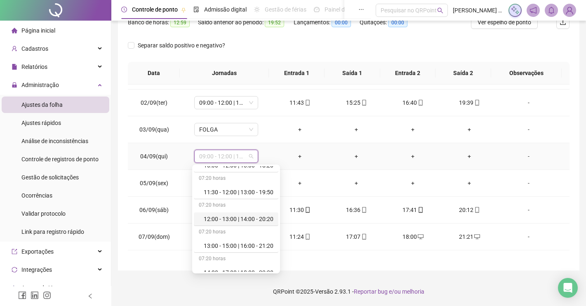
scroll to position [350, 0]
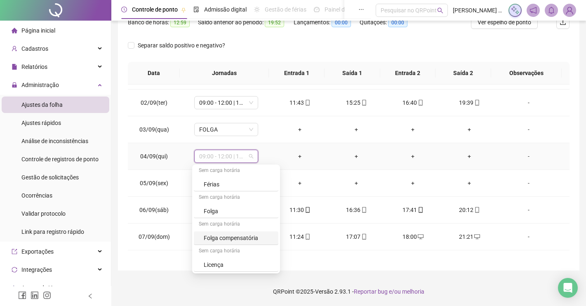
click at [244, 239] on div "Folga compensatória" at bounding box center [239, 237] width 70 height 9
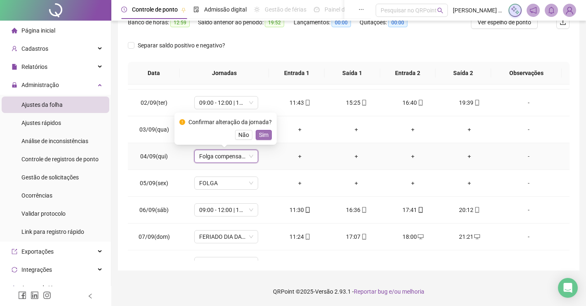
click at [259, 136] on span "Sim" at bounding box center [263, 134] width 9 height 9
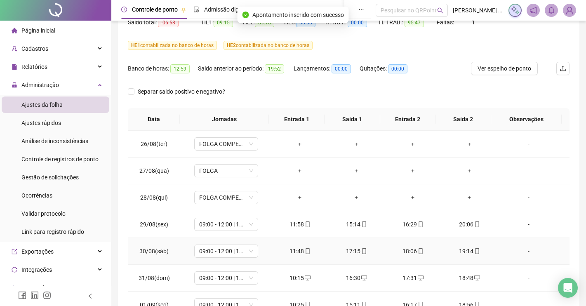
scroll to position [0, 0]
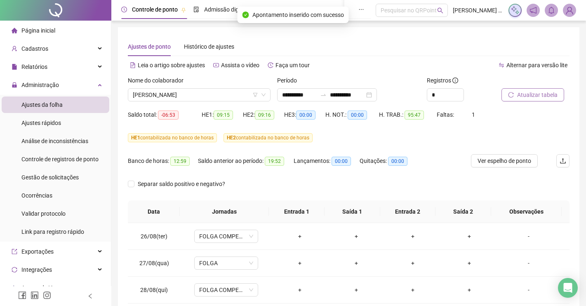
click at [505, 98] on button "Atualizar tabela" at bounding box center [532, 94] width 63 height 13
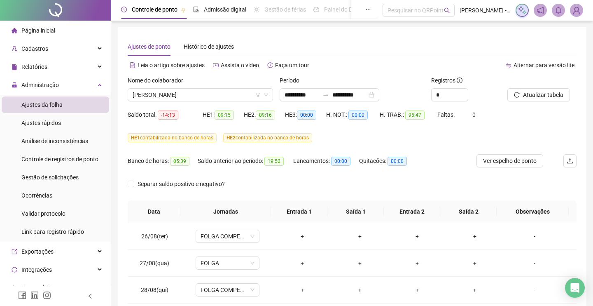
click at [267, 204] on th "Jornadas" at bounding box center [226, 211] width 91 height 23
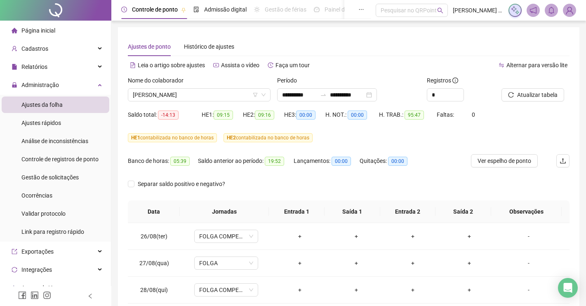
scroll to position [52, 0]
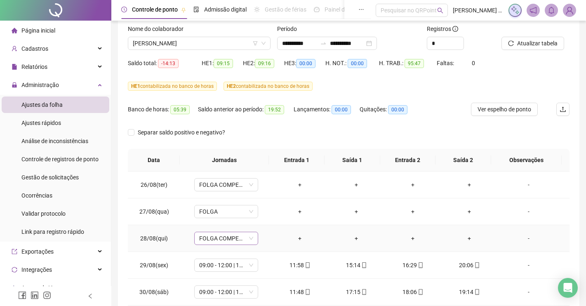
click at [248, 239] on span "FOLGA COMPENSATÓRIA" at bounding box center [226, 238] width 54 height 12
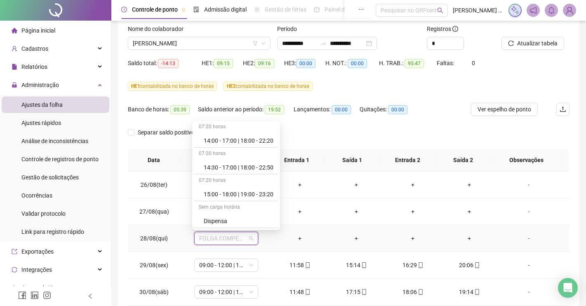
scroll to position [309, 0]
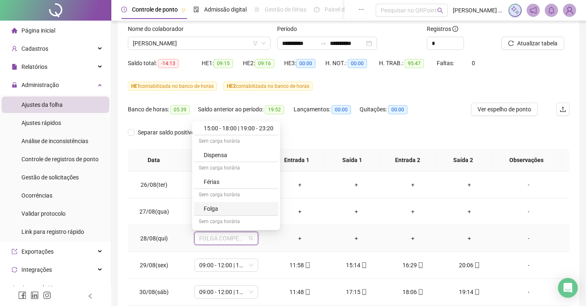
click at [225, 209] on div "Folga" at bounding box center [239, 208] width 70 height 9
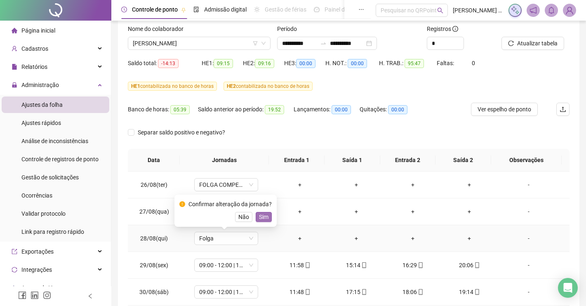
click at [263, 218] on span "Sim" at bounding box center [263, 216] width 9 height 9
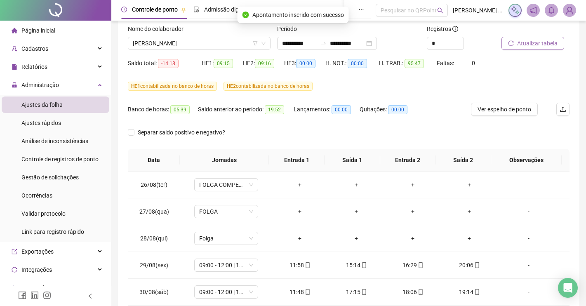
click at [513, 44] on icon "reload" at bounding box center [510, 42] width 5 height 5
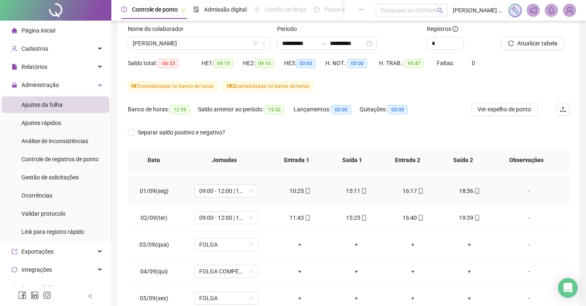
scroll to position [206, 0]
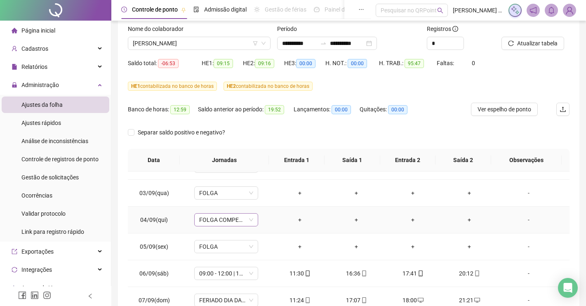
click at [249, 221] on span "FOLGA COMPENSATÓRIA" at bounding box center [226, 219] width 54 height 12
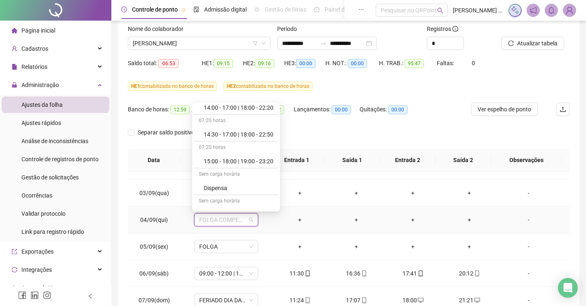
scroll to position [309, 0]
click at [229, 190] on div "Folga" at bounding box center [239, 189] width 70 height 9
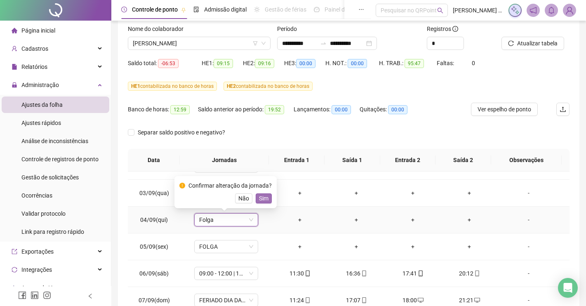
click at [261, 202] on span "Sim" at bounding box center [263, 198] width 9 height 9
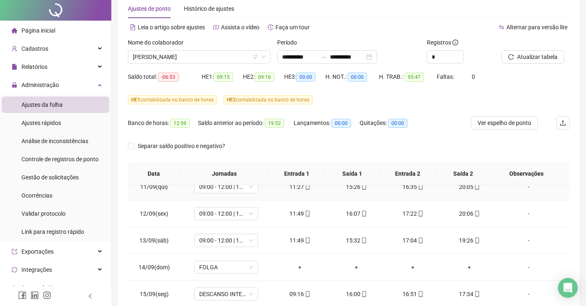
scroll to position [0, 0]
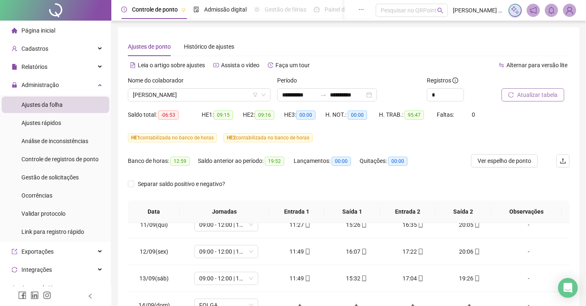
click at [512, 95] on icon "reload" at bounding box center [511, 95] width 6 height 6
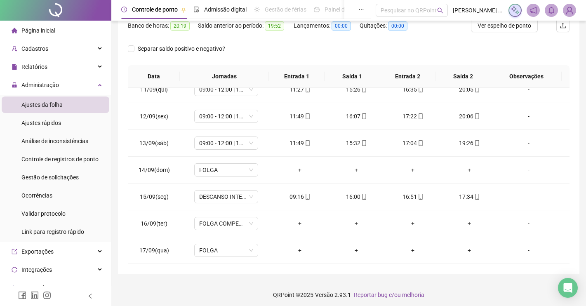
scroll to position [138, 0]
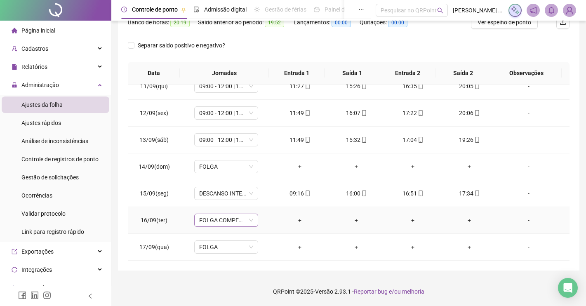
click at [248, 218] on span "FOLGA COMPENSATÓRIA" at bounding box center [226, 220] width 54 height 12
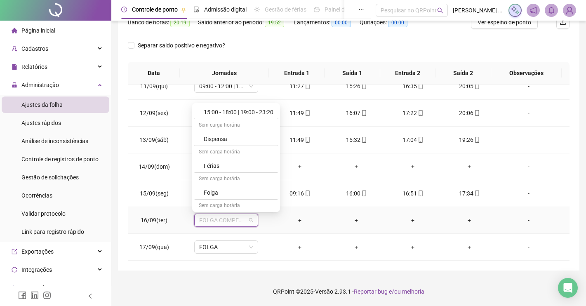
scroll to position [309, 0]
click at [241, 187] on div "Folga" at bounding box center [239, 190] width 70 height 9
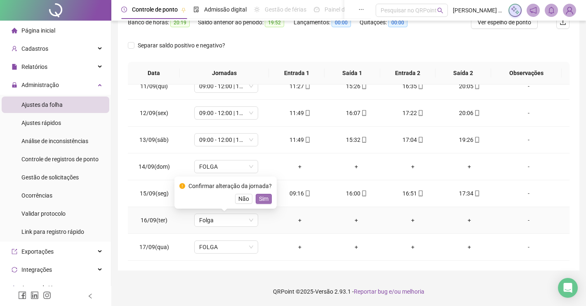
click at [259, 200] on span "Sim" at bounding box center [263, 198] width 9 height 9
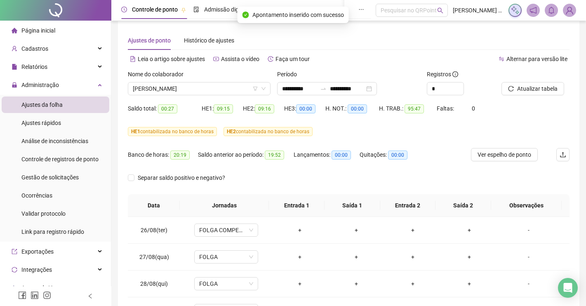
scroll to position [0, 0]
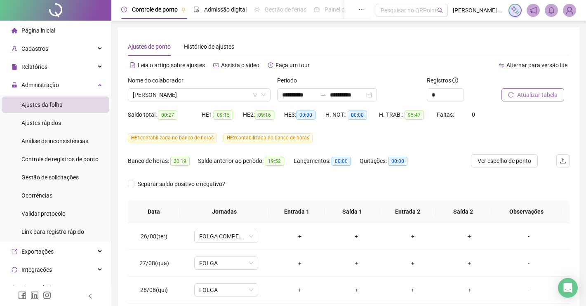
click at [527, 93] on span "Atualizar tabela" at bounding box center [537, 94] width 40 height 9
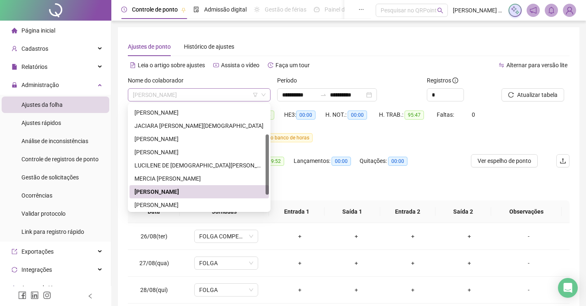
click at [164, 93] on span "NAIANE DOS SANTOS MARQUES" at bounding box center [199, 95] width 133 height 12
click at [170, 204] on div "OTAVIO QUEIROZ DE OLIVEIRA" at bounding box center [198, 204] width 129 height 9
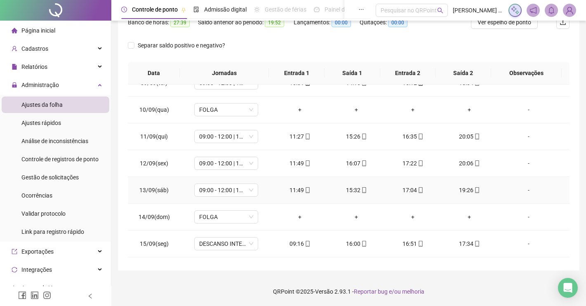
scroll to position [412, 0]
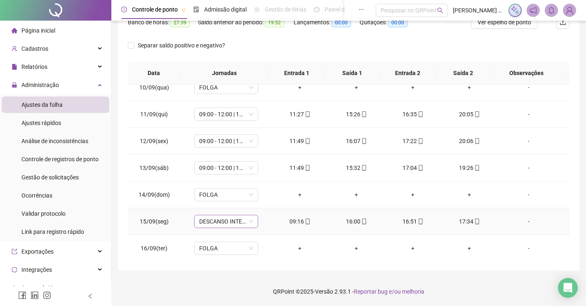
click at [248, 221] on span "DESCANSO INTER-JORNADA" at bounding box center [226, 221] width 54 height 12
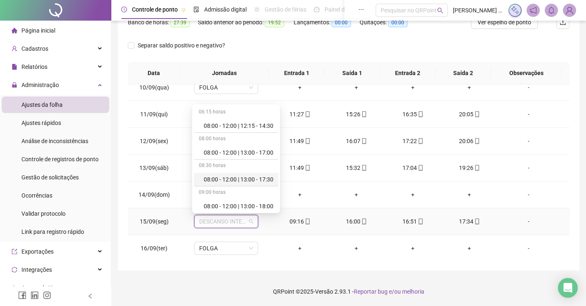
scroll to position [52, 0]
click at [257, 179] on div "09:00 - 12:00 | 13:00 - 17:20" at bounding box center [239, 181] width 70 height 9
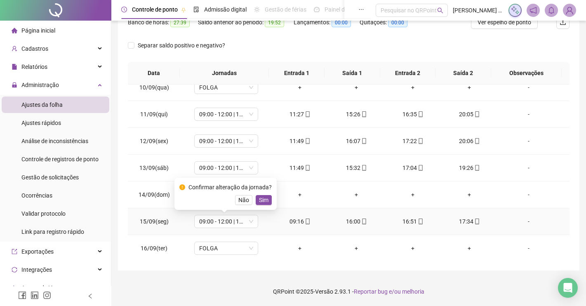
drag, startPoint x: 259, startPoint y: 202, endPoint x: 260, endPoint y: 197, distance: 5.0
click at [259, 199] on span "Sim" at bounding box center [263, 199] width 9 height 9
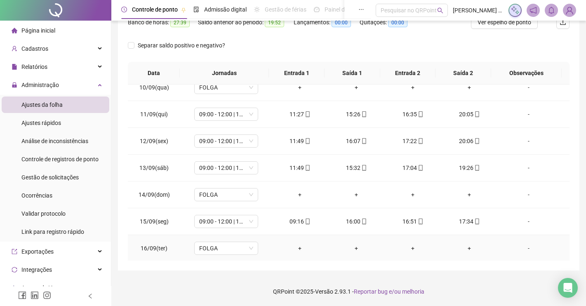
scroll to position [440, 0]
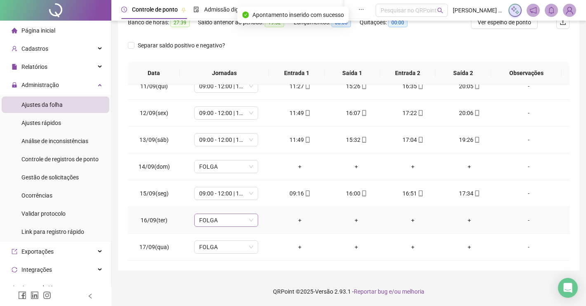
click at [249, 218] on span "FOLGA" at bounding box center [226, 220] width 54 height 12
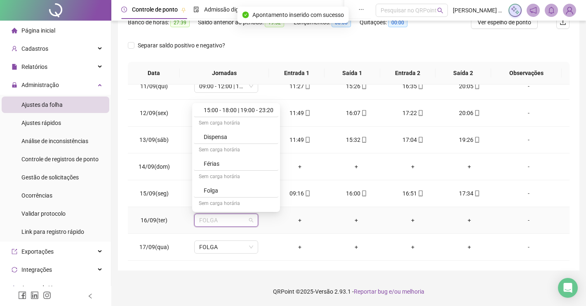
scroll to position [350, 0]
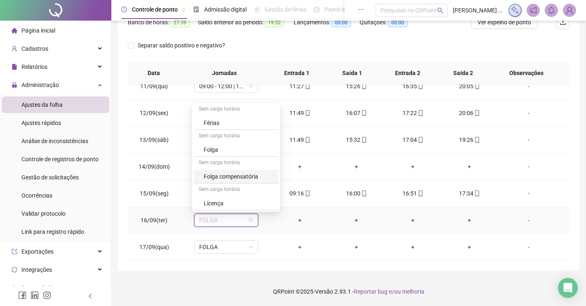
click at [236, 179] on div "Folga compensatória" at bounding box center [239, 176] width 70 height 9
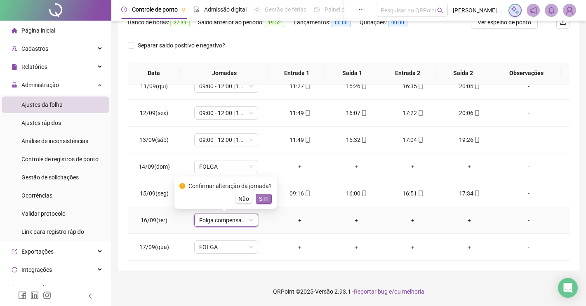
click at [262, 202] on span "Sim" at bounding box center [263, 198] width 9 height 9
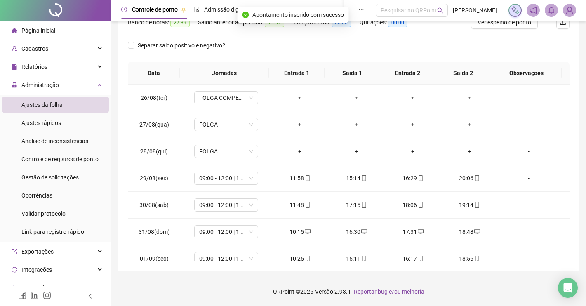
scroll to position [0, 0]
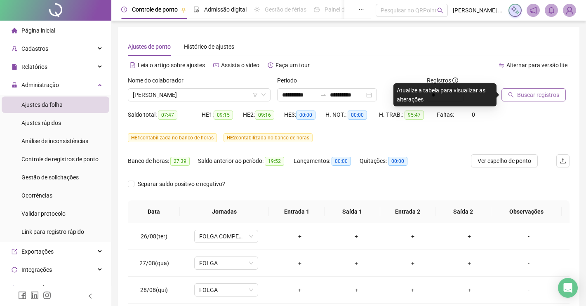
click at [536, 91] on span "Buscar registros" at bounding box center [538, 94] width 42 height 9
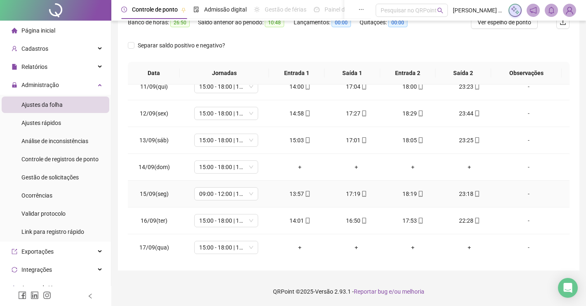
scroll to position [440, 0]
click at [248, 248] on span "15:00 - 18:00 | 19:00 - 23:20" at bounding box center [226, 247] width 54 height 12
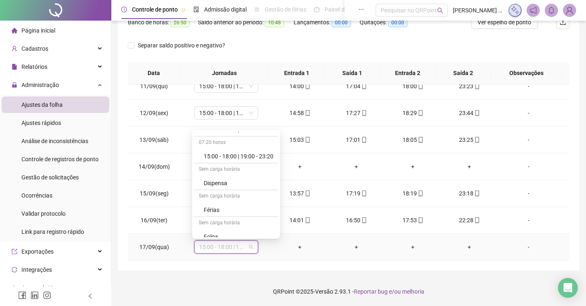
scroll to position [309, 0]
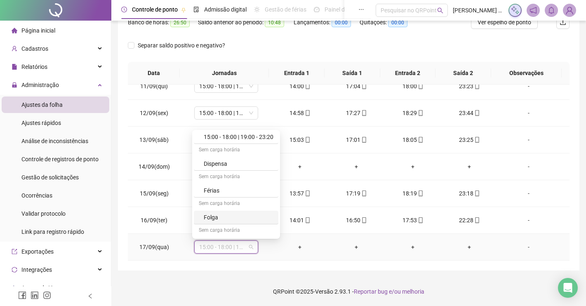
click at [227, 219] on div "Folga" at bounding box center [239, 217] width 70 height 9
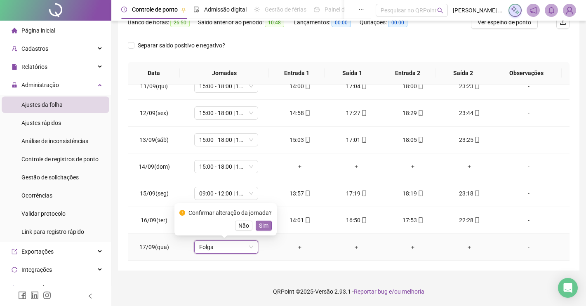
click at [262, 223] on span "Sim" at bounding box center [263, 225] width 9 height 9
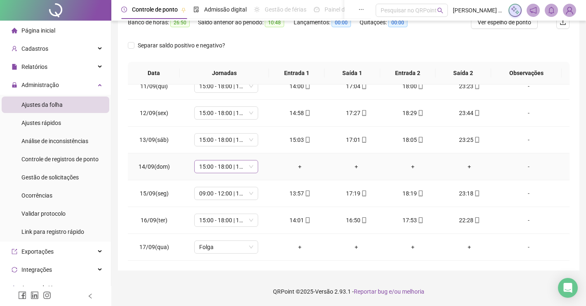
click at [251, 166] on span "15:00 - 18:00 | 19:00 - 23:20" at bounding box center [226, 166] width 54 height 12
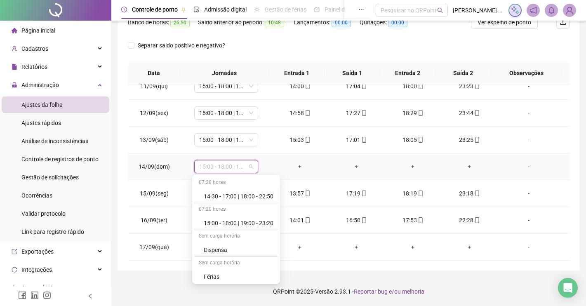
scroll to position [350, 0]
click at [216, 223] on div "Folga" at bounding box center [239, 221] width 70 height 9
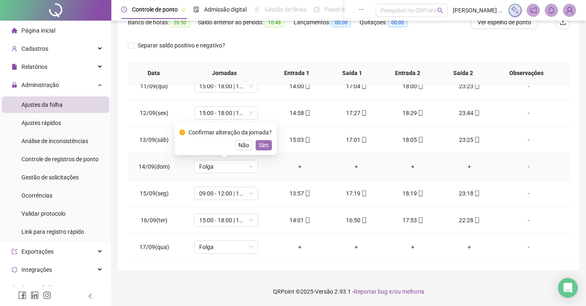
click at [259, 145] on span "Sim" at bounding box center [263, 145] width 9 height 9
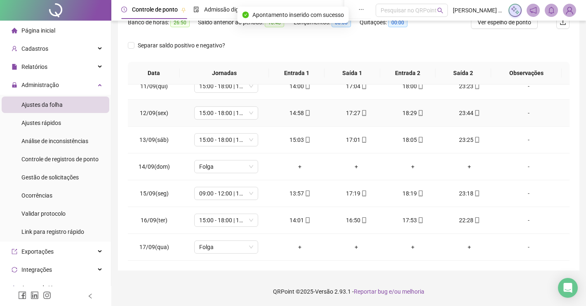
scroll to position [389, 0]
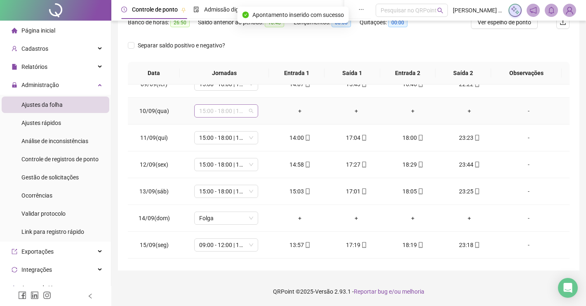
click at [249, 110] on span "15:00 - 18:00 | 19:00 - 23:20" at bounding box center [226, 111] width 54 height 12
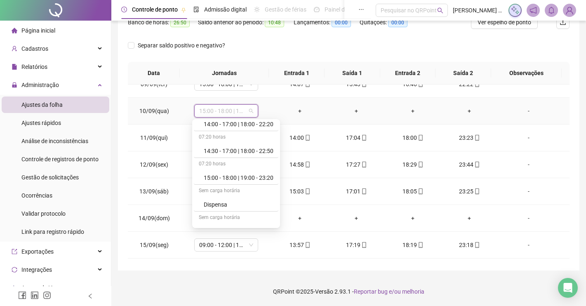
scroll to position [350, 0]
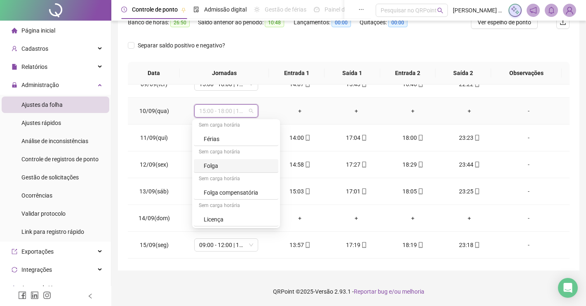
click at [220, 166] on div "Folga" at bounding box center [239, 165] width 70 height 9
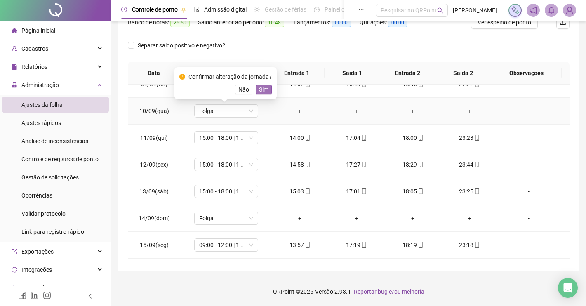
click at [265, 92] on span "Sim" at bounding box center [263, 89] width 9 height 9
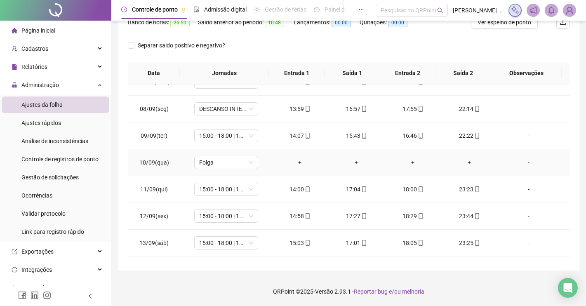
scroll to position [286, 0]
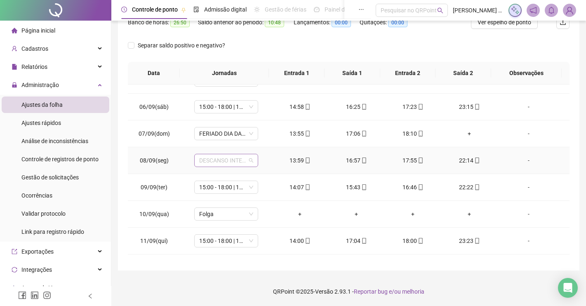
click at [248, 159] on span "DESCANSO INTER-JORNADA" at bounding box center [226, 160] width 54 height 12
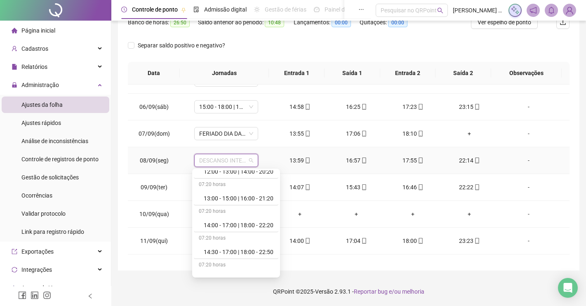
scroll to position [258, 0]
click at [249, 227] on div "15:00 - 18:00 | 19:00 - 23:20" at bounding box center [239, 227] width 70 height 9
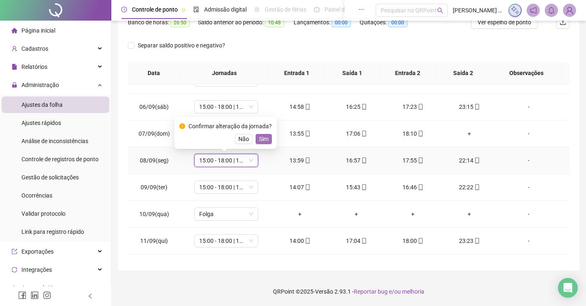
click at [265, 138] on span "Sim" at bounding box center [263, 138] width 9 height 9
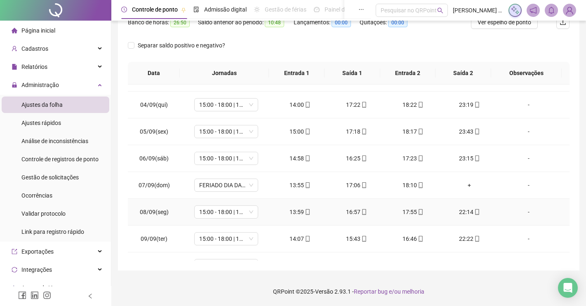
scroll to position [183, 0]
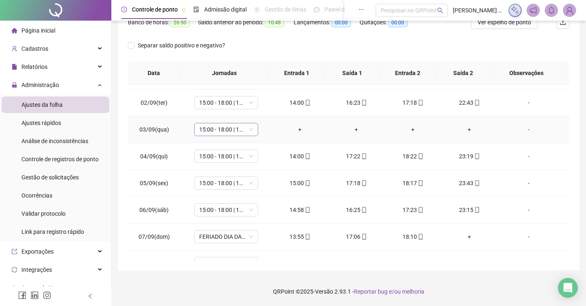
click at [249, 131] on span "15:00 - 18:00 | 19:00 - 23:20" at bounding box center [226, 129] width 54 height 12
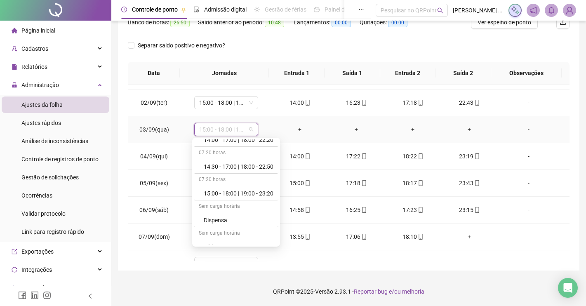
scroll to position [309, 0]
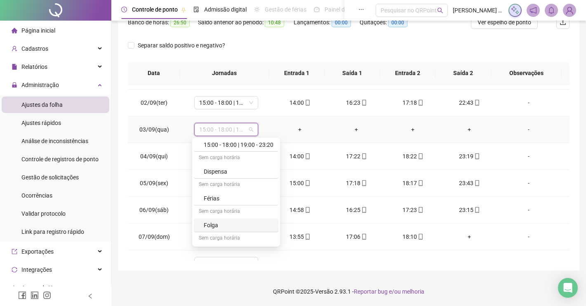
click at [217, 225] on div "Folga" at bounding box center [239, 224] width 70 height 9
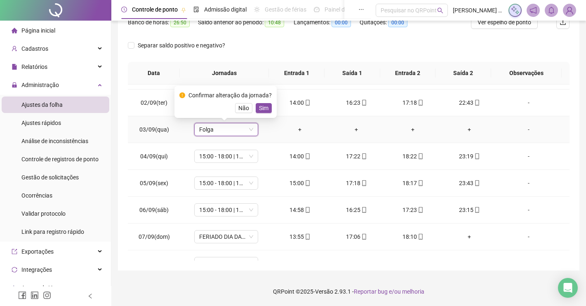
click at [260, 106] on span "Sim" at bounding box center [263, 107] width 9 height 9
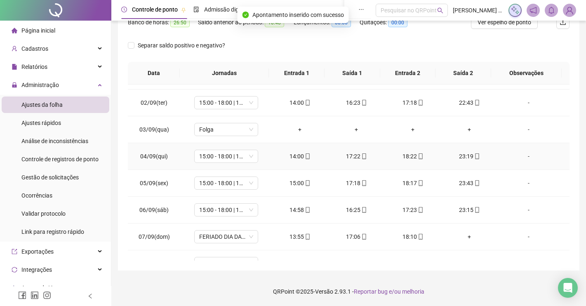
scroll to position [131, 0]
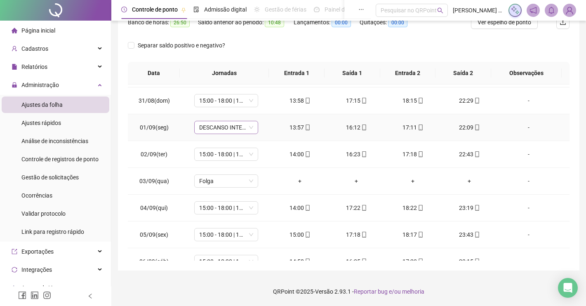
click at [248, 128] on span "DESCANSO INTER-JORNADA" at bounding box center [226, 127] width 54 height 12
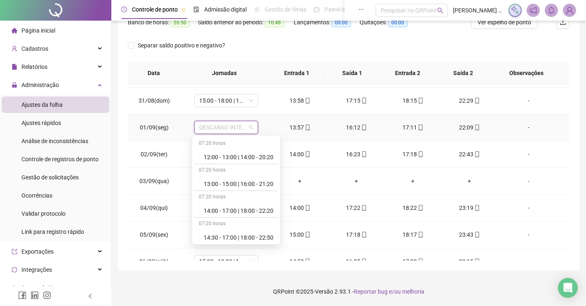
scroll to position [258, 0]
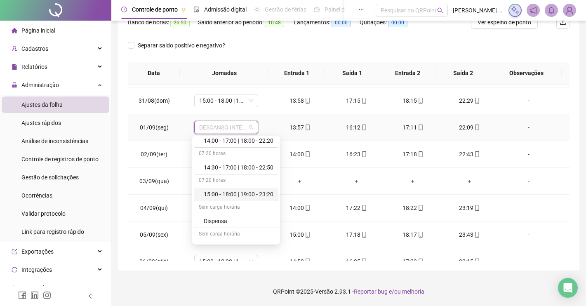
click at [259, 194] on div "15:00 - 18:00 | 19:00 - 23:20" at bounding box center [239, 194] width 70 height 9
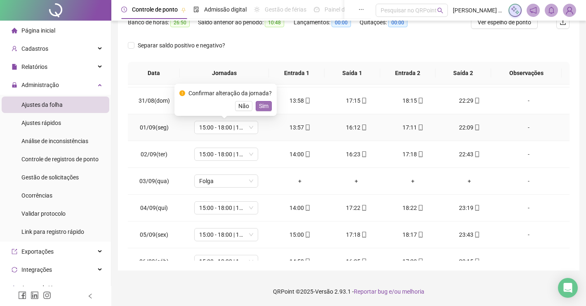
click at [261, 106] on span "Sim" at bounding box center [263, 105] width 9 height 9
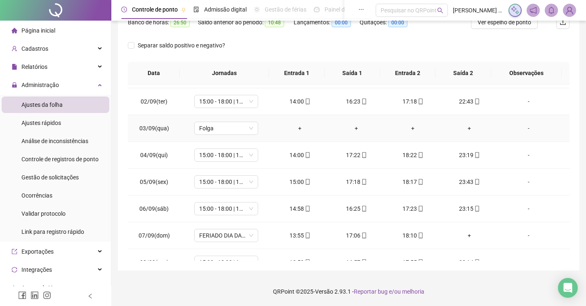
scroll to position [206, 0]
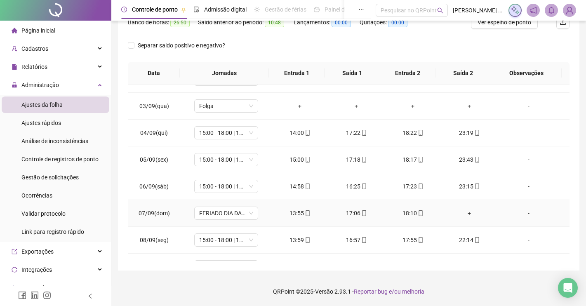
click at [463, 216] on div "+" at bounding box center [469, 213] width 43 height 9
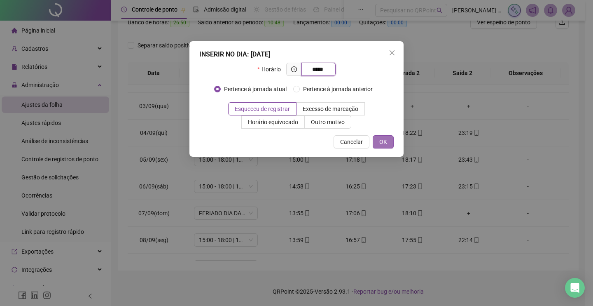
type input "*****"
click at [383, 137] on button "OK" at bounding box center [383, 141] width 21 height 13
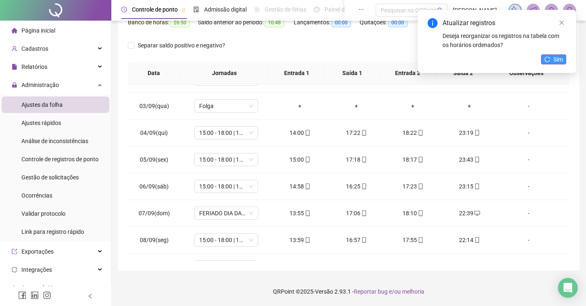
click at [549, 59] on icon "reload" at bounding box center [547, 59] width 6 height 6
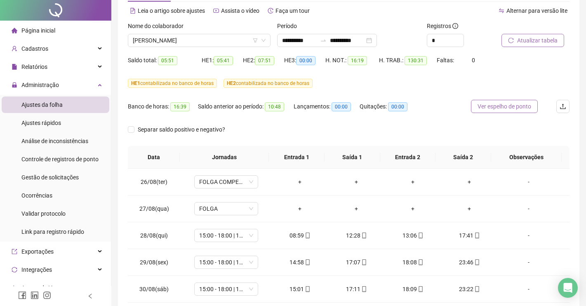
scroll to position [0, 0]
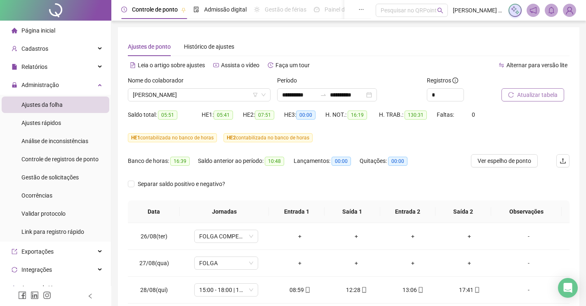
click at [535, 94] on span "Atualizar tabela" at bounding box center [537, 94] width 40 height 9
click at [149, 95] on span "OTAVIO QUEIROZ DE OLIVEIRA" at bounding box center [199, 95] width 133 height 12
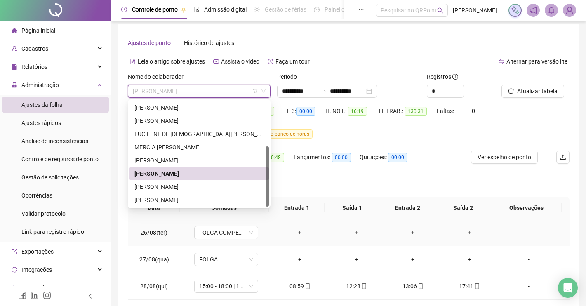
scroll to position [52, 0]
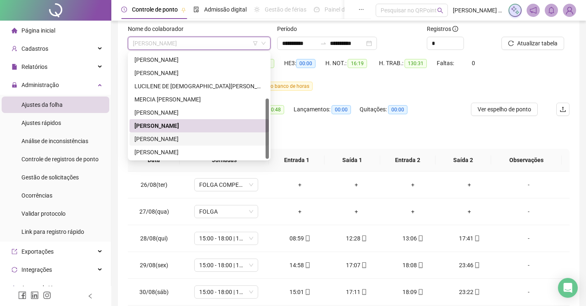
click at [173, 138] on div "PATRICIA CONCEICAO DOS SANTOS" at bounding box center [198, 138] width 129 height 9
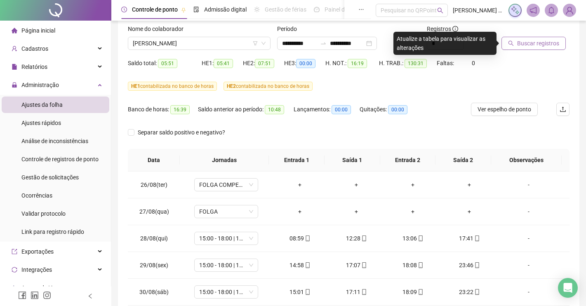
click at [524, 47] on span "Buscar registros" at bounding box center [538, 43] width 42 height 9
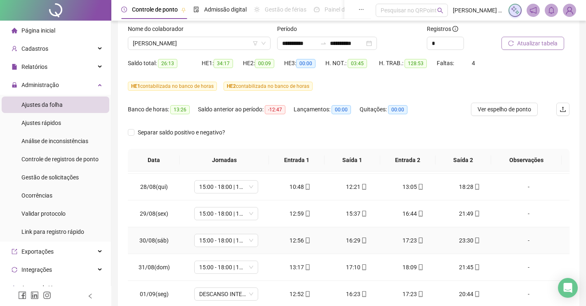
scroll to position [103, 0]
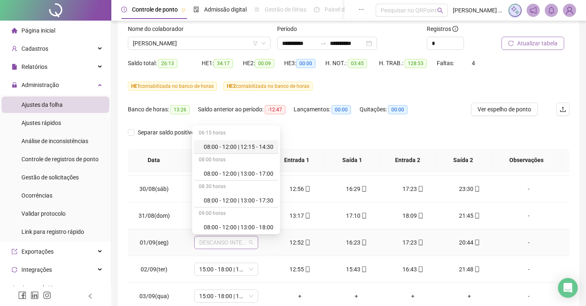
click at [248, 243] on span "DESCANSO INTER-JORNADA" at bounding box center [226, 242] width 54 height 12
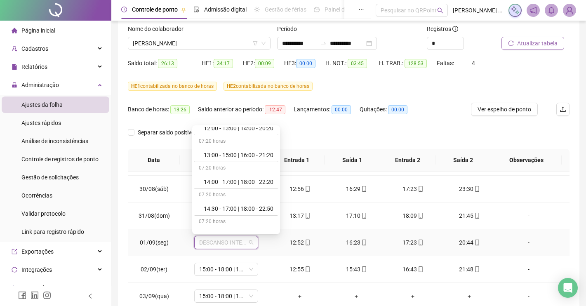
scroll to position [258, 0]
click at [237, 183] on div "15:00 - 18:00 | 19:00 - 23:20" at bounding box center [239, 183] width 70 height 9
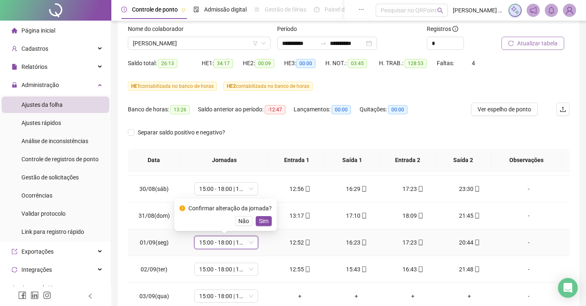
click at [259, 222] on span "Sim" at bounding box center [263, 220] width 9 height 9
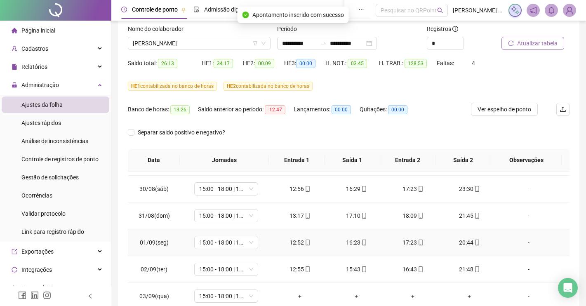
scroll to position [155, 0]
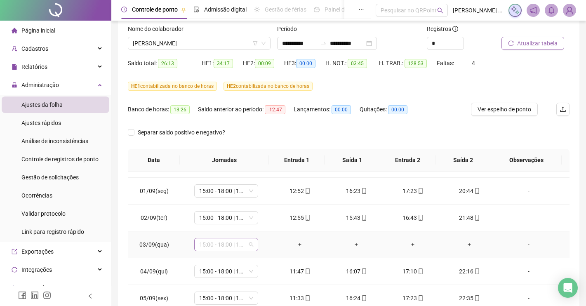
click at [250, 244] on span "15:00 - 18:00 | 19:00 - 23:20" at bounding box center [226, 244] width 54 height 12
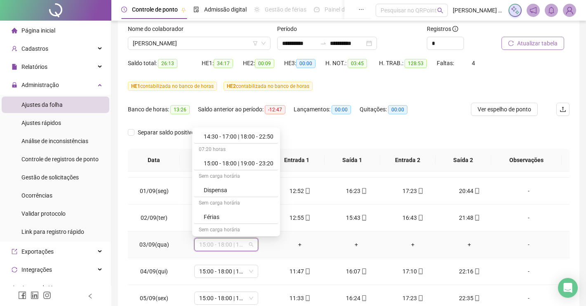
scroll to position [309, 0]
click at [221, 214] on div "Folga" at bounding box center [239, 214] width 70 height 9
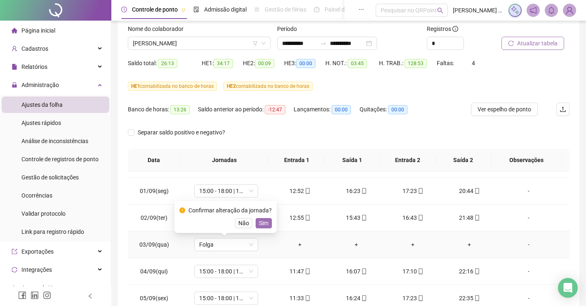
click at [259, 224] on span "Sim" at bounding box center [263, 222] width 9 height 9
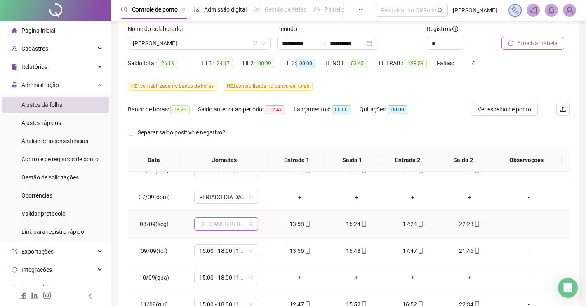
click at [247, 224] on span "DESCANSO INTER-JORNADA" at bounding box center [226, 224] width 54 height 12
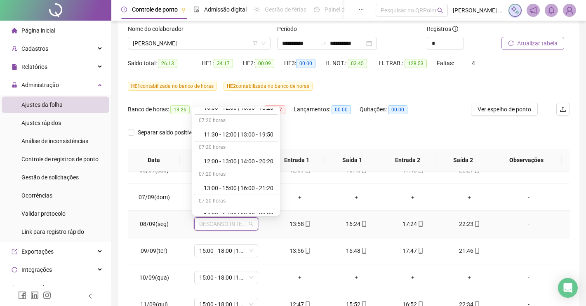
scroll to position [206, 0]
click at [227, 166] on div "14:00 - 17:00 | 18:00 - 22:20" at bounding box center [239, 163] width 70 height 9
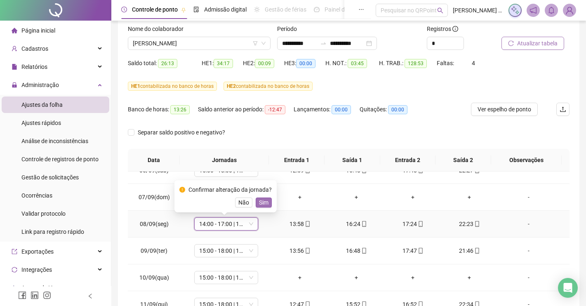
click at [263, 204] on span "Sim" at bounding box center [263, 202] width 9 height 9
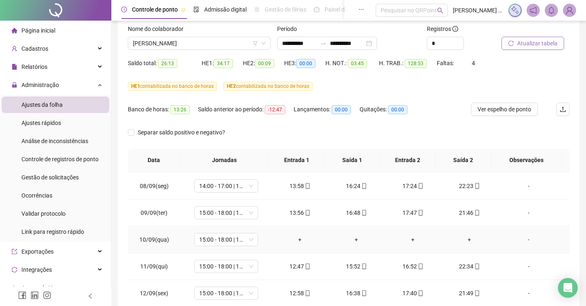
scroll to position [361, 0]
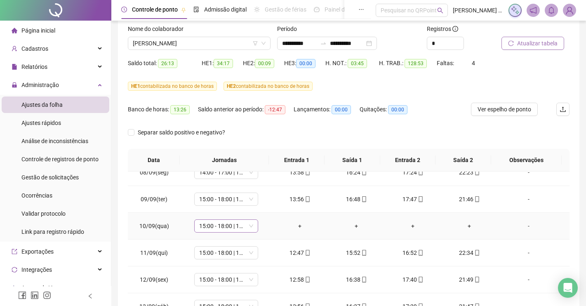
click at [248, 228] on span "15:00 - 18:00 | 19:00 - 23:20" at bounding box center [226, 226] width 54 height 12
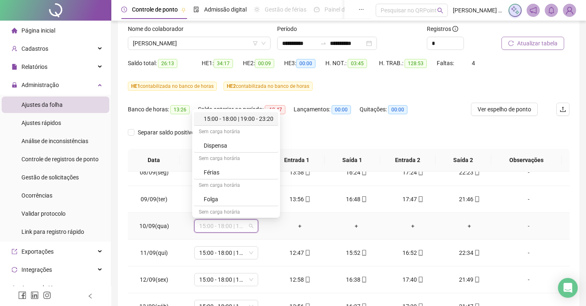
scroll to position [350, 0]
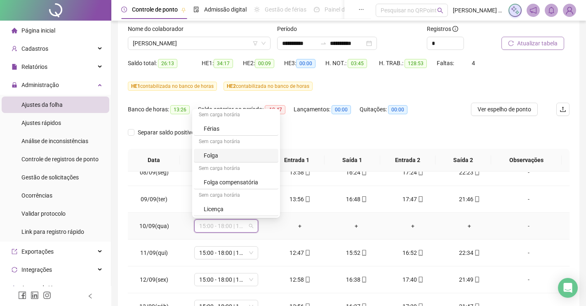
click at [209, 159] on div "Folga" at bounding box center [239, 155] width 70 height 9
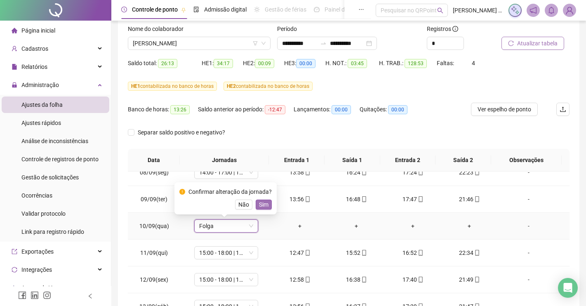
click at [262, 207] on span "Sim" at bounding box center [263, 204] width 9 height 9
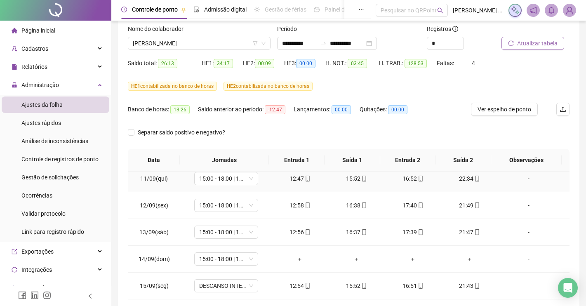
scroll to position [440, 0]
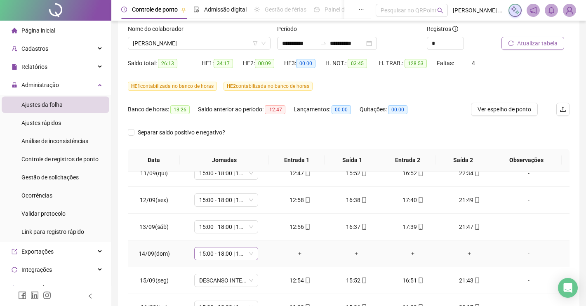
click at [248, 253] on span "15:00 - 18:00 | 19:00 - 23:20" at bounding box center [226, 253] width 54 height 12
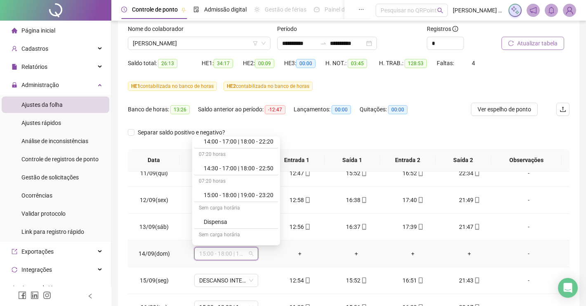
scroll to position [309, 0]
click at [233, 226] on div "Folga" at bounding box center [239, 223] width 70 height 9
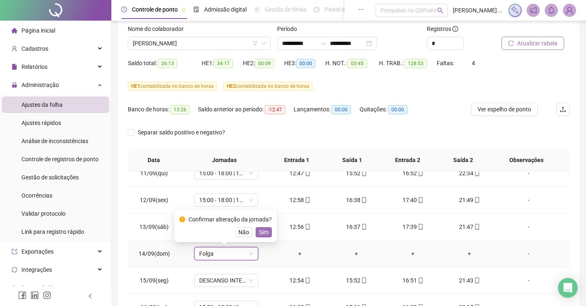
click at [259, 230] on span "Sim" at bounding box center [263, 231] width 9 height 9
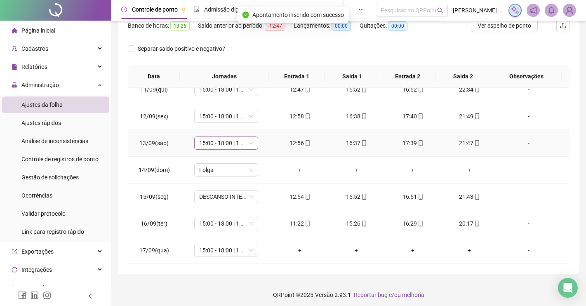
scroll to position [138, 0]
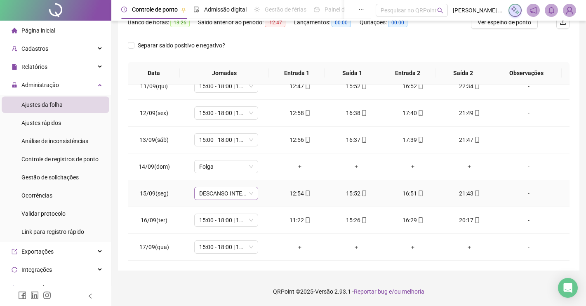
click at [247, 194] on span "DESCANSO INTER-JORNADA" at bounding box center [226, 193] width 54 height 12
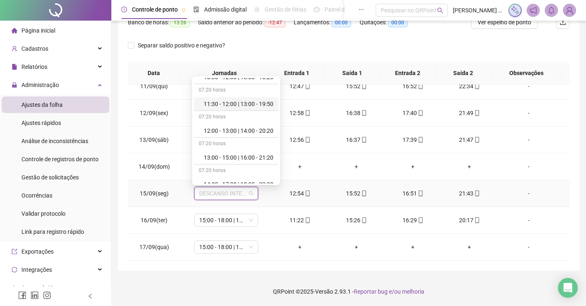
scroll to position [206, 0]
click at [261, 104] on div "13:00 - 15:00 | 16:00 - 21:20" at bounding box center [239, 105] width 70 height 9
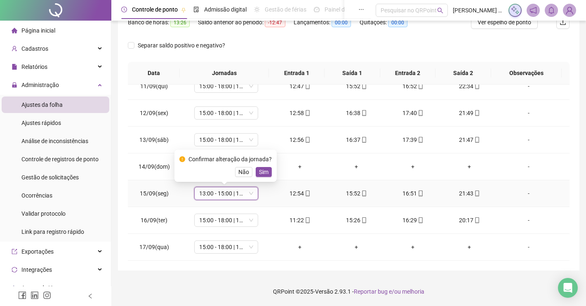
click at [264, 174] on span "Sim" at bounding box center [263, 171] width 9 height 9
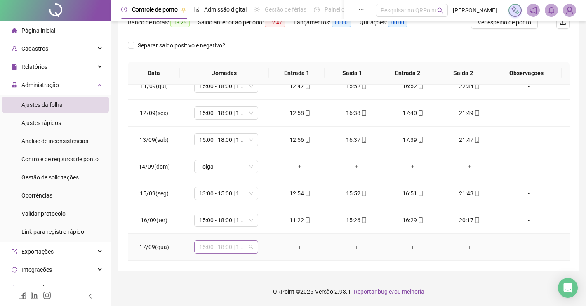
click at [247, 245] on span "15:00 - 18:00 | 19:00 - 23:20" at bounding box center [226, 247] width 54 height 12
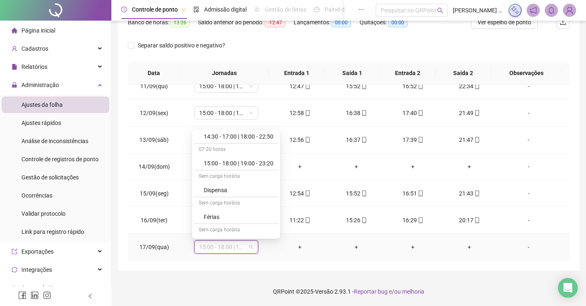
scroll to position [309, 0]
click at [211, 214] on div "Folga" at bounding box center [239, 217] width 70 height 9
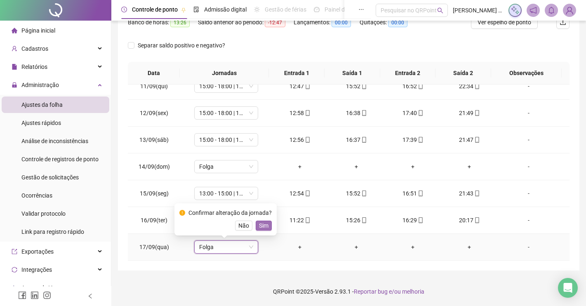
click at [260, 224] on span "Sim" at bounding box center [263, 225] width 9 height 9
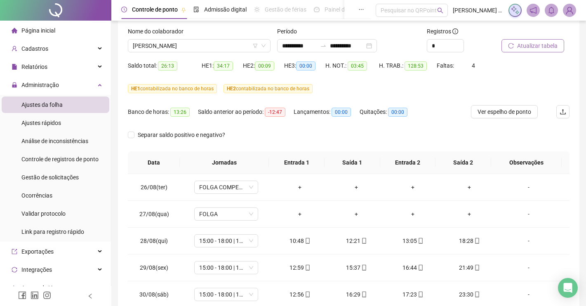
scroll to position [35, 0]
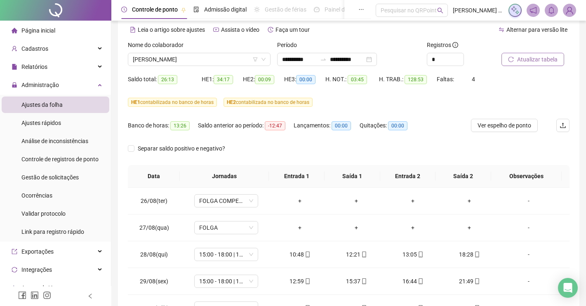
click at [524, 58] on span "Atualizar tabela" at bounding box center [537, 59] width 40 height 9
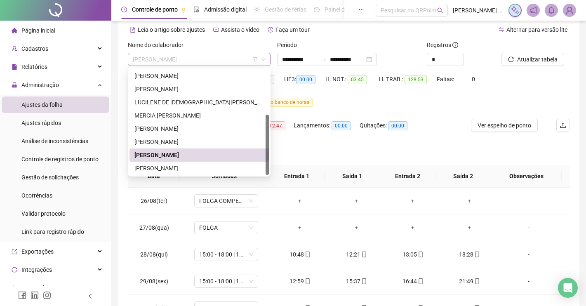
click at [190, 58] on span "PATRICIA CONCEICAO DOS SANTOS" at bounding box center [199, 59] width 133 height 12
click at [169, 170] on div "RAFAEL DOS SANTOS PINHO" at bounding box center [198, 168] width 129 height 9
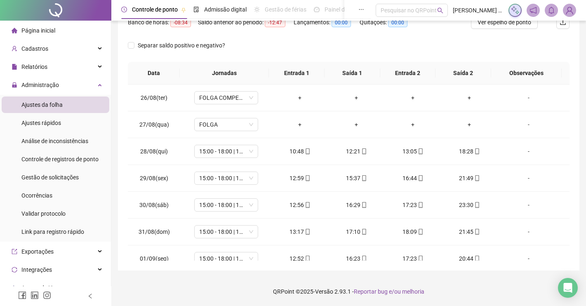
scroll to position [91, 0]
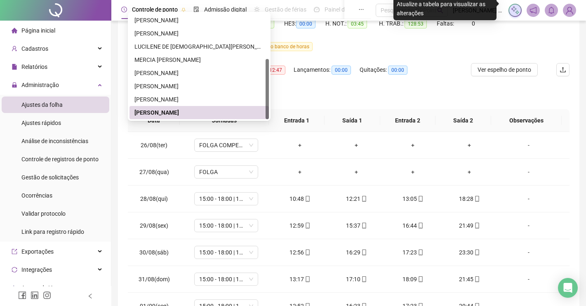
click at [151, 116] on div "RAFAEL DOS SANTOS PINHO" at bounding box center [198, 112] width 129 height 9
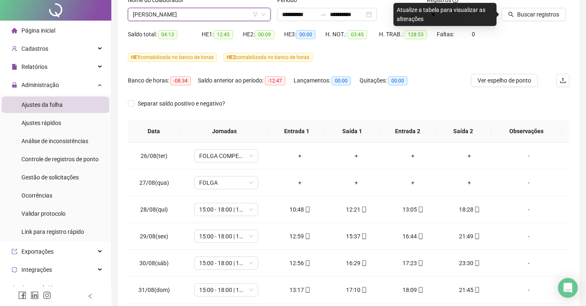
scroll to position [0, 0]
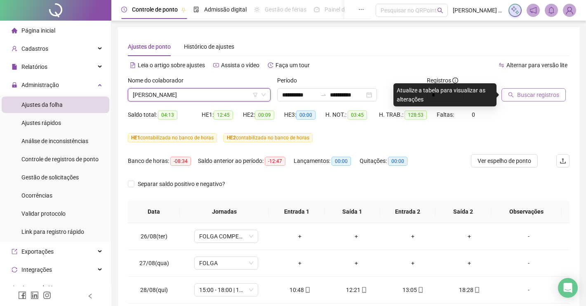
click at [515, 97] on button "Buscar registros" at bounding box center [533, 94] width 64 height 13
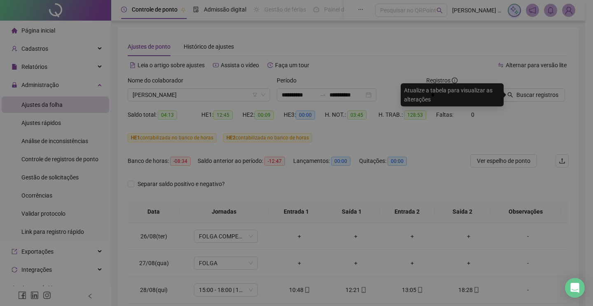
click at [354, 192] on div "Buscando registros Os registros de ponto estão sendo buscados... OK" at bounding box center [296, 153] width 593 height 306
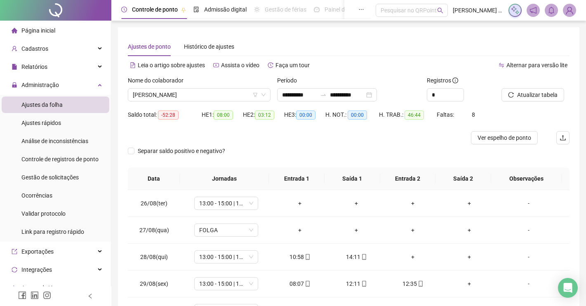
click at [574, 9] on img at bounding box center [569, 10] width 12 height 12
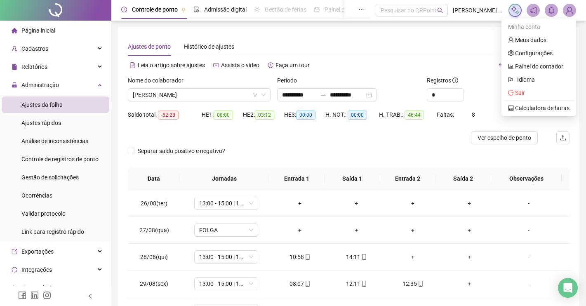
click at [407, 39] on div "Ajustes de ponto Histórico de ajustes" at bounding box center [348, 46] width 441 height 19
